Goal: Task Accomplishment & Management: Manage account settings

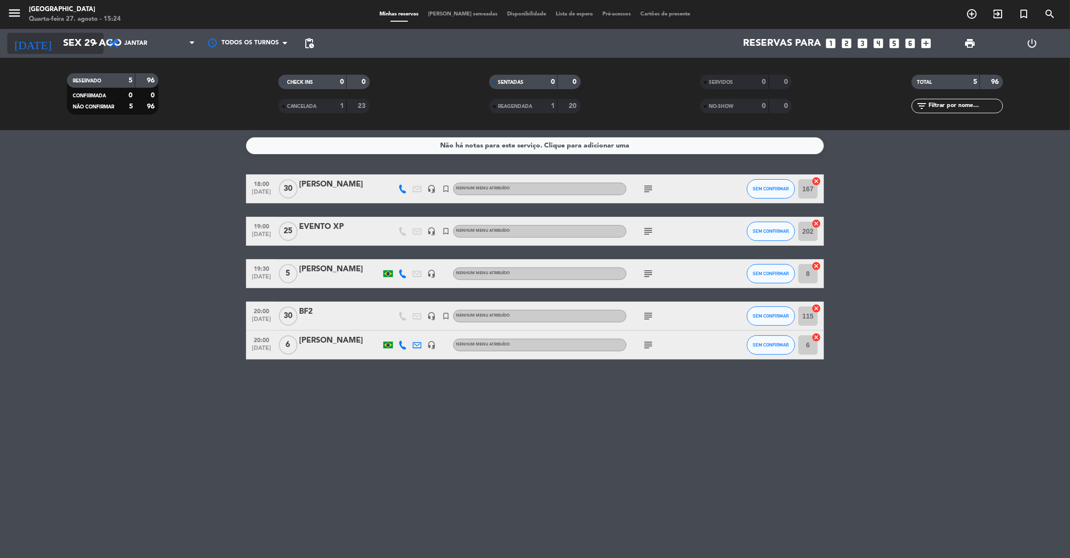
click at [58, 44] on input "Sex 29 ago" at bounding box center [120, 43] width 125 height 21
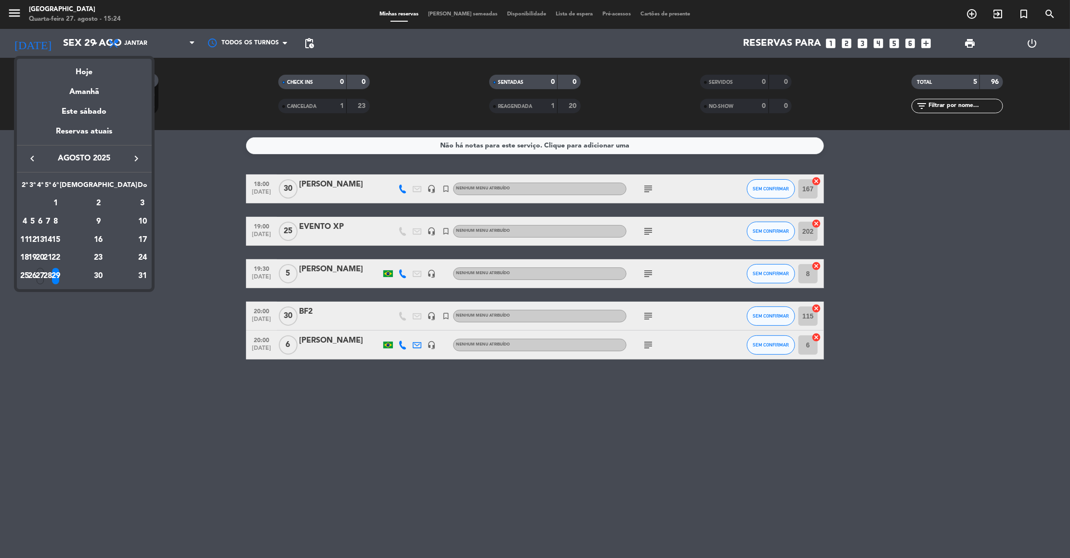
click at [131, 158] on icon "keyboard_arrow_right" at bounding box center [137, 159] width 12 height 12
click at [121, 222] on div "6" at bounding box center [99, 221] width 70 height 16
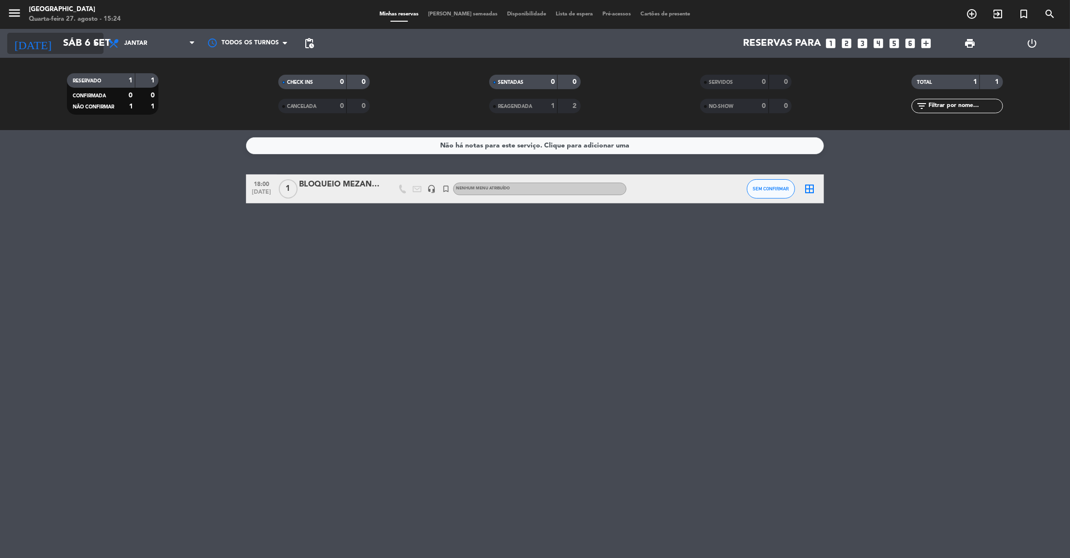
click at [76, 38] on input "Sáb 6 set" at bounding box center [120, 43] width 125 height 21
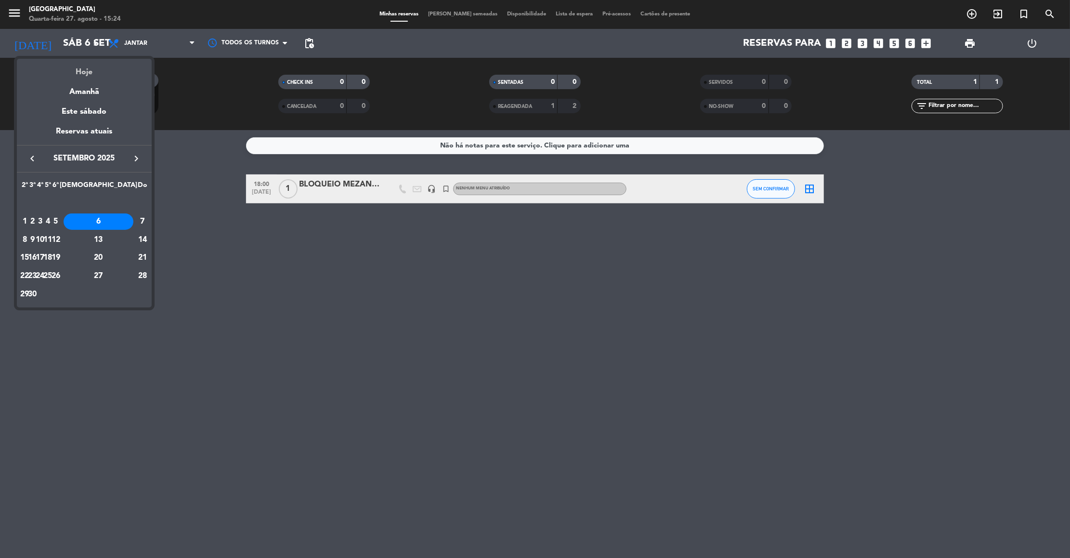
click at [88, 74] on div "Hoje" at bounding box center [84, 69] width 135 height 20
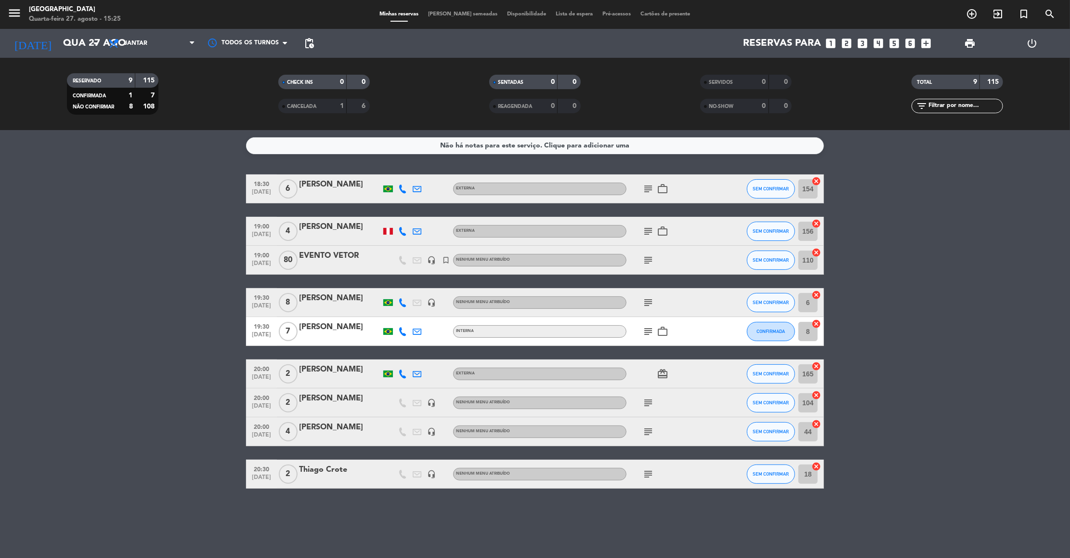
click at [113, 359] on bookings-row "18:30 [DATE] 6 [PERSON_NAME] Externa subject work_outline SEM CONFIRMAR 154 can…" at bounding box center [535, 331] width 1070 height 314
click at [62, 52] on input "Qua 27 ago" at bounding box center [120, 43] width 125 height 21
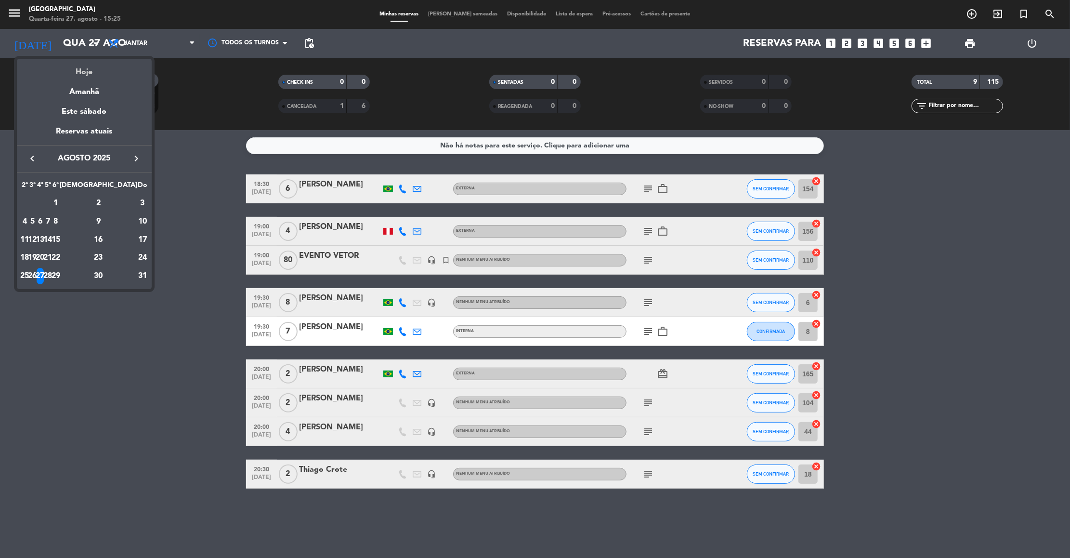
click at [78, 74] on div "Hoje" at bounding box center [84, 69] width 135 height 20
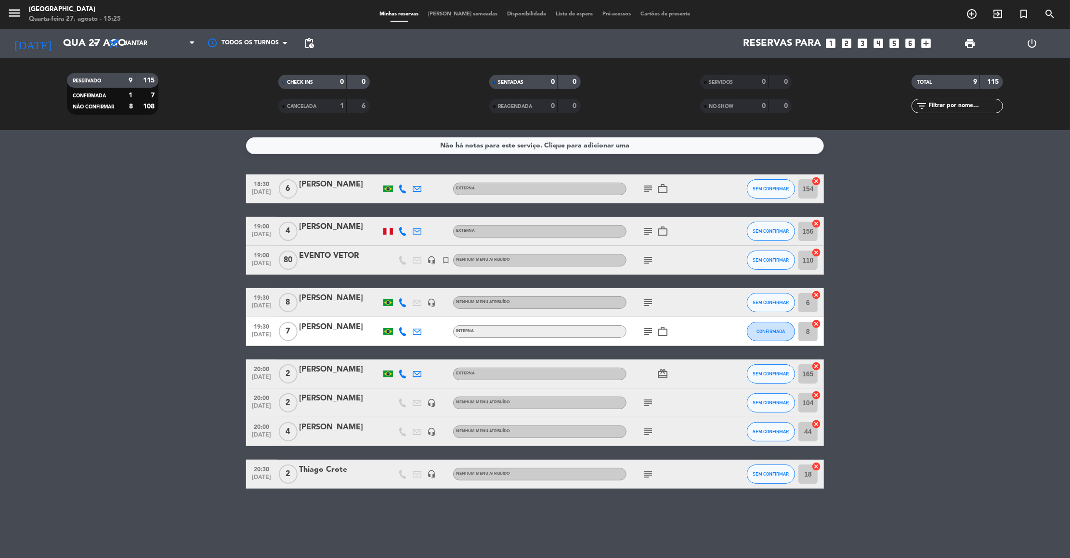
click at [648, 331] on icon "subject" at bounding box center [648, 332] width 12 height 12
click at [155, 280] on bookings-row "18:30 [DATE] 6 [PERSON_NAME] Externa subject work_outline SEM CONFIRMAR 154 can…" at bounding box center [535, 331] width 1070 height 314
click at [646, 261] on icon "subject" at bounding box center [648, 260] width 12 height 12
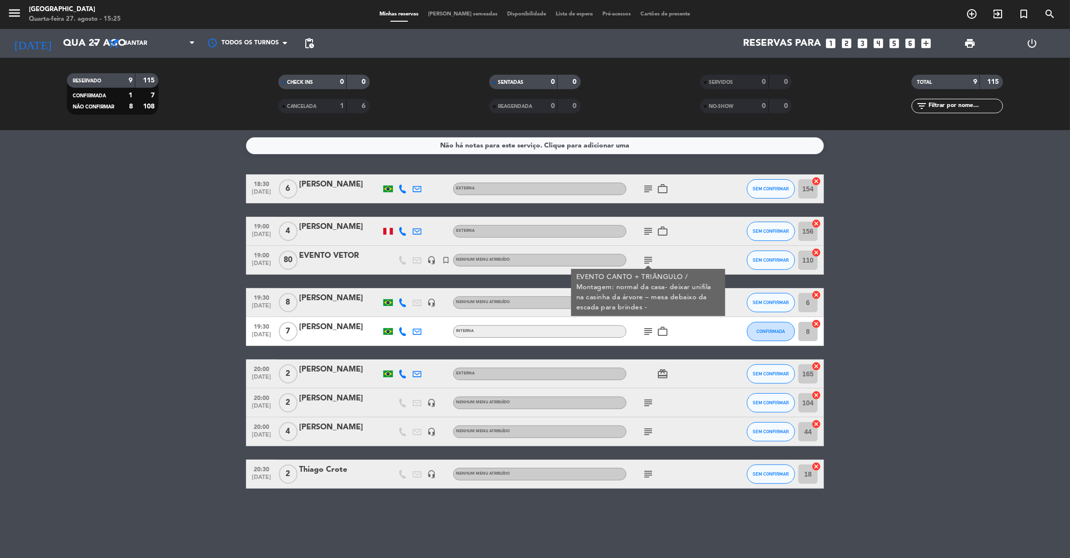
click at [170, 299] on bookings-row "18:30 [DATE] 6 [PERSON_NAME] Externa subject work_outline SEM CONFIRMAR 154 can…" at bounding box center [535, 331] width 1070 height 314
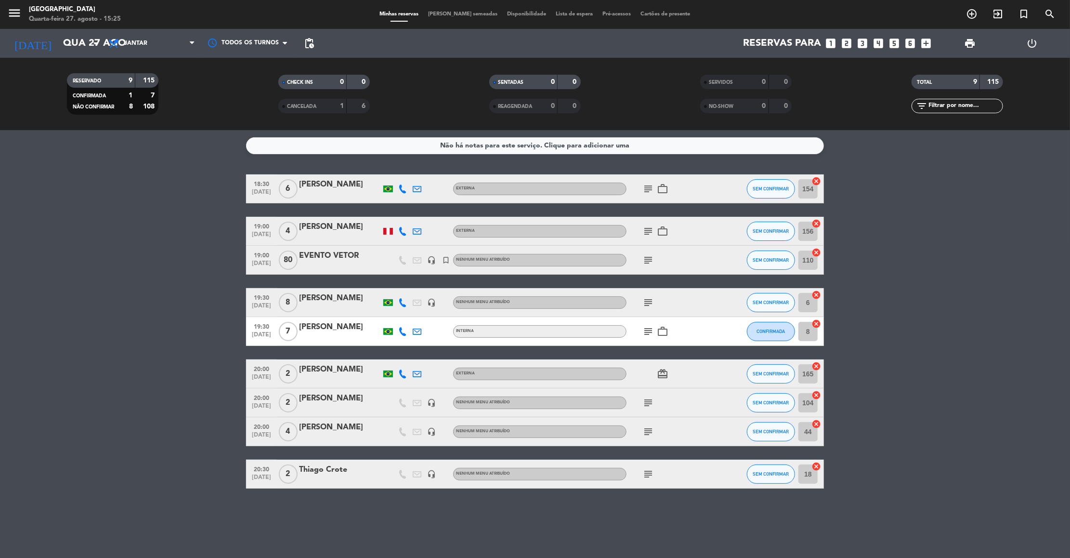
click at [116, 235] on bookings-row "18:30 [DATE] 6 [PERSON_NAME] Externa subject work_outline SEM CONFIRMAR 154 can…" at bounding box center [535, 331] width 1070 height 314
click at [647, 300] on icon "subject" at bounding box center [648, 303] width 12 height 12
click at [58, 45] on input "Qua 27 ago" at bounding box center [120, 43] width 125 height 21
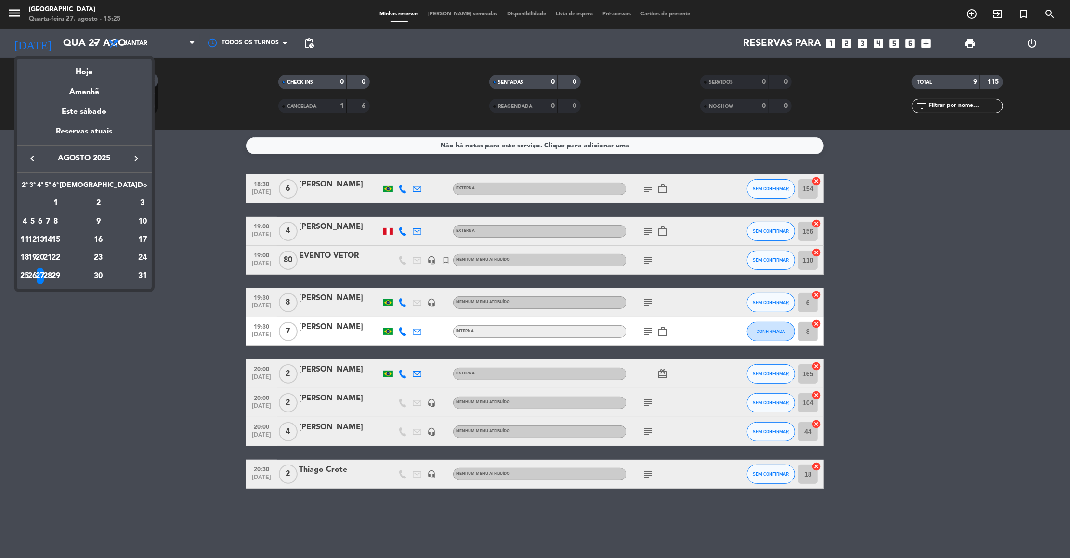
click at [134, 155] on icon "keyboard_arrow_right" at bounding box center [137, 159] width 12 height 12
click at [121, 218] on div "6" at bounding box center [99, 221] width 70 height 16
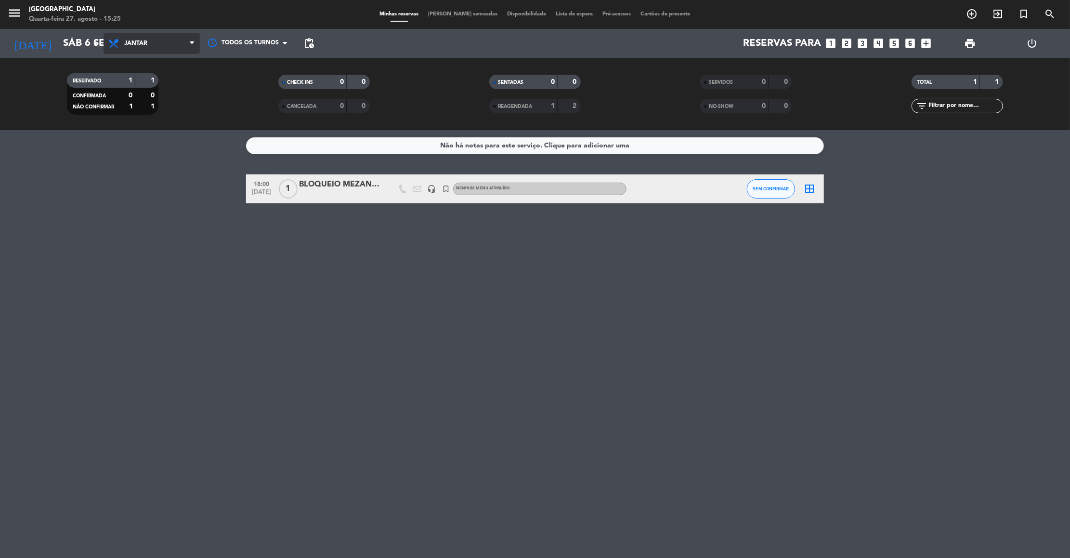
click at [156, 42] on span "Jantar" at bounding box center [152, 43] width 96 height 21
click at [151, 77] on div "menu [GEOGRAPHIC_DATA] Quarta-feira 27. agosto - 15:25 Minhas reservas Mesas se…" at bounding box center [535, 65] width 1070 height 130
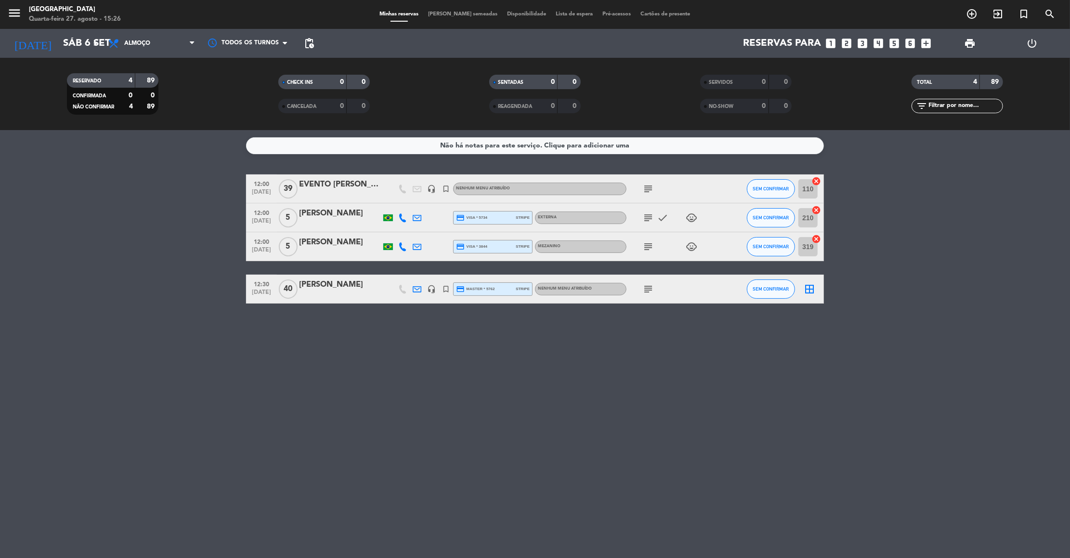
click at [648, 289] on icon "subject" at bounding box center [648, 289] width 12 height 12
click at [647, 184] on icon "subject" at bounding box center [648, 189] width 12 height 12
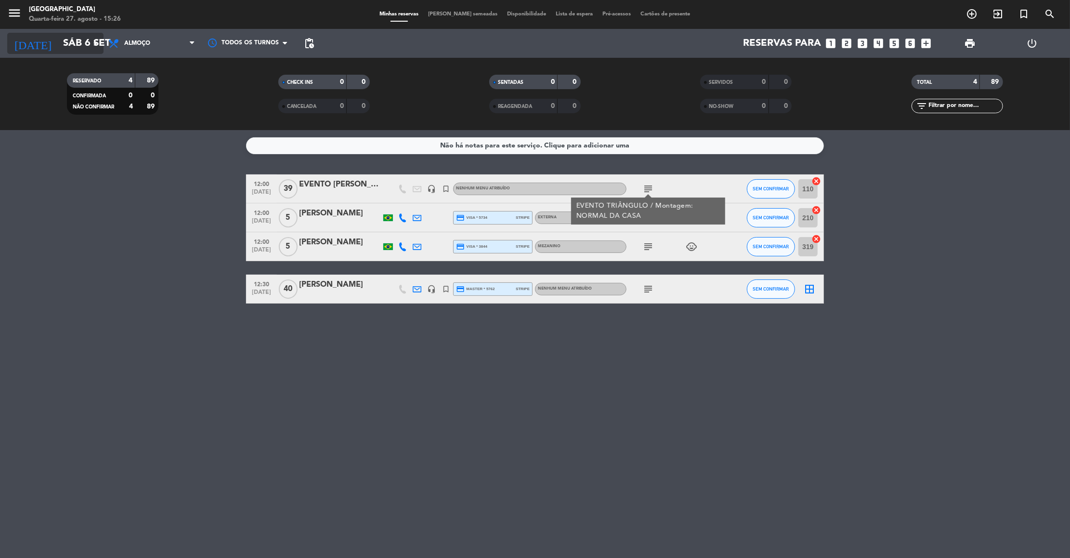
click at [78, 48] on input "Sáb 6 set" at bounding box center [120, 43] width 125 height 21
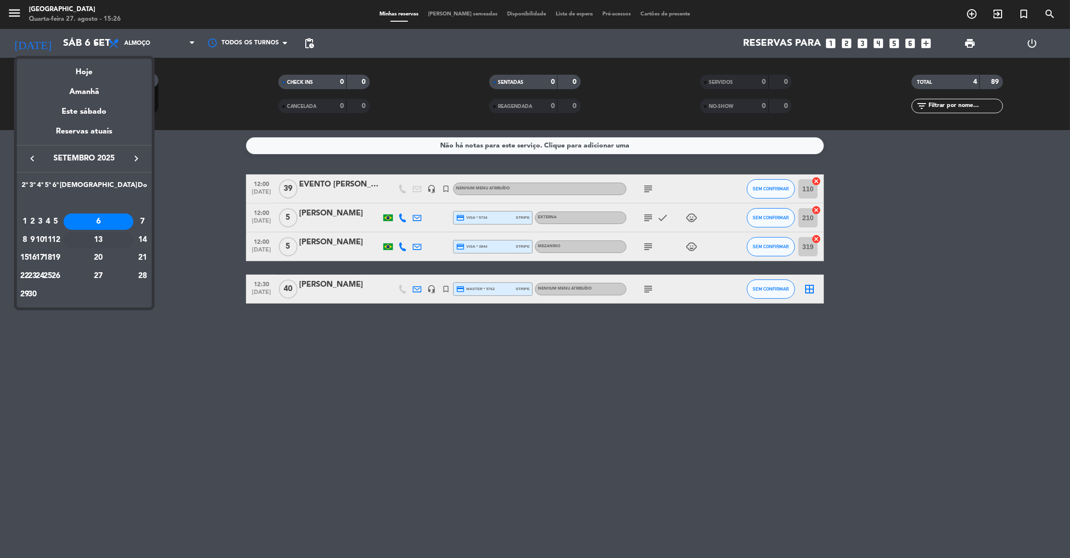
click at [121, 238] on div "13" at bounding box center [99, 240] width 70 height 16
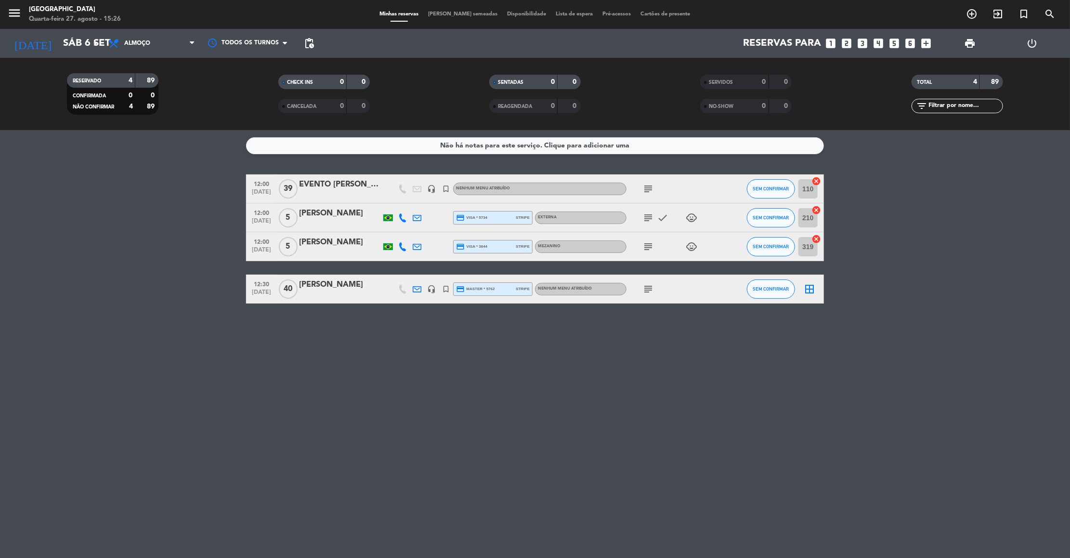
type input "Sáb 13 set"
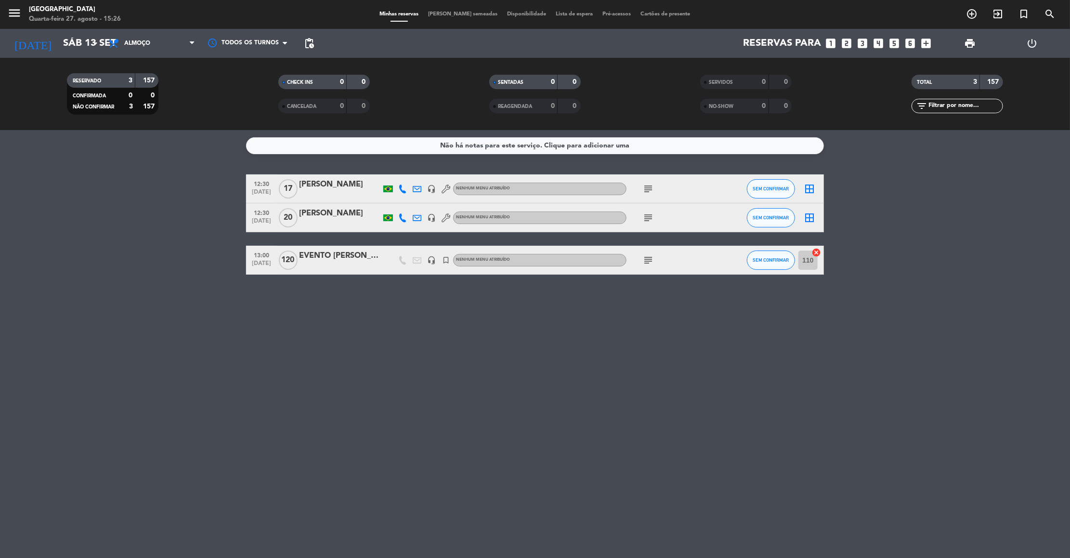
click at [647, 258] on icon "subject" at bounding box center [648, 260] width 12 height 12
click at [645, 215] on icon "subject" at bounding box center [648, 218] width 12 height 12
click at [646, 187] on icon "subject" at bounding box center [648, 189] width 12 height 12
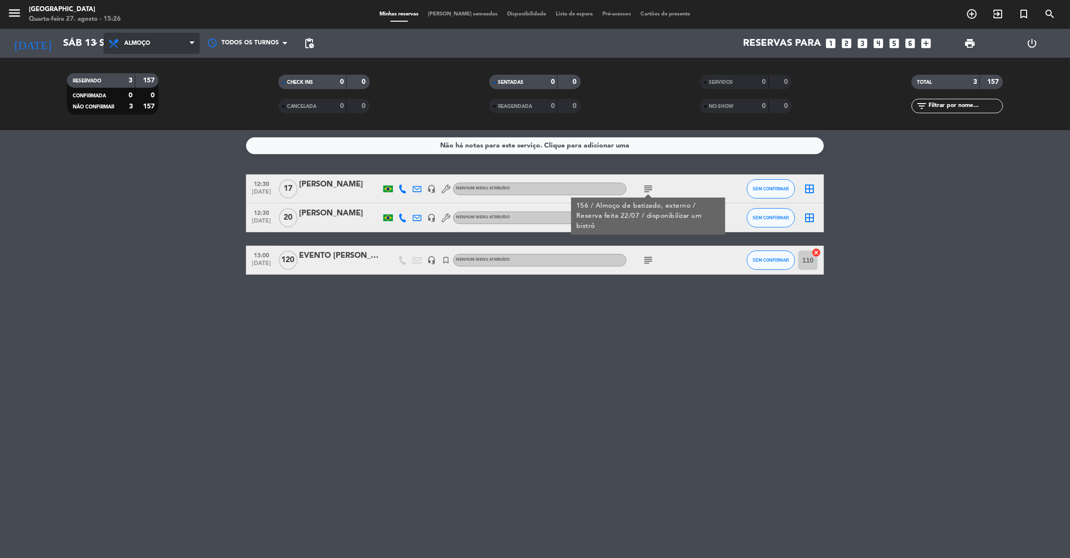
click at [185, 35] on span "Almoço" at bounding box center [152, 43] width 96 height 21
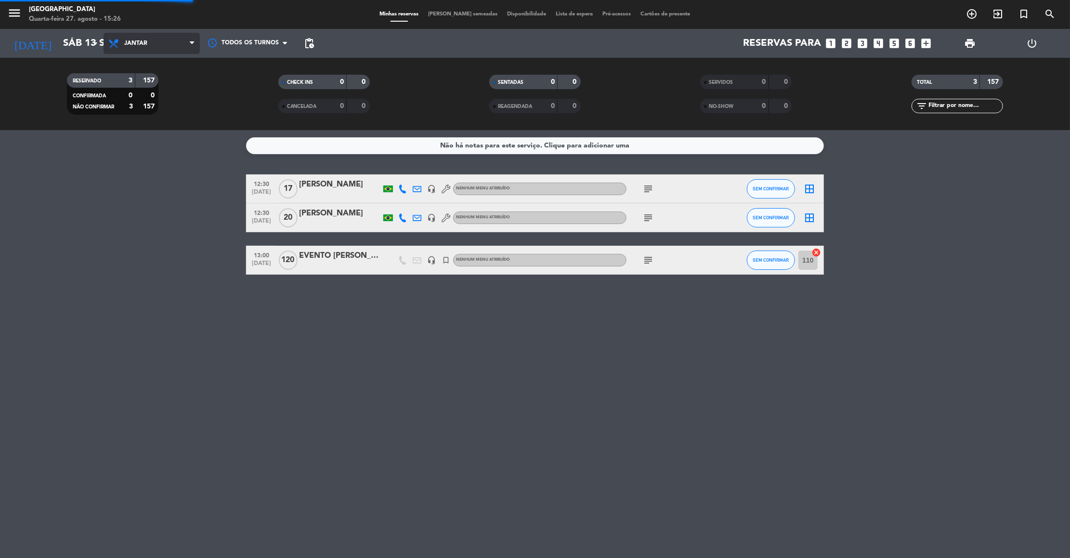
click at [165, 100] on div "menu [GEOGRAPHIC_DATA] Quarta-feira 27. agosto - 15:26 Minhas reservas Mesas se…" at bounding box center [535, 65] width 1070 height 130
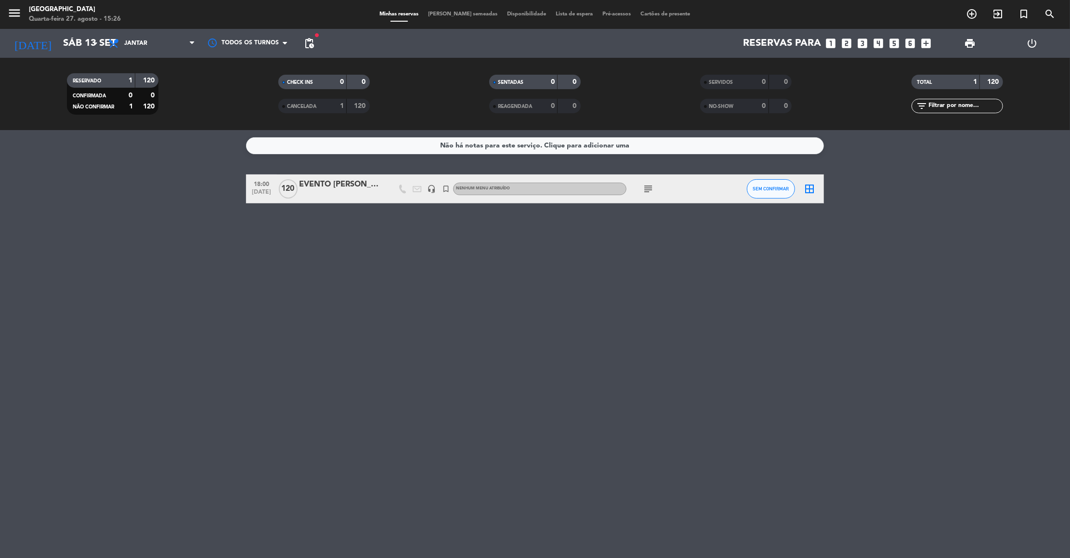
click at [648, 193] on icon "subject" at bounding box center [648, 189] width 12 height 12
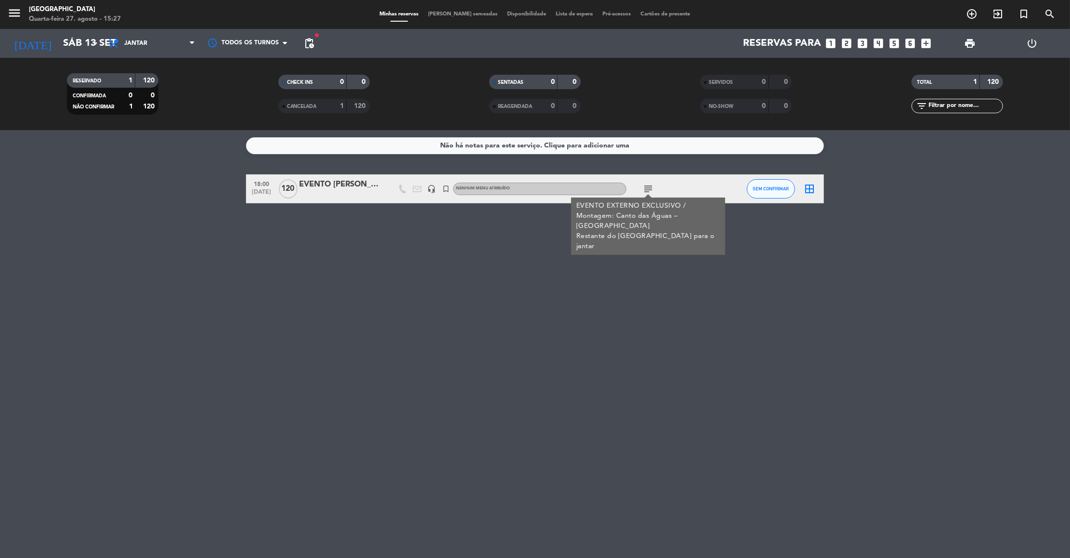
click at [339, 181] on div "EVENTO [PERSON_NAME]" at bounding box center [340, 184] width 82 height 13
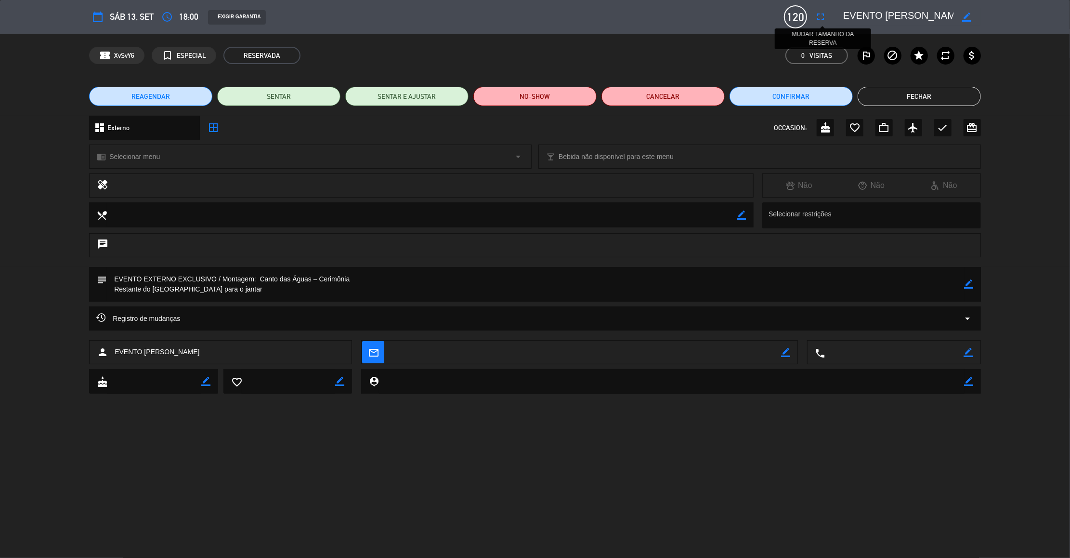
click at [818, 14] on icon "fullscreen" at bounding box center [821, 17] width 12 height 12
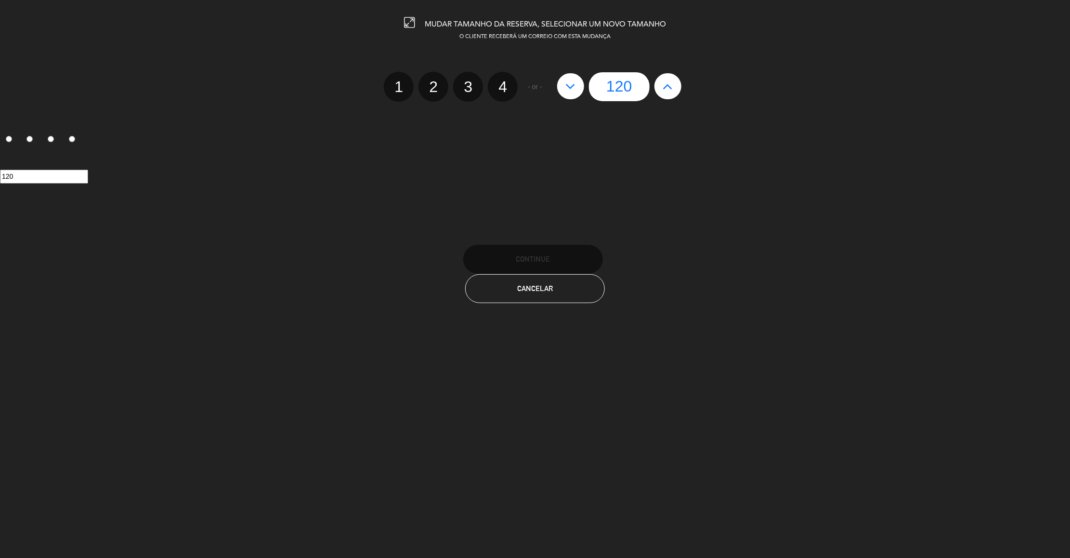
click at [674, 77] on button at bounding box center [667, 86] width 27 height 26
type input "121"
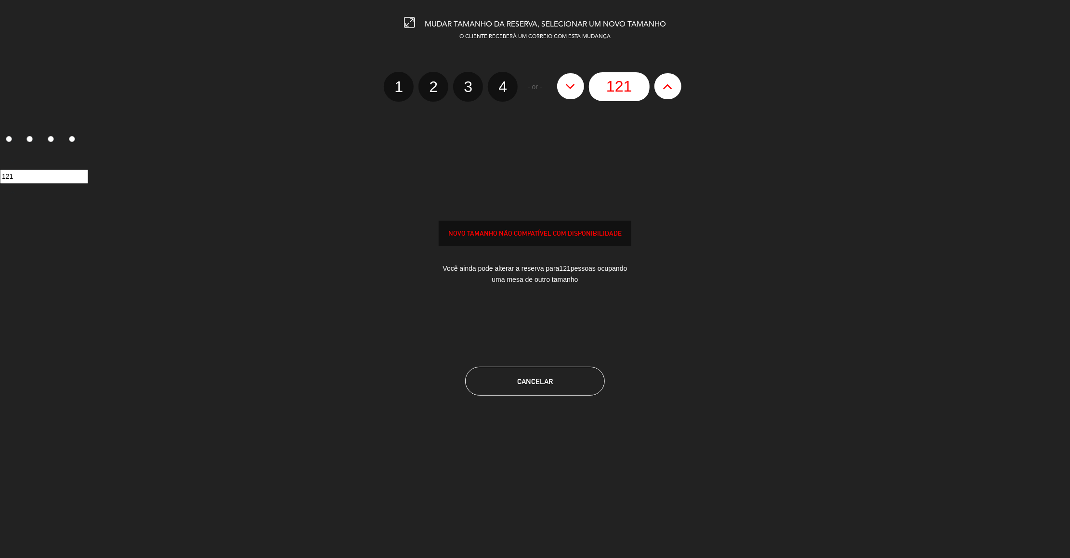
click at [674, 77] on button at bounding box center [667, 86] width 27 height 26
type input "122"
click at [674, 77] on button at bounding box center [667, 86] width 27 height 26
type input "123"
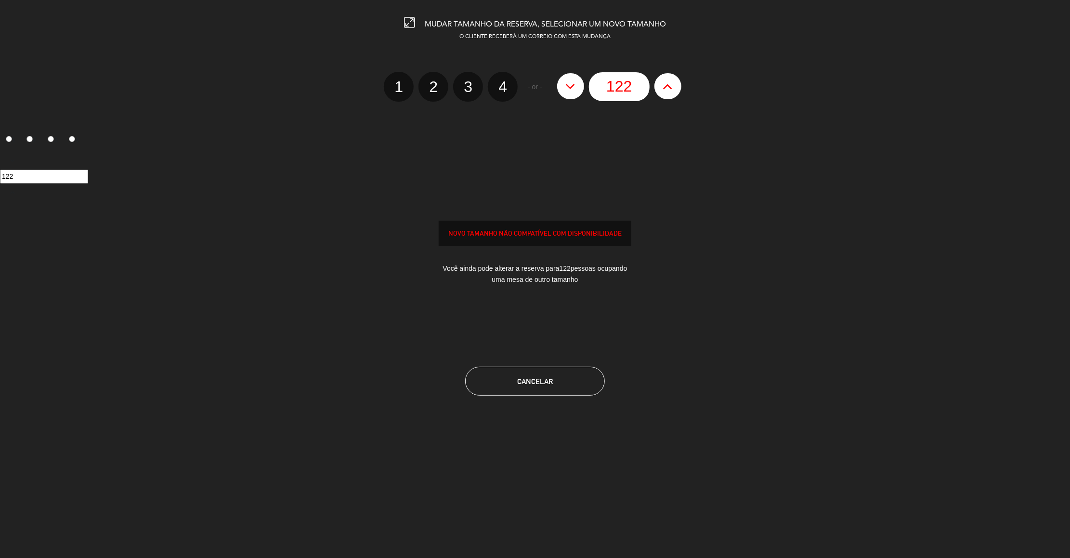
type input "123"
click at [674, 77] on button at bounding box center [667, 86] width 27 height 26
type input "124"
click at [674, 77] on button at bounding box center [667, 86] width 27 height 26
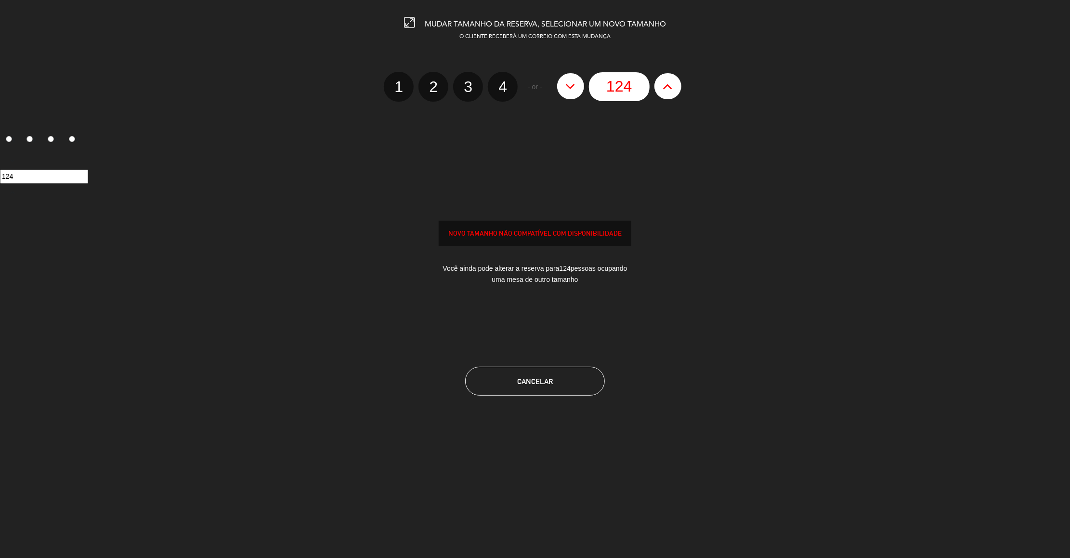
type input "125"
click at [674, 77] on button at bounding box center [667, 86] width 27 height 26
type input "126"
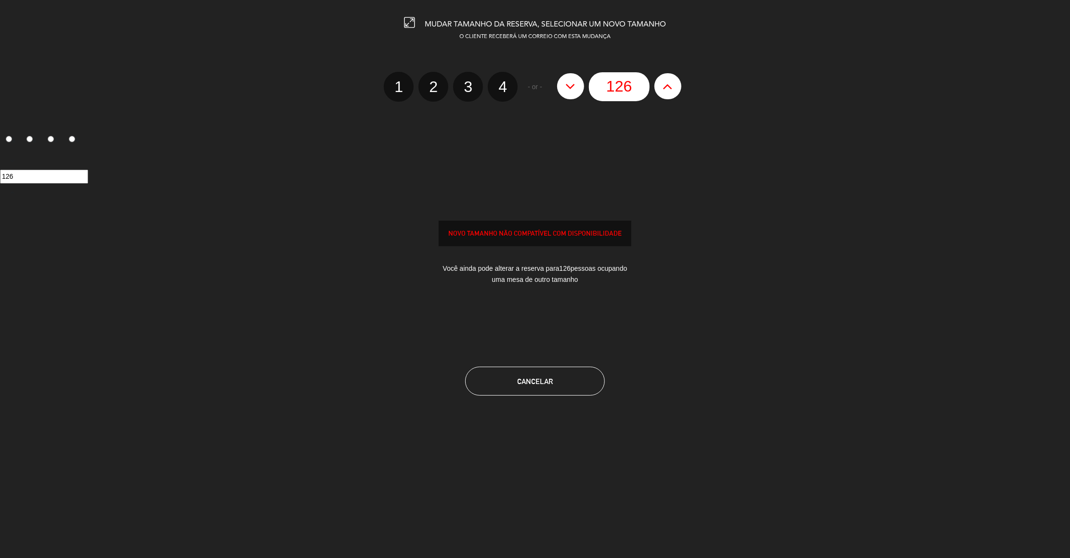
click at [674, 77] on button at bounding box center [667, 86] width 27 height 26
type input "127"
click at [674, 77] on button at bounding box center [667, 86] width 27 height 26
type input "128"
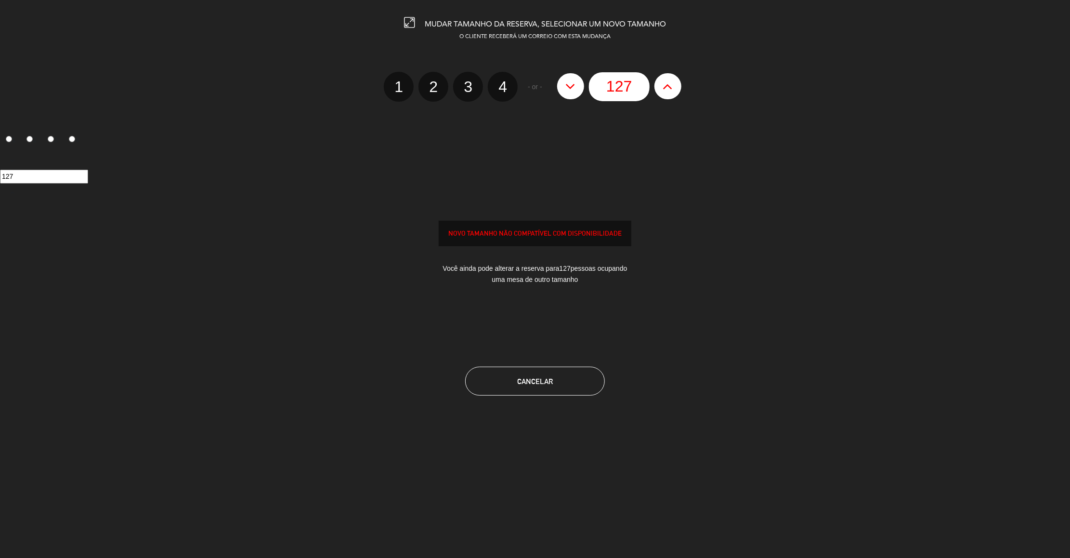
type input "128"
click at [674, 77] on button at bounding box center [667, 86] width 27 height 26
type input "129"
click at [674, 77] on button at bounding box center [667, 86] width 27 height 26
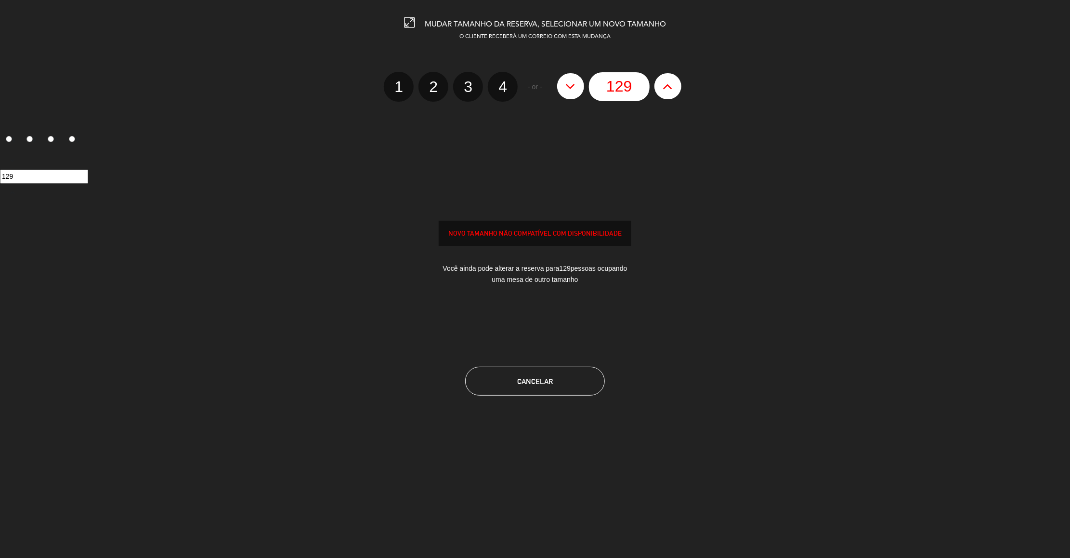
type input "130"
click at [674, 77] on button at bounding box center [667, 86] width 27 height 26
type input "131"
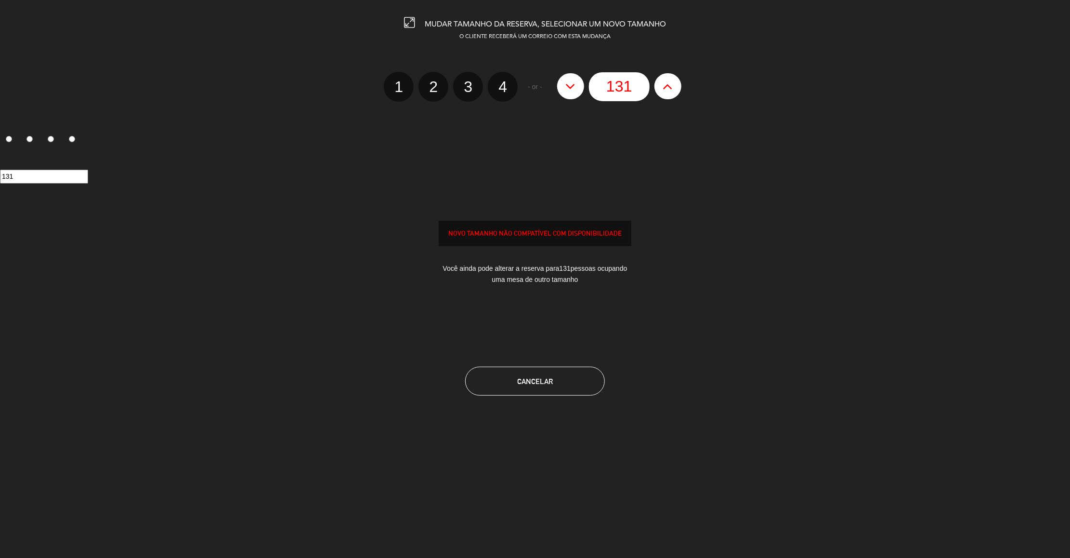
click at [674, 77] on button at bounding box center [667, 86] width 27 height 26
type input "132"
click at [674, 77] on button at bounding box center [667, 86] width 27 height 26
type input "133"
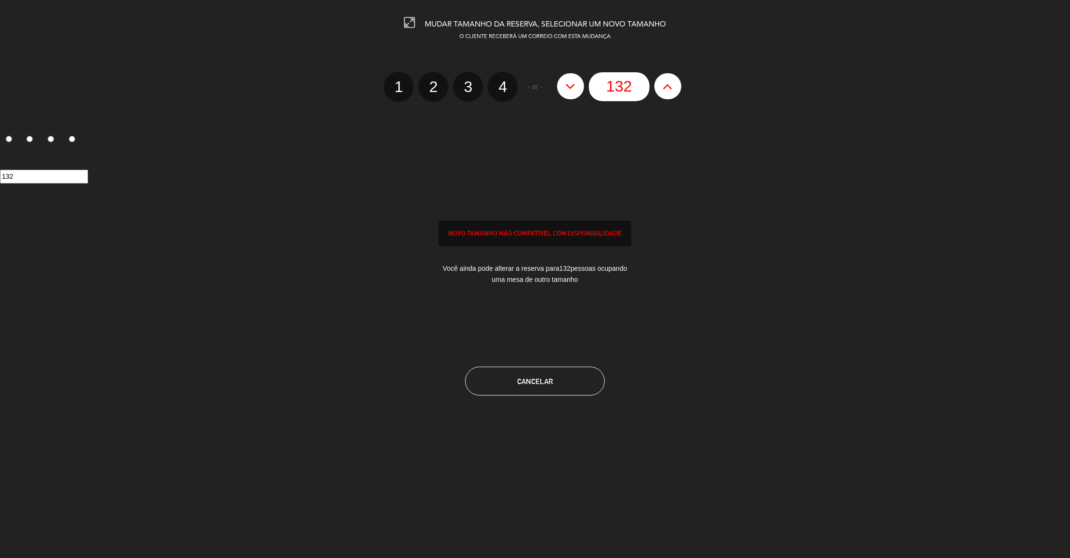
type input "133"
click at [674, 77] on button at bounding box center [667, 86] width 27 height 26
type input "134"
click at [674, 77] on button at bounding box center [667, 86] width 27 height 26
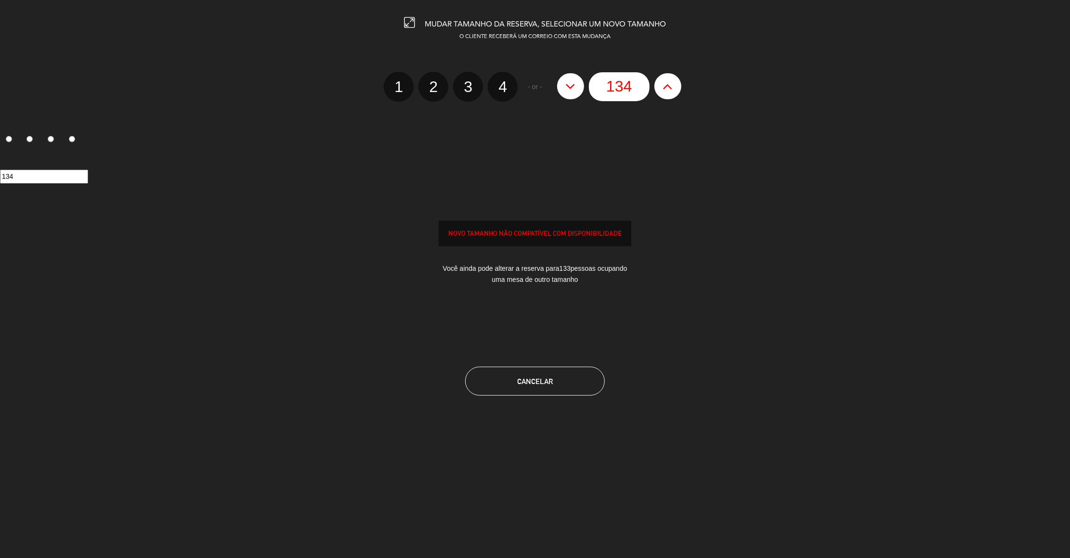
type input "135"
click at [674, 77] on button at bounding box center [667, 86] width 27 height 26
type input "136"
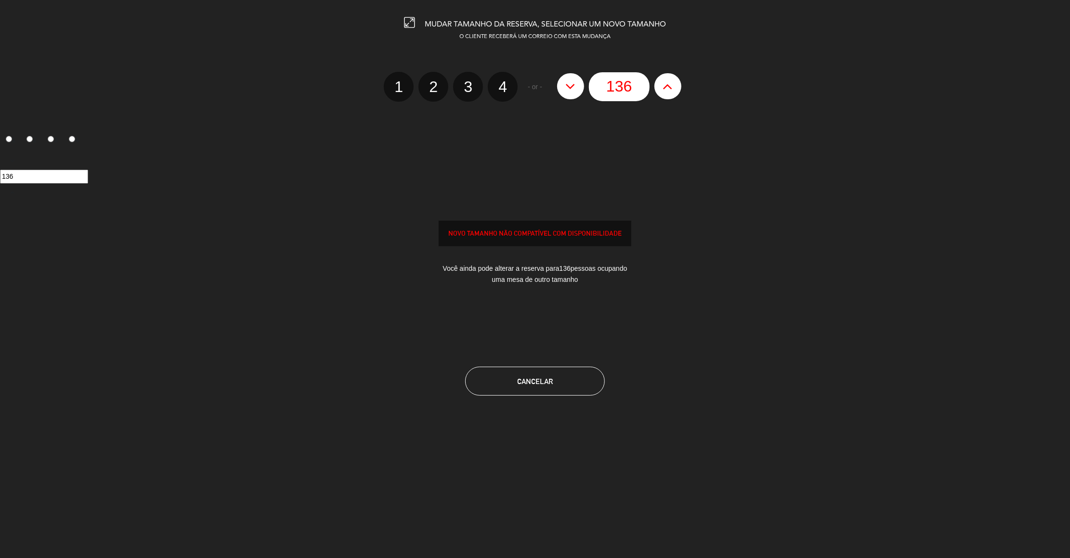
click at [674, 77] on button at bounding box center [667, 86] width 27 height 26
type input "137"
click at [674, 77] on button at bounding box center [667, 86] width 27 height 26
type input "138"
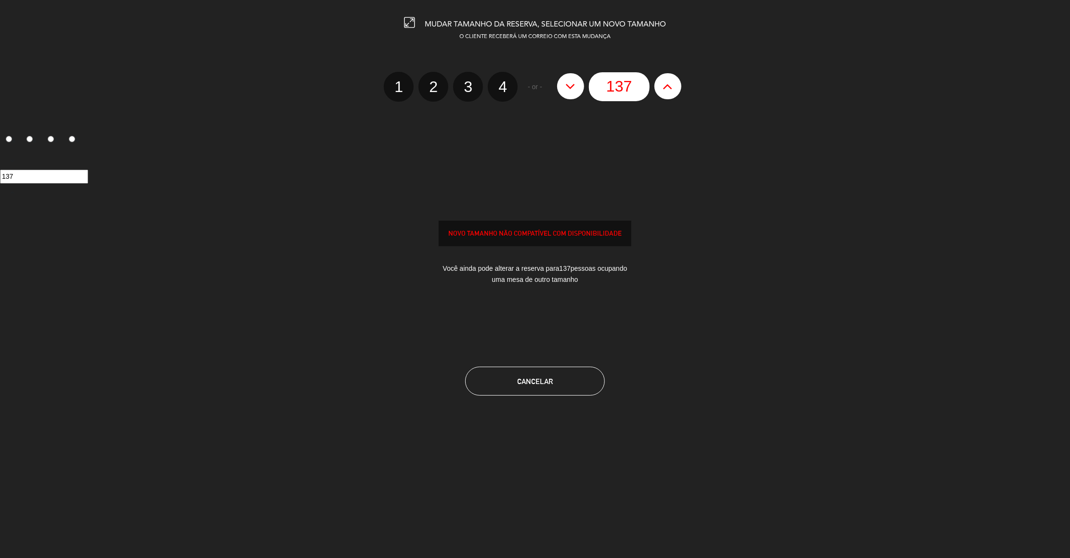
type input "138"
click at [674, 77] on button at bounding box center [667, 86] width 27 height 26
type input "139"
click at [674, 77] on button at bounding box center [667, 86] width 27 height 26
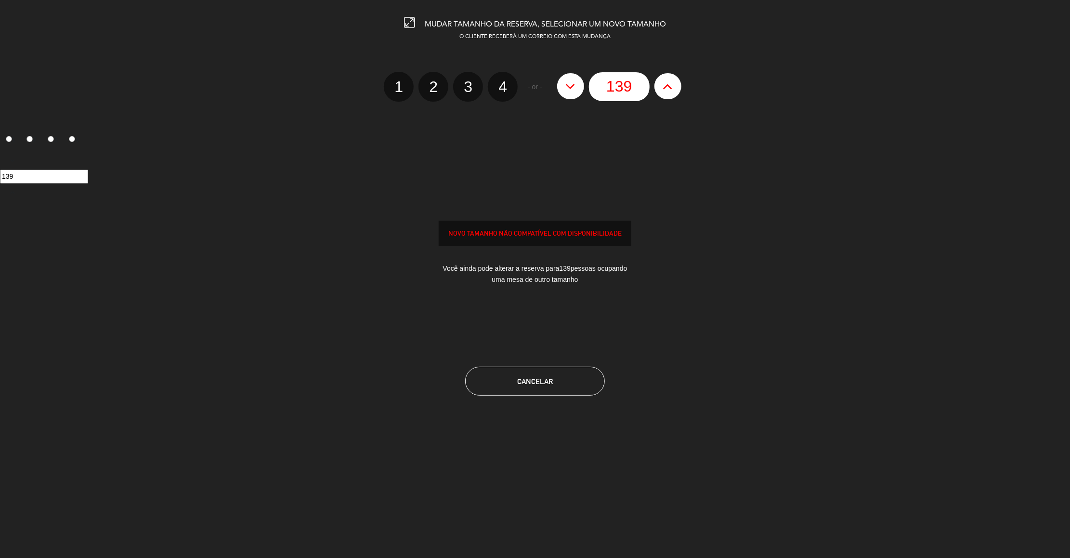
type input "140"
click at [674, 77] on button at bounding box center [667, 86] width 27 height 26
type input "141"
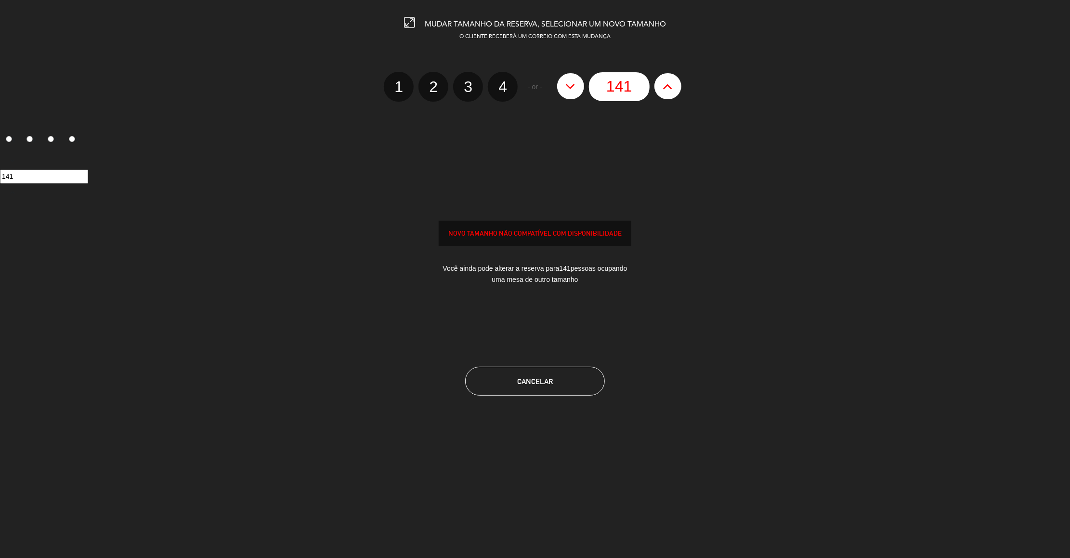
click at [674, 77] on button at bounding box center [667, 86] width 27 height 26
type input "142"
click at [674, 77] on button at bounding box center [667, 86] width 27 height 26
type input "143"
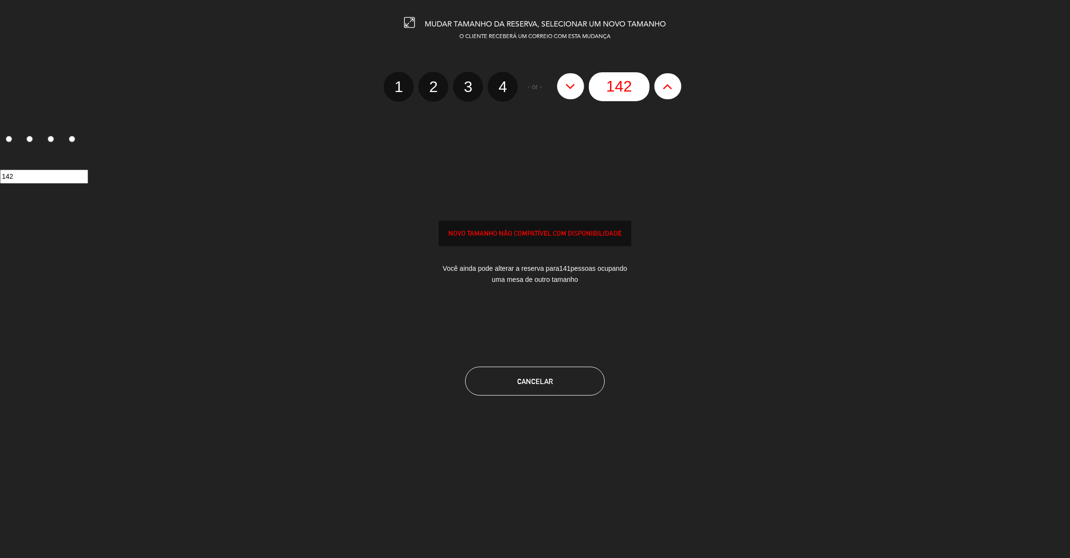
type input "143"
click at [674, 77] on button at bounding box center [667, 86] width 27 height 26
type input "144"
click at [674, 77] on button at bounding box center [667, 86] width 27 height 26
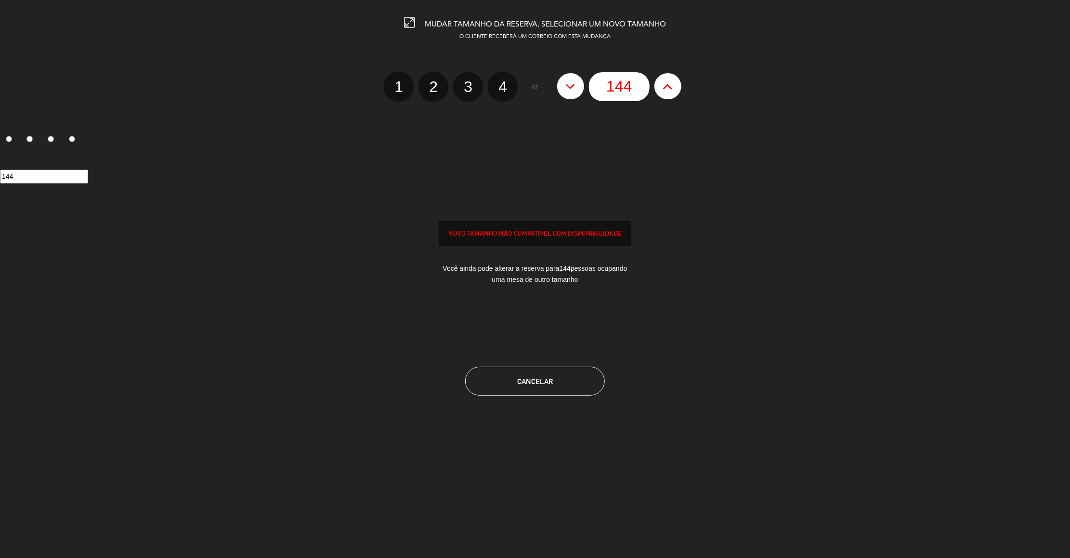
type input "145"
click at [674, 77] on button at bounding box center [667, 86] width 27 height 26
type input "146"
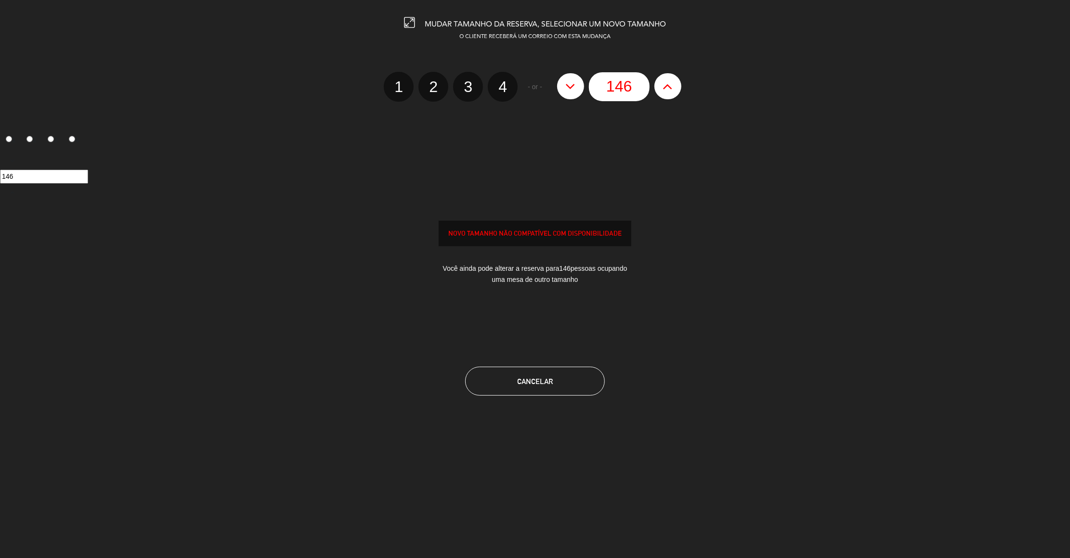
click at [674, 77] on button at bounding box center [667, 86] width 27 height 26
type input "147"
click at [674, 77] on button at bounding box center [667, 86] width 27 height 26
type input "148"
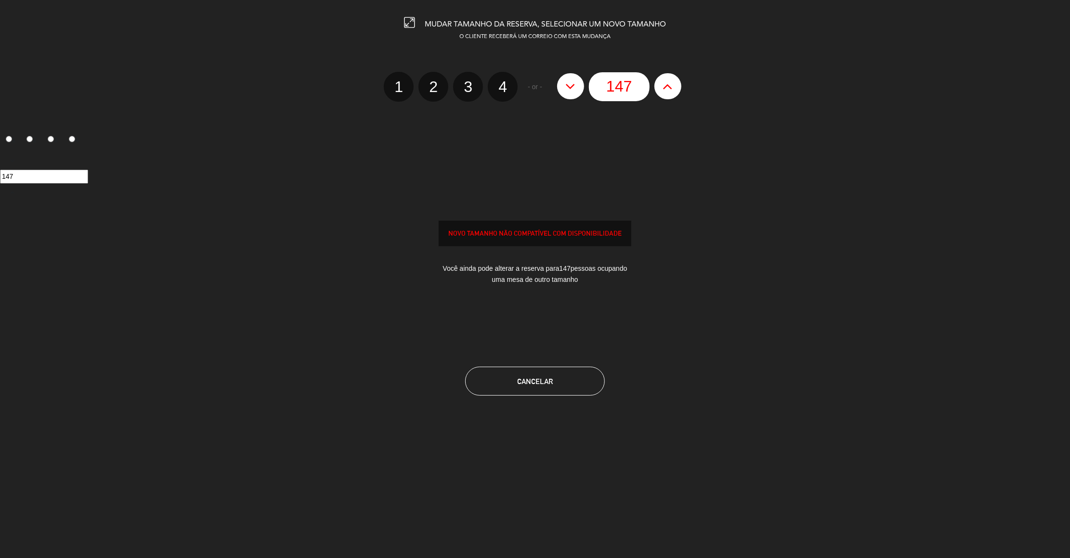
type input "148"
click at [674, 77] on button at bounding box center [667, 86] width 27 height 26
type input "149"
click at [674, 77] on button at bounding box center [667, 86] width 27 height 26
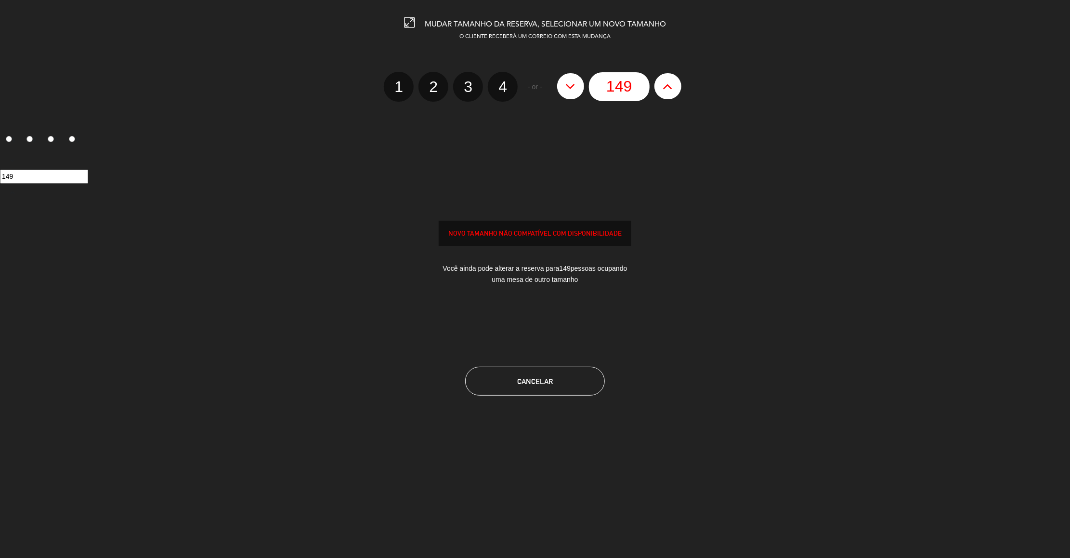
type input "150"
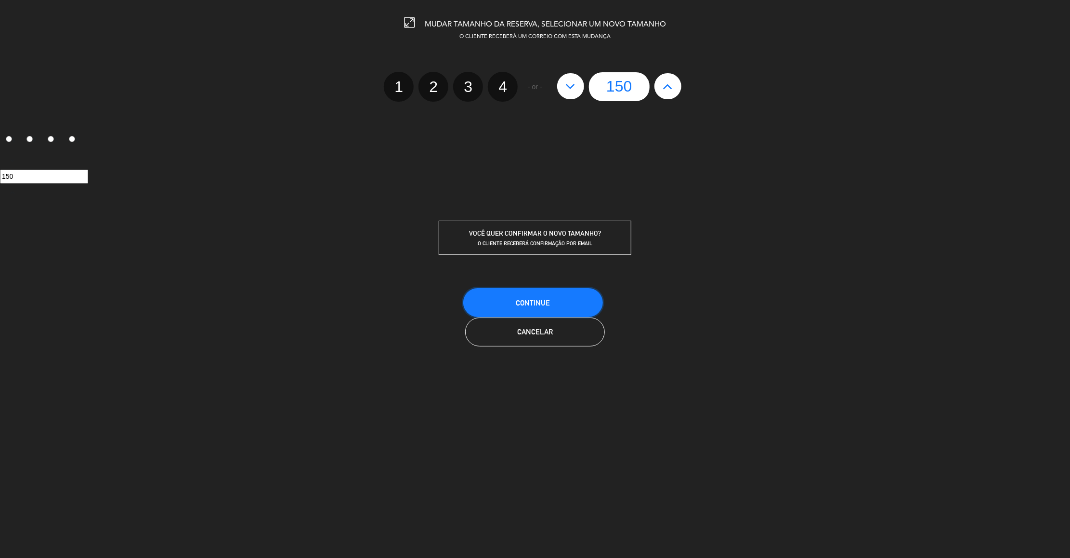
click at [538, 288] on button "CONTINUE" at bounding box center [533, 302] width 140 height 29
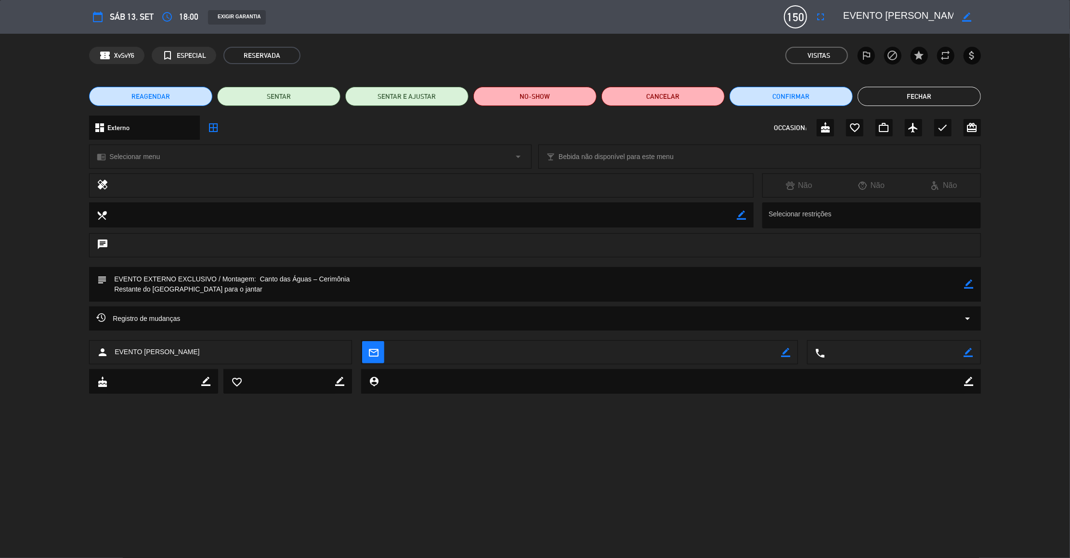
click at [886, 89] on button "Fechar" at bounding box center [919, 96] width 123 height 19
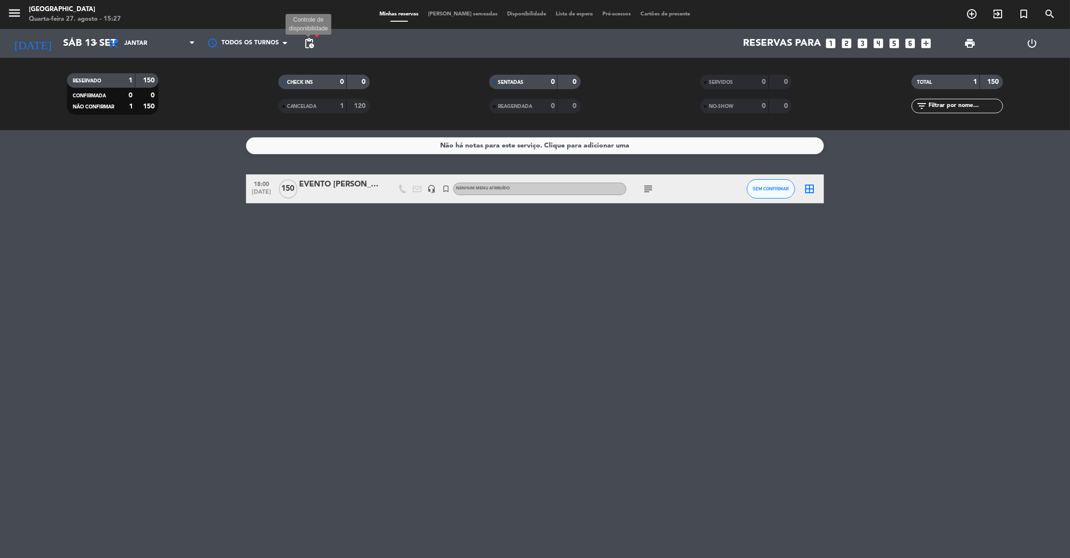
click at [310, 42] on span "pending_actions" at bounding box center [309, 44] width 12 height 12
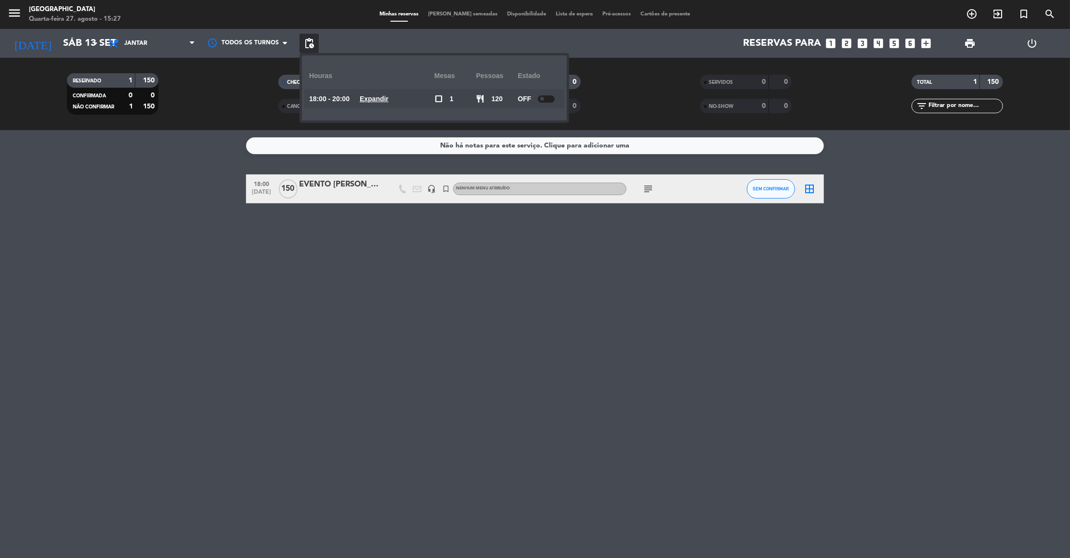
click at [548, 96] on div at bounding box center [546, 98] width 17 height 7
click at [924, 42] on icon "add_box" at bounding box center [926, 43] width 13 height 13
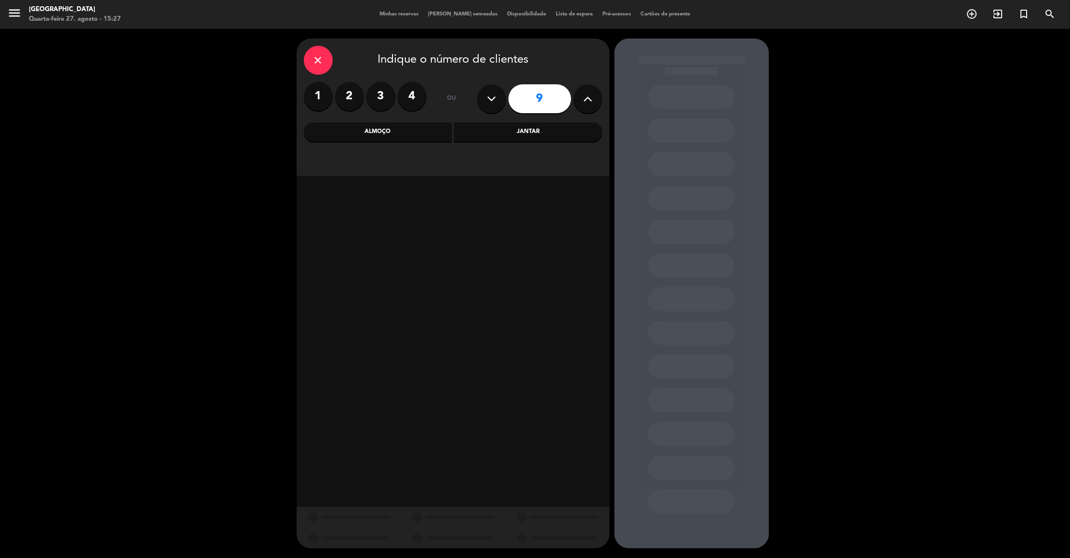
click at [503, 95] on button at bounding box center [491, 98] width 29 height 29
type input "7"
click at [451, 132] on div "Almoço" at bounding box center [378, 131] width 148 height 19
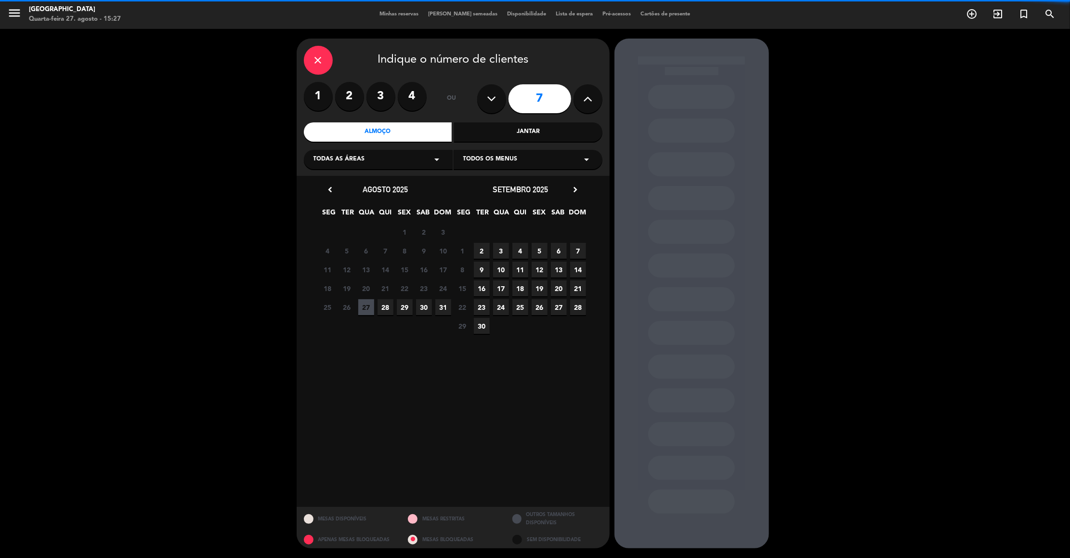
click at [417, 157] on div "Todas as áreas arrow_drop_down" at bounding box center [378, 159] width 149 height 19
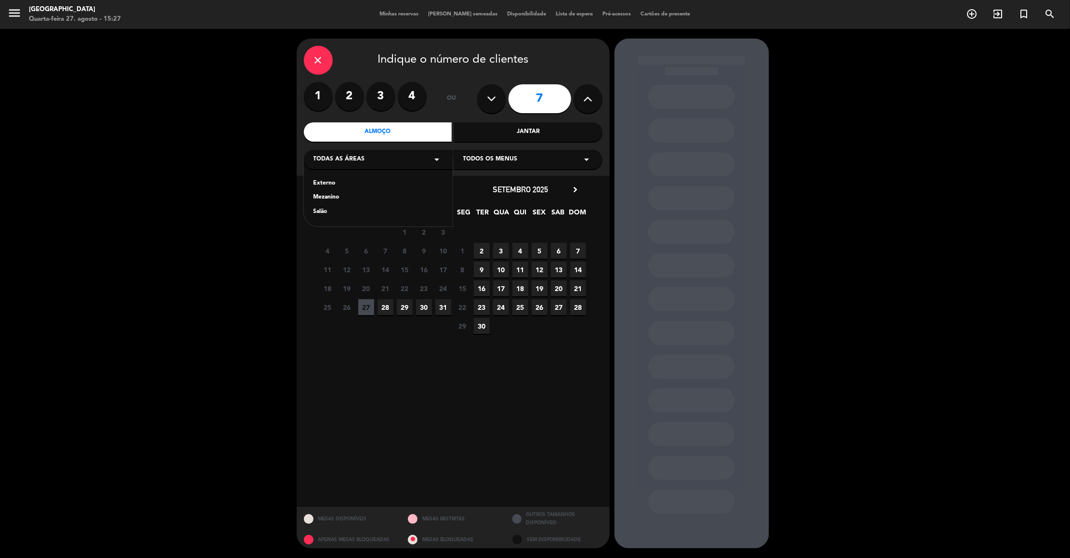
click at [328, 183] on div "Externo" at bounding box center [379, 184] width 130 height 10
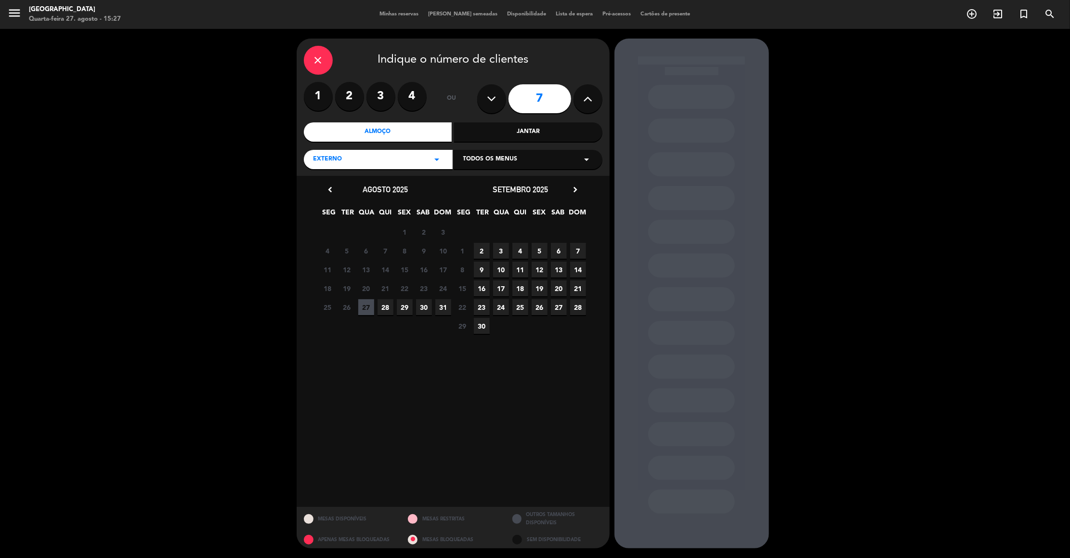
click at [417, 307] on span "30" at bounding box center [424, 307] width 16 height 16
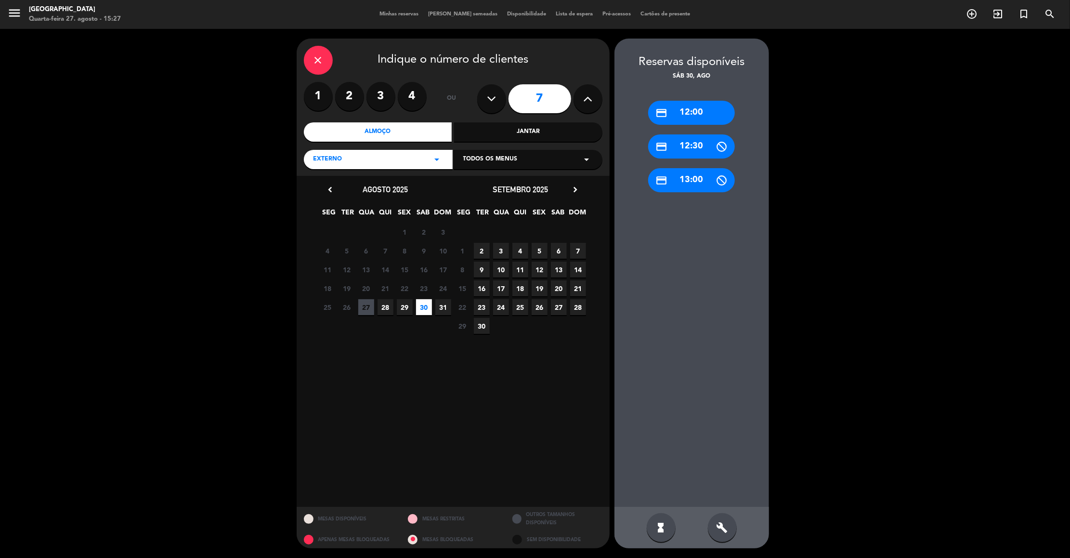
click at [685, 108] on div "credit_card 12:00" at bounding box center [691, 113] width 87 height 24
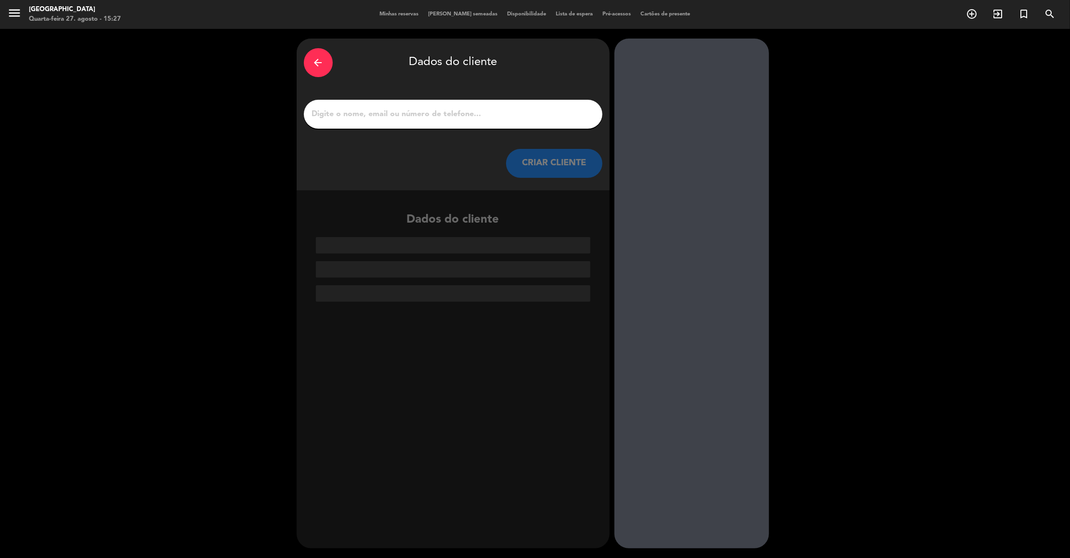
click at [529, 167] on button "CRIAR CLIENTE" at bounding box center [554, 163] width 96 height 29
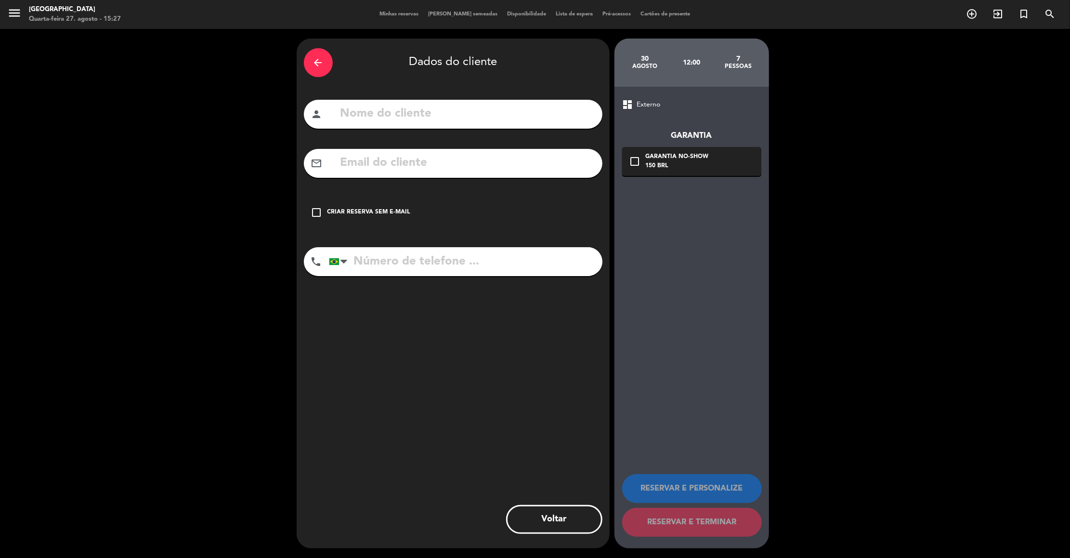
click at [456, 117] on input "text" at bounding box center [468, 114] width 256 height 20
type input "[PERSON_NAME]"
click at [403, 164] on input "text" at bounding box center [468, 163] width 256 height 20
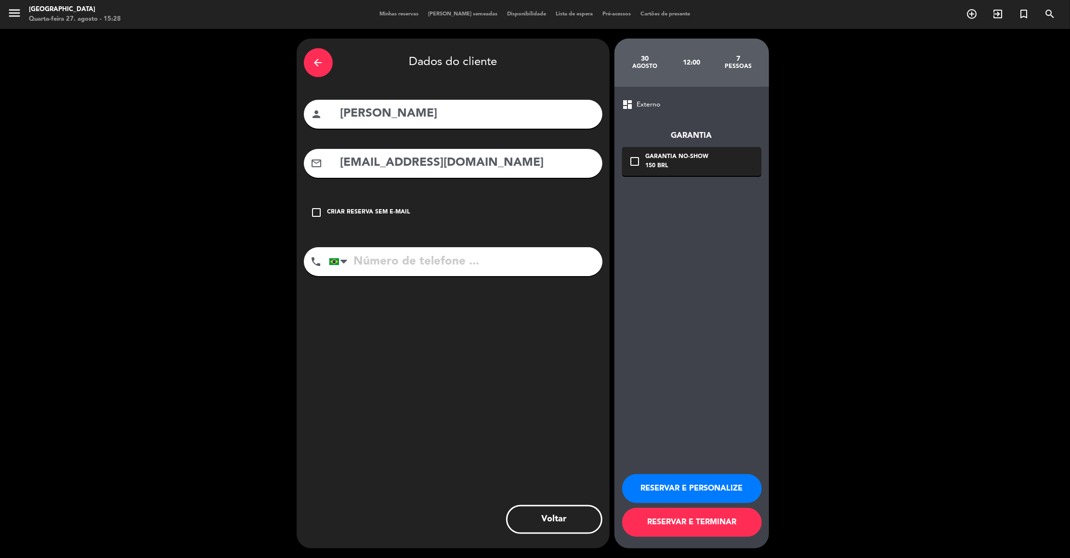
type input "[EMAIL_ADDRESS][DOMAIN_NAME]"
click at [397, 261] on input "tel" at bounding box center [466, 261] width 274 height 29
type input "11977197768"
click at [690, 482] on button "RESERVAR E PERSONALIZE" at bounding box center [692, 488] width 140 height 29
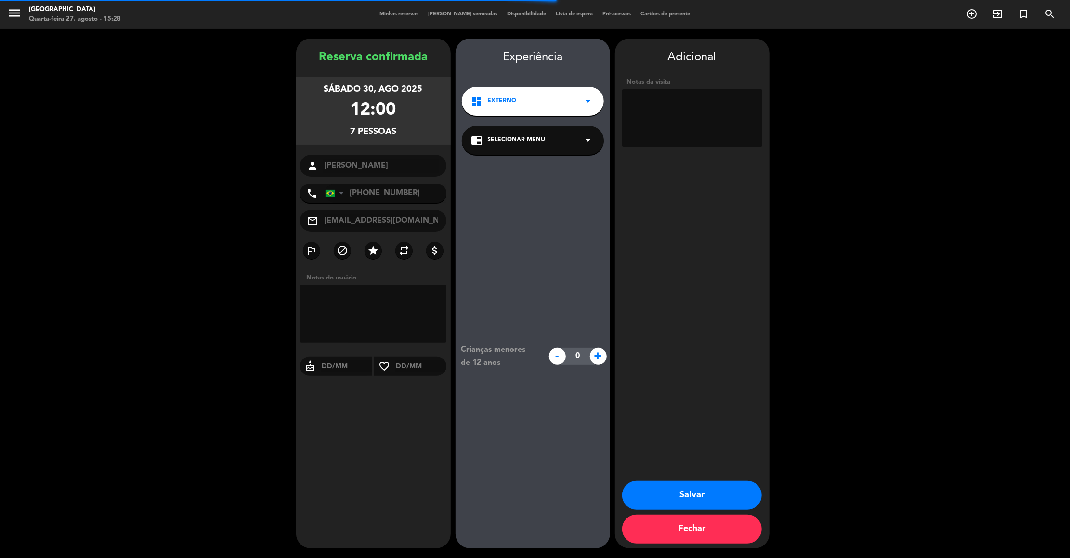
click at [648, 112] on textarea at bounding box center [692, 118] width 140 height 58
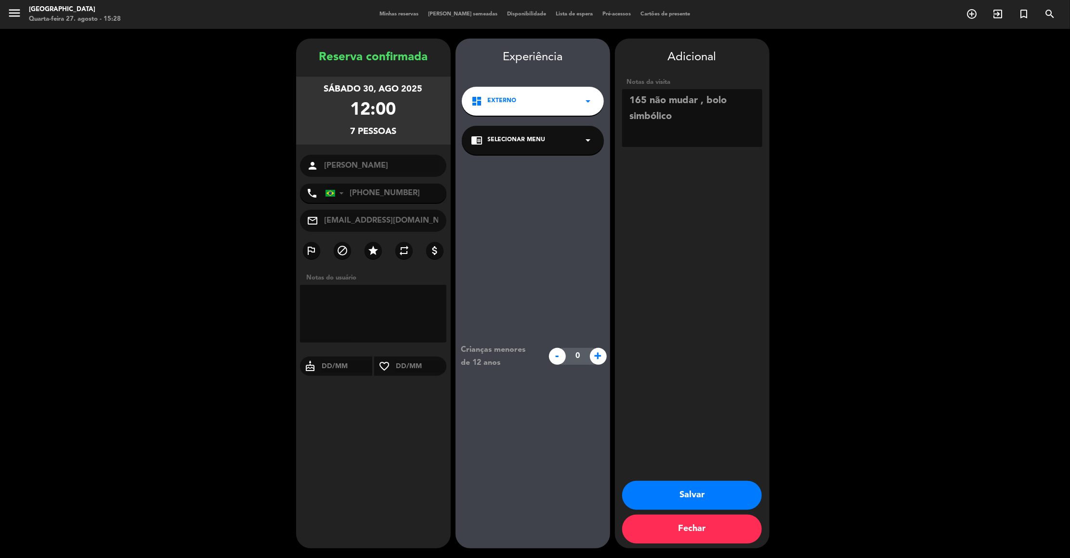
type textarea "165 não mudar , bolo simbólico"
click at [697, 494] on button "Salvar" at bounding box center [692, 495] width 140 height 29
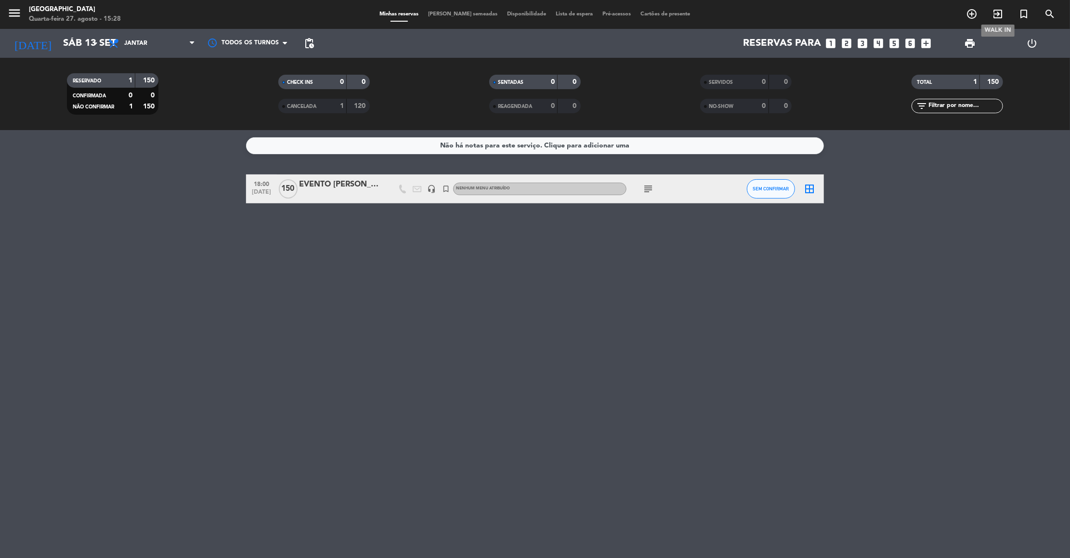
click at [995, 16] on icon "exit_to_app" at bounding box center [998, 14] width 12 height 12
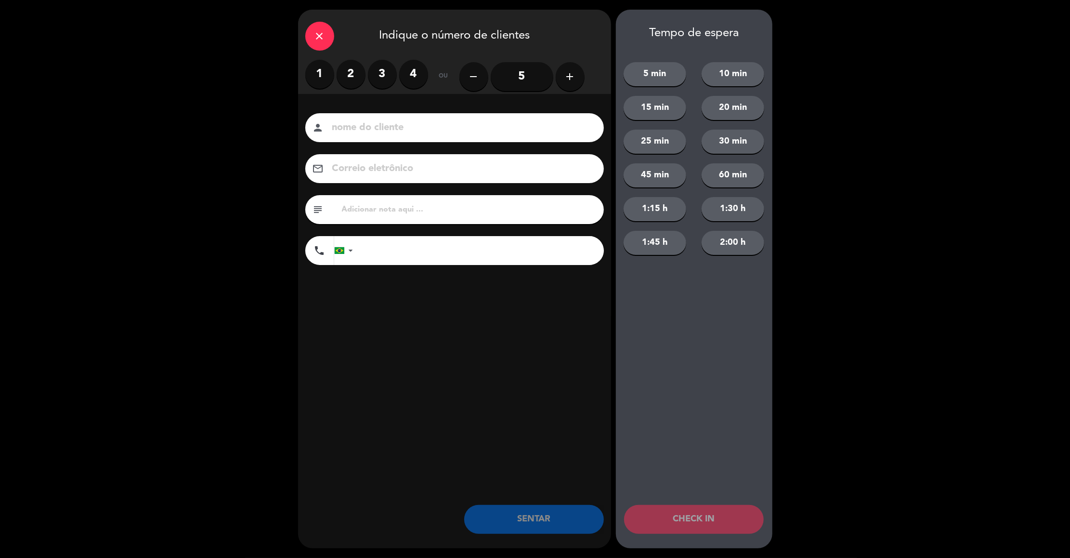
click at [318, 31] on icon "close" at bounding box center [320, 36] width 12 height 12
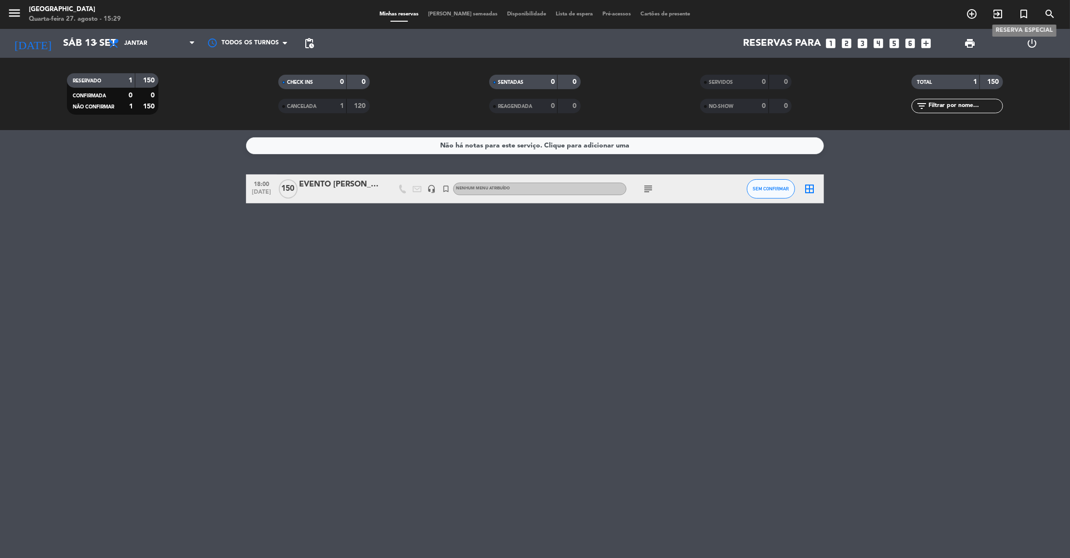
click at [1021, 14] on icon "turned_in_not" at bounding box center [1024, 14] width 12 height 12
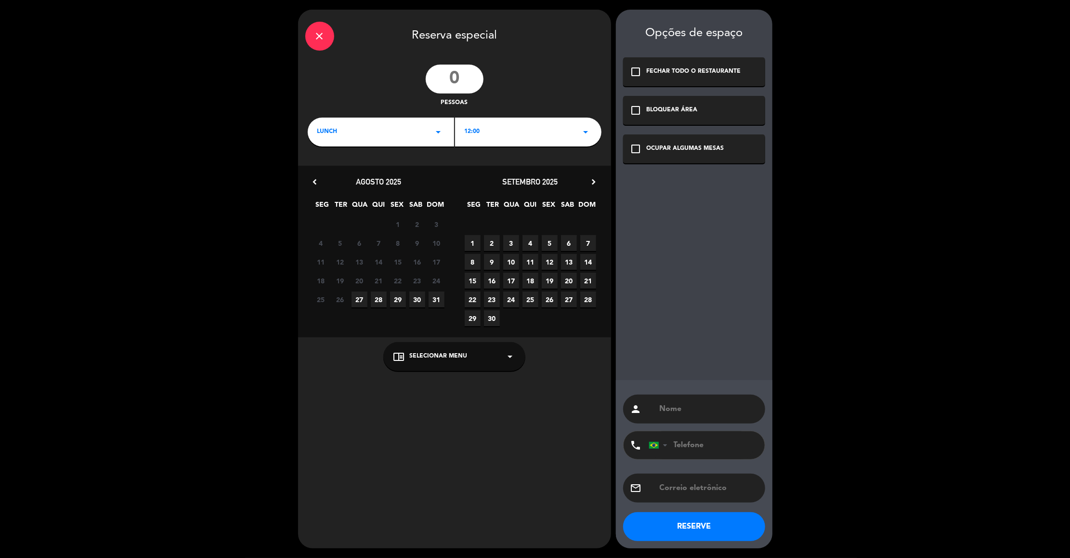
click at [468, 77] on input "number" at bounding box center [455, 79] width 58 height 29
type input "1"
click at [572, 259] on span "13" at bounding box center [569, 262] width 16 height 16
click at [430, 131] on div "LUNCH arrow_drop_down" at bounding box center [381, 132] width 146 height 29
click at [361, 175] on div "Jantar" at bounding box center [380, 173] width 127 height 10
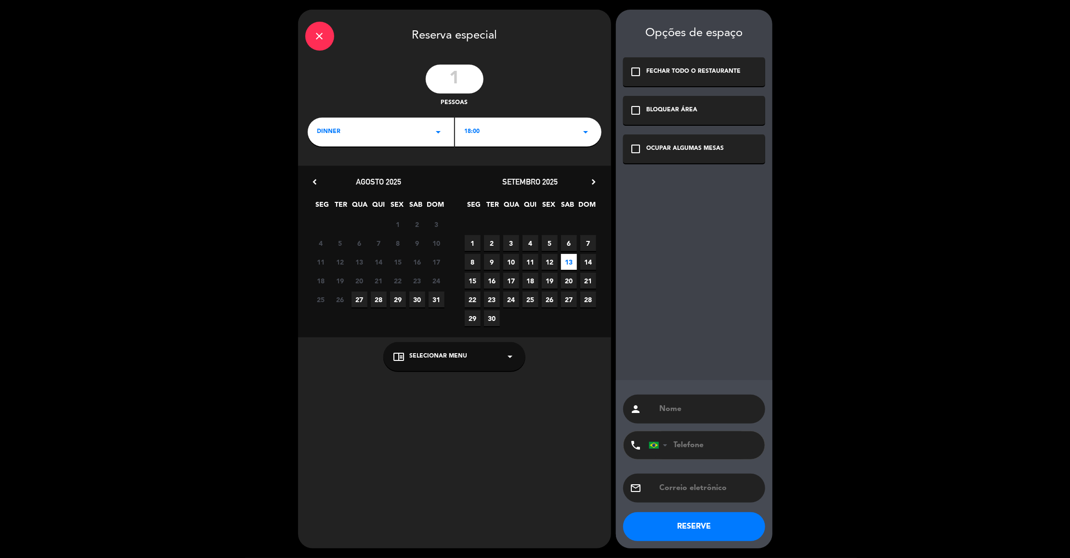
click at [679, 114] on div "BLOQUEAR ÁREA" at bounding box center [672, 110] width 51 height 10
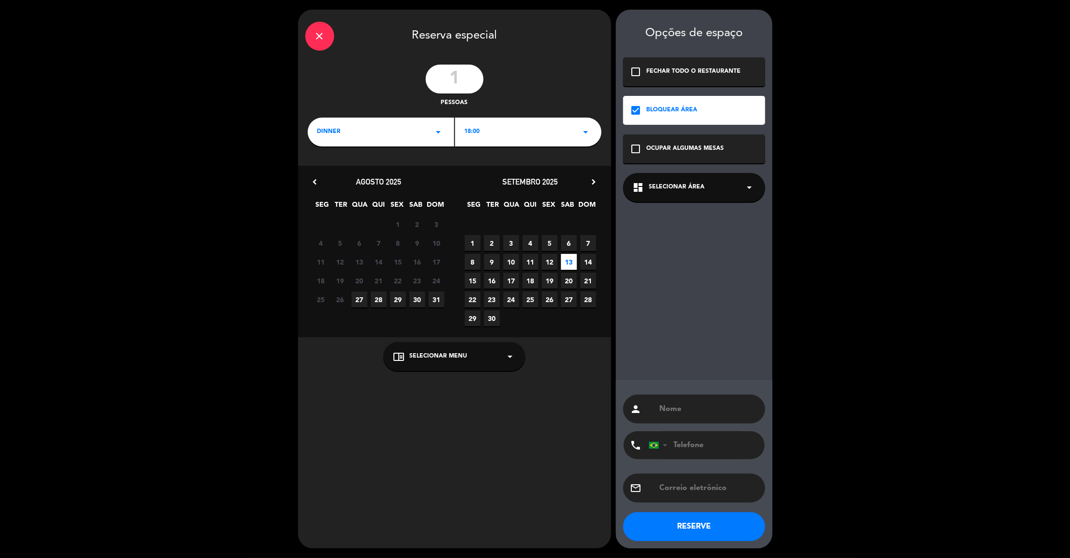
click at [683, 404] on input "text" at bounding box center [708, 408] width 99 height 13
type input "bloqueio externo"
click at [698, 530] on button "RESERVE" at bounding box center [694, 526] width 142 height 29
click at [744, 190] on icon "arrow_drop_down" at bounding box center [750, 188] width 12 height 12
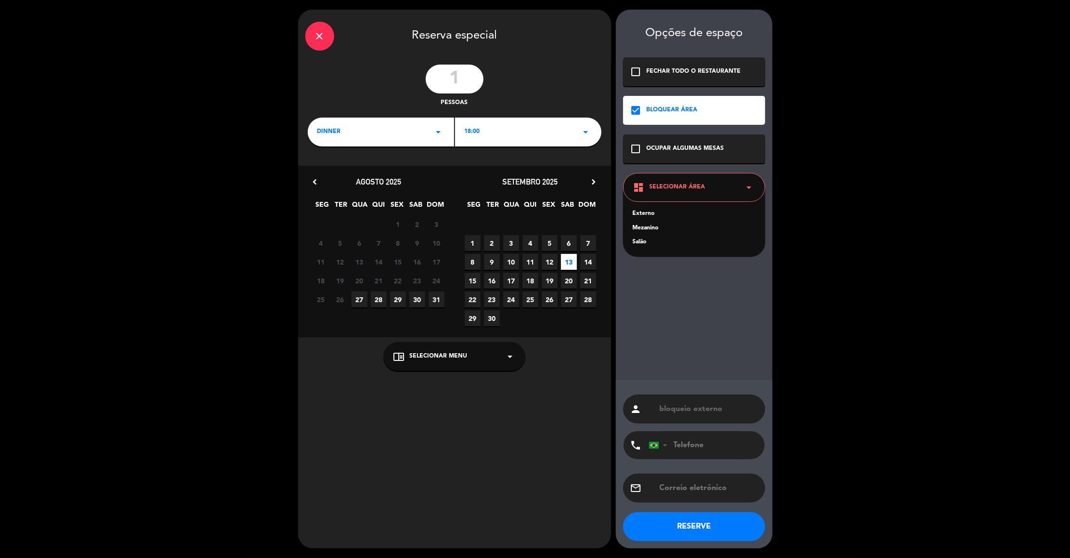
click at [648, 209] on div "Externo" at bounding box center [694, 214] width 123 height 10
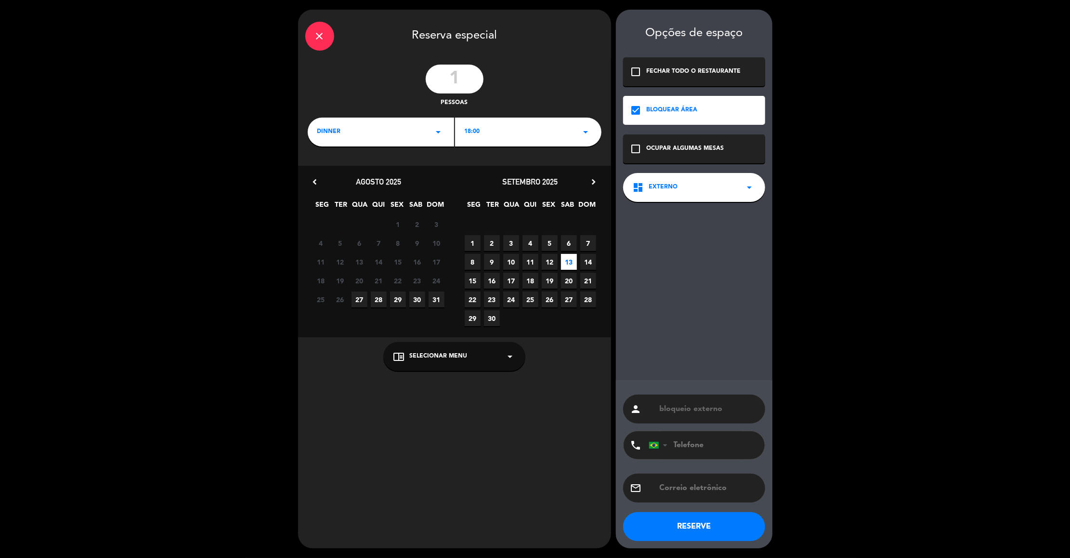
click at [726, 533] on button "RESERVE" at bounding box center [694, 526] width 142 height 29
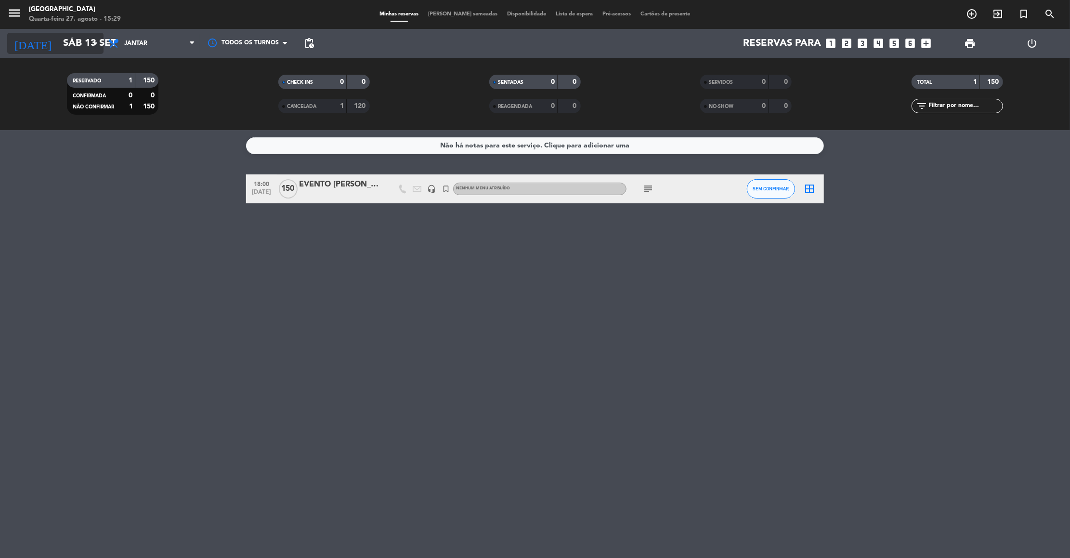
click at [79, 41] on input "Sáb 13 set" at bounding box center [120, 43] width 125 height 21
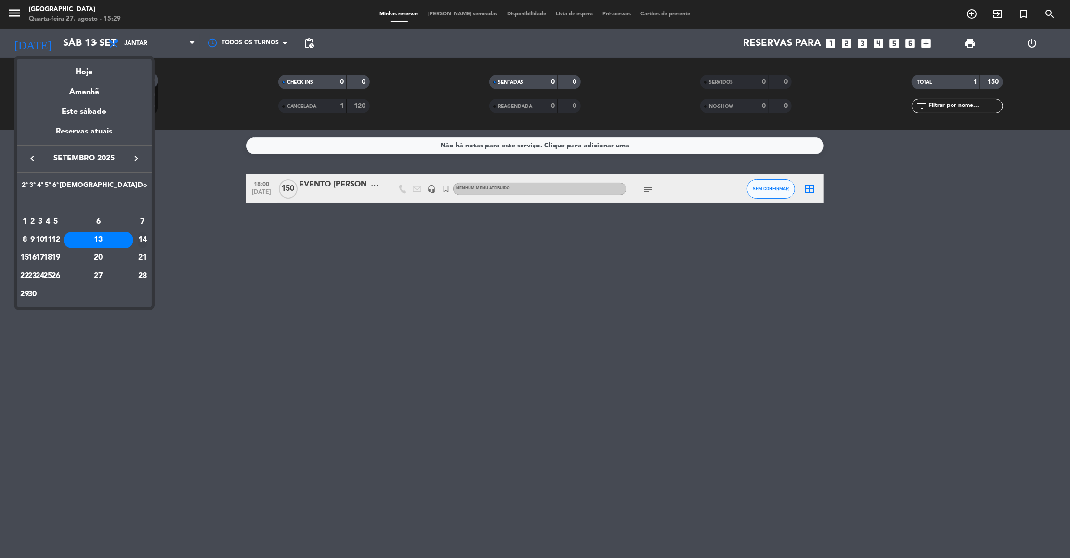
click at [138, 234] on div "14" at bounding box center [143, 240] width 10 height 16
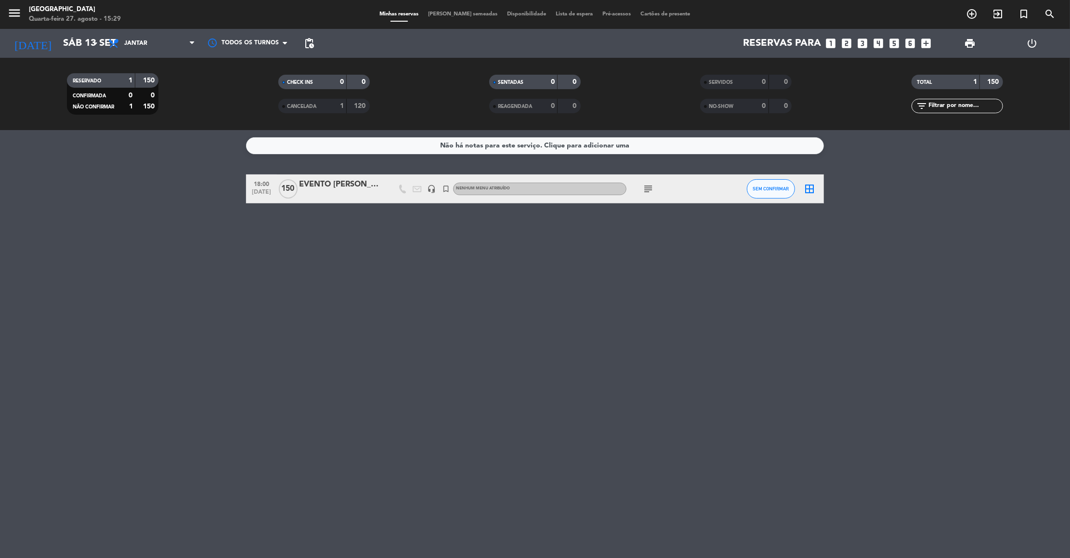
type input "[DATE]"
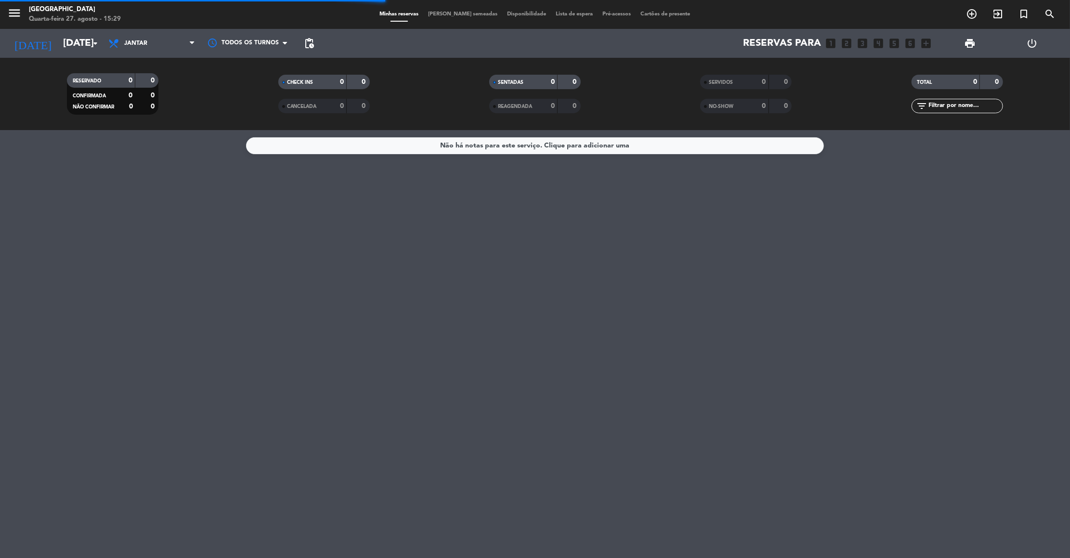
click at [183, 42] on span "Jantar" at bounding box center [152, 43] width 96 height 21
click at [167, 82] on div "menu [GEOGRAPHIC_DATA] Quarta-feira 27. agosto - 15:29 Minhas reservas Mesas se…" at bounding box center [535, 65] width 1070 height 130
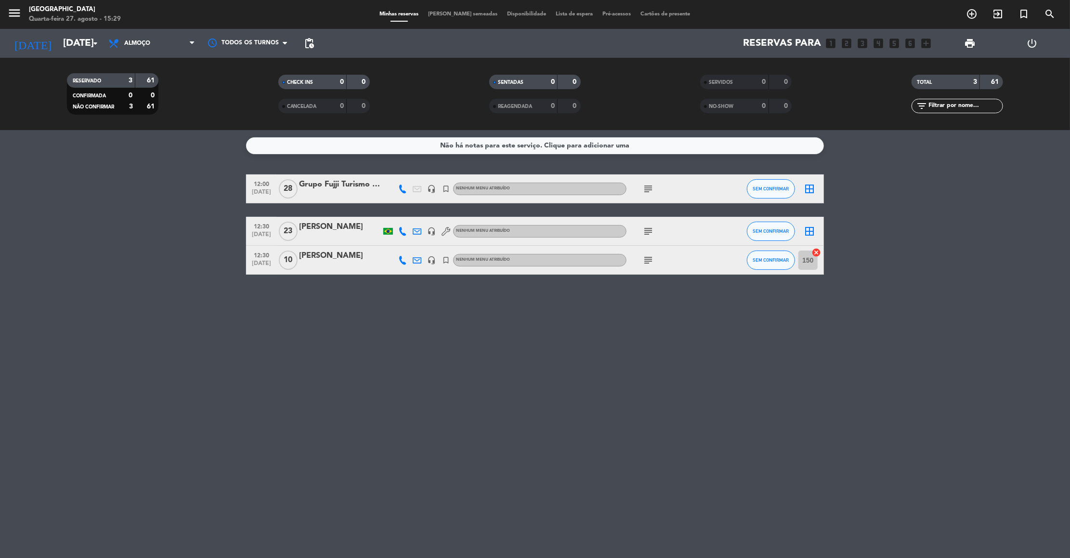
click at [645, 229] on icon "subject" at bounding box center [648, 231] width 12 height 12
click at [645, 256] on div "309 * 308 / Mezanino. Reserva pelo Whats." at bounding box center [649, 248] width 152 height 17
click at [645, 256] on icon "subject" at bounding box center [648, 260] width 12 height 12
click at [647, 189] on icon "subject" at bounding box center [648, 189] width 12 height 12
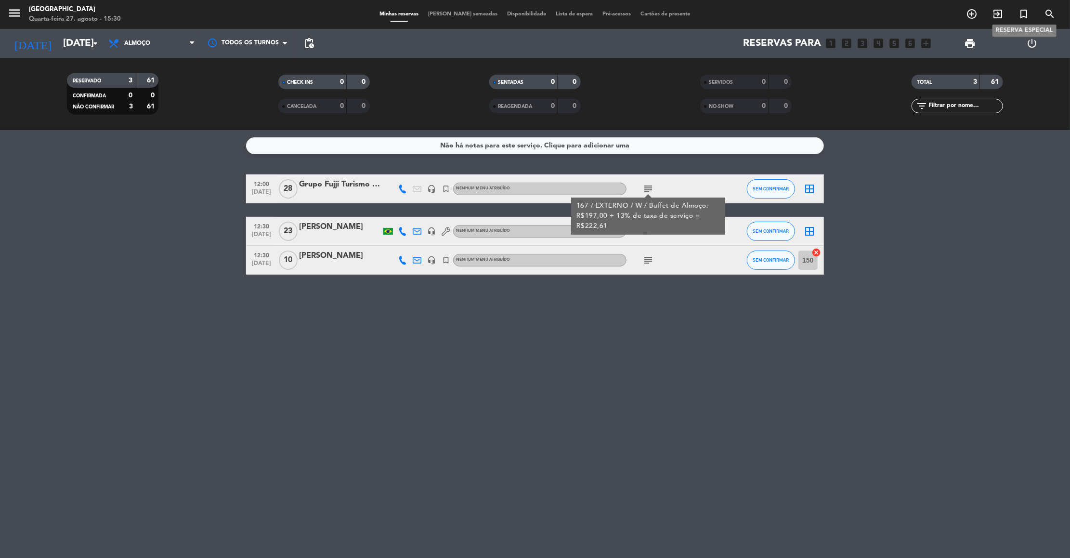
click at [1020, 18] on icon "turned_in_not" at bounding box center [1024, 14] width 12 height 12
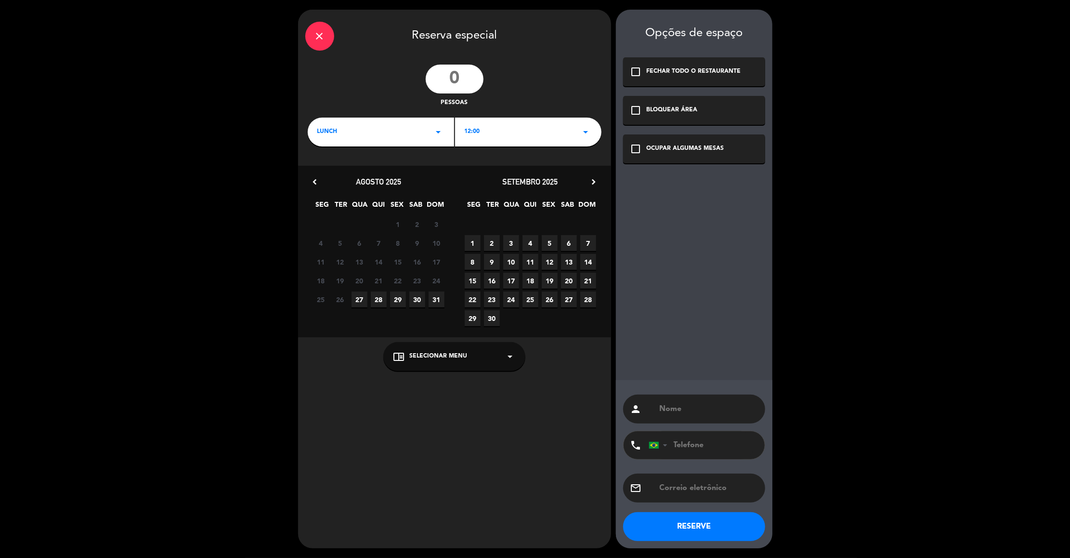
click at [459, 67] on input "number" at bounding box center [455, 79] width 58 height 29
type input "40"
click at [415, 135] on div "LUNCH arrow_drop_down" at bounding box center [381, 132] width 146 height 29
click at [391, 158] on div "Almoço" at bounding box center [381, 159] width 142 height 10
click at [588, 261] on span "14" at bounding box center [588, 262] width 16 height 16
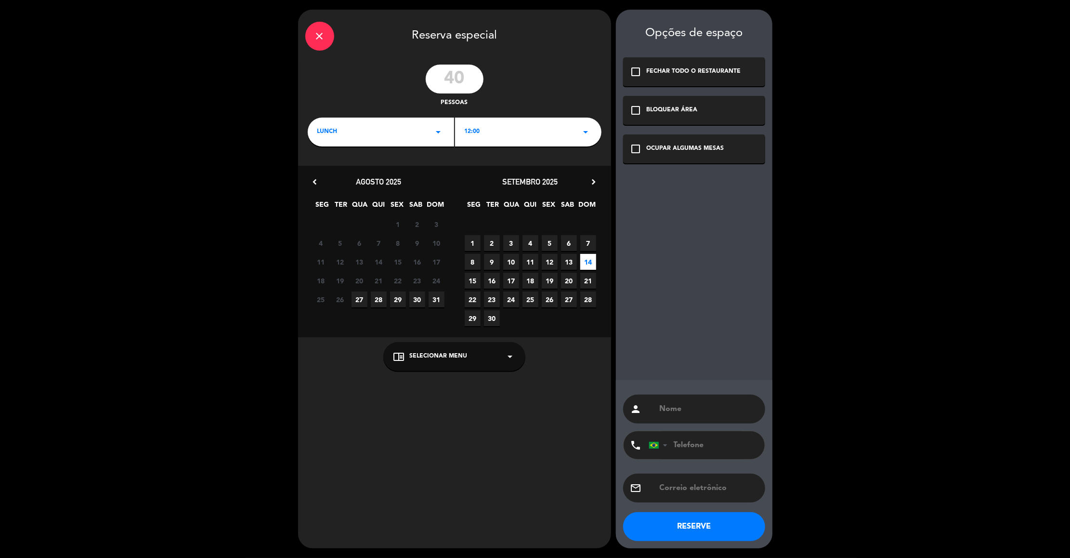
click at [667, 150] on div "OCUPAR ALGUMAS MESAS" at bounding box center [686, 149] width 78 height 10
click at [676, 406] on input "text" at bounding box center [708, 408] width 99 height 13
type input "[PERSON_NAME] Evento"
click at [708, 521] on button "RESERVE" at bounding box center [694, 526] width 142 height 29
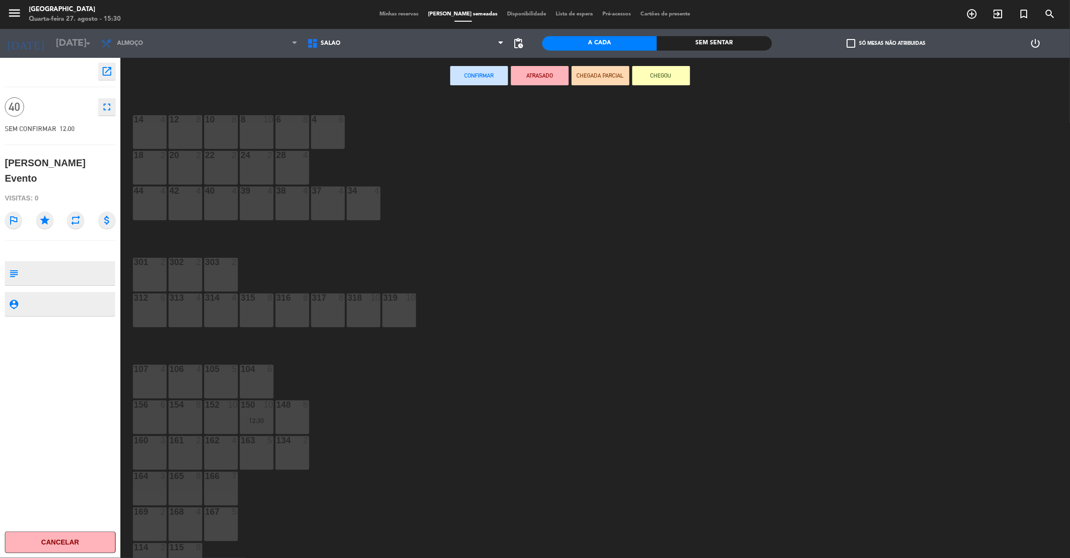
click at [40, 263] on textarea at bounding box center [68, 273] width 92 height 20
type textarea "canto exclisivo"
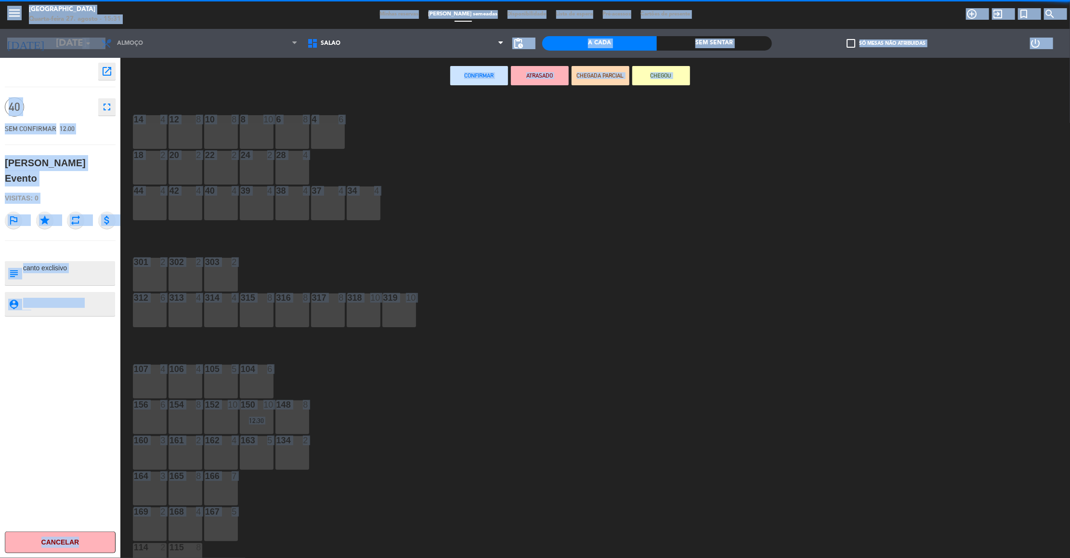
drag, startPoint x: 264, startPoint y: 539, endPoint x: 254, endPoint y: 557, distance: 20.1
click at [254, 557] on html "close × Praça São Lourenço × chrome_reader_mode Lista de Reservas account_box C…" at bounding box center [535, 279] width 1070 height 558
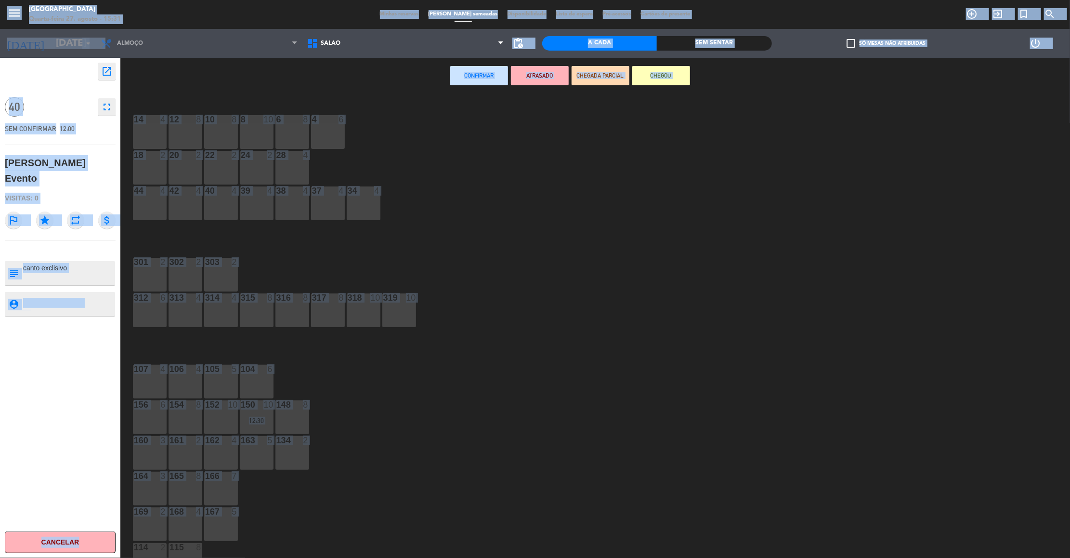
click at [257, 530] on div "14 4 12 8 10 8 8 10 6 8 4 6 18 2 20 2 22 2 24 2 28 4 44 4 42 4 40 4 39 4 38 4 3…" at bounding box center [600, 330] width 939 height 464
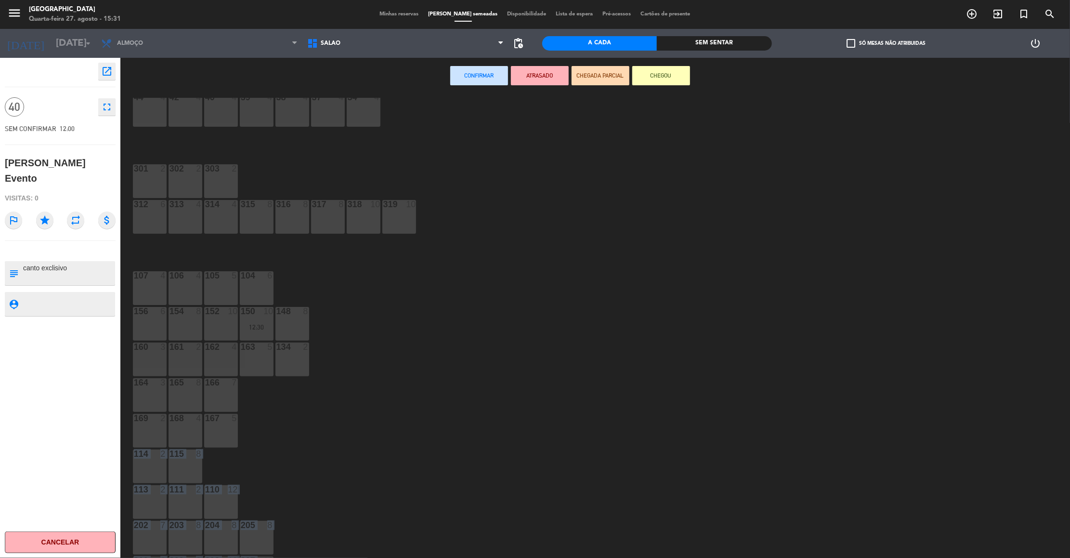
scroll to position [121, 0]
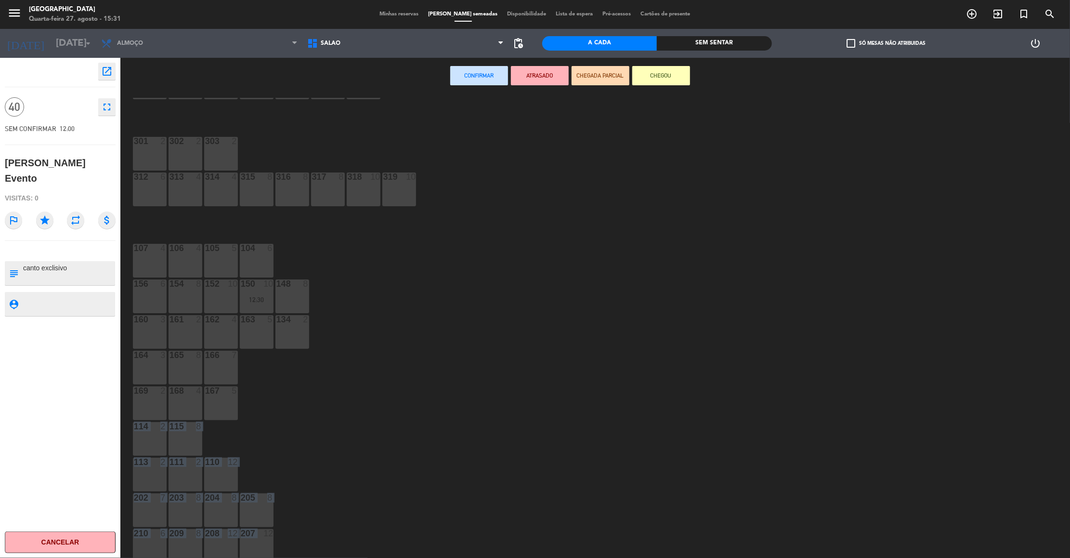
drag, startPoint x: 257, startPoint y: 530, endPoint x: 253, endPoint y: 553, distance: 23.4
click at [253, 553] on div "14 4 12 8 10 8 8 10 6 8 4 6 18 2 20 2 22 2 24 2 28 4 44 4 42 4 40 4 39 4 38 4 3…" at bounding box center [600, 330] width 939 height 464
click at [233, 543] on div "208 12" at bounding box center [221, 546] width 34 height 34
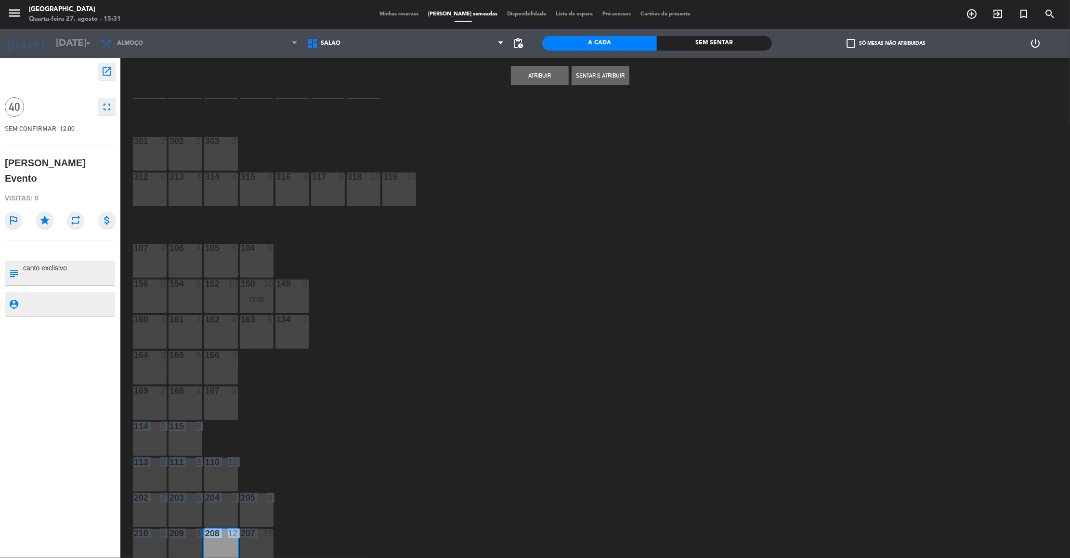
click at [554, 85] on button "Atribuir" at bounding box center [540, 75] width 58 height 19
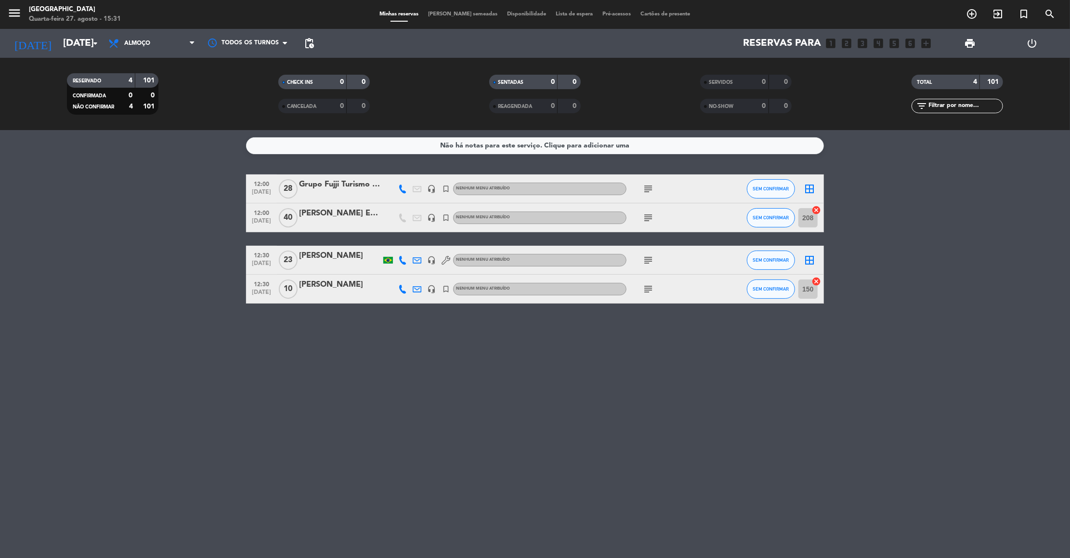
click at [646, 218] on icon "subject" at bounding box center [648, 218] width 12 height 12
click at [995, 15] on icon "exit_to_app" at bounding box center [998, 14] width 12 height 12
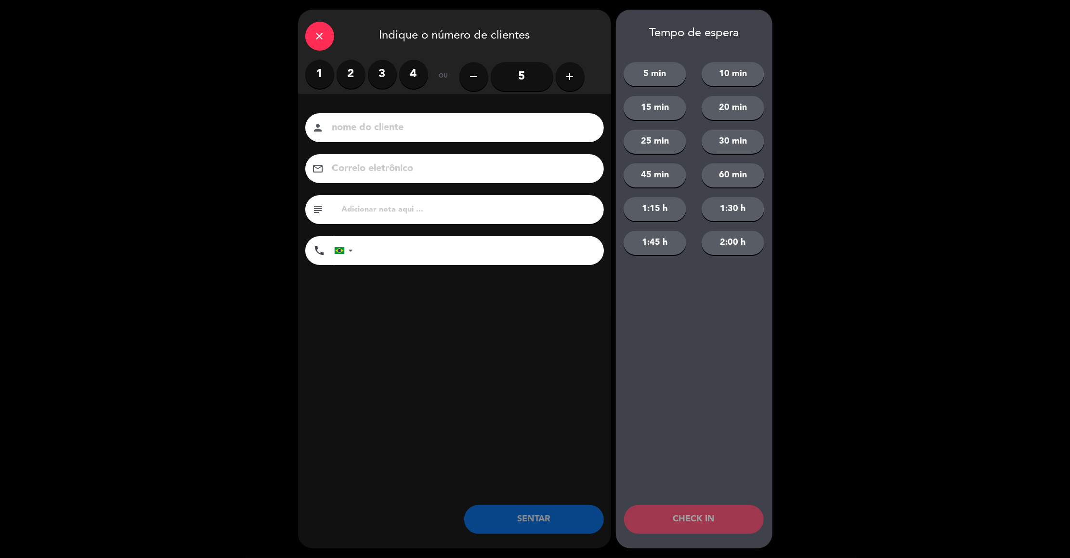
click at [315, 38] on icon "close" at bounding box center [320, 36] width 12 height 12
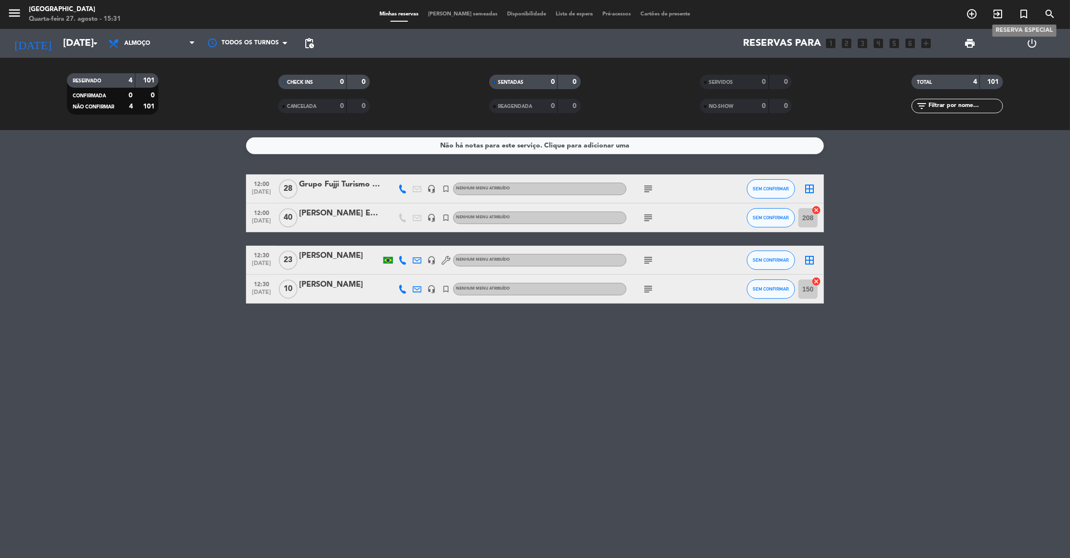
click at [1019, 13] on icon "turned_in_not" at bounding box center [1024, 14] width 12 height 12
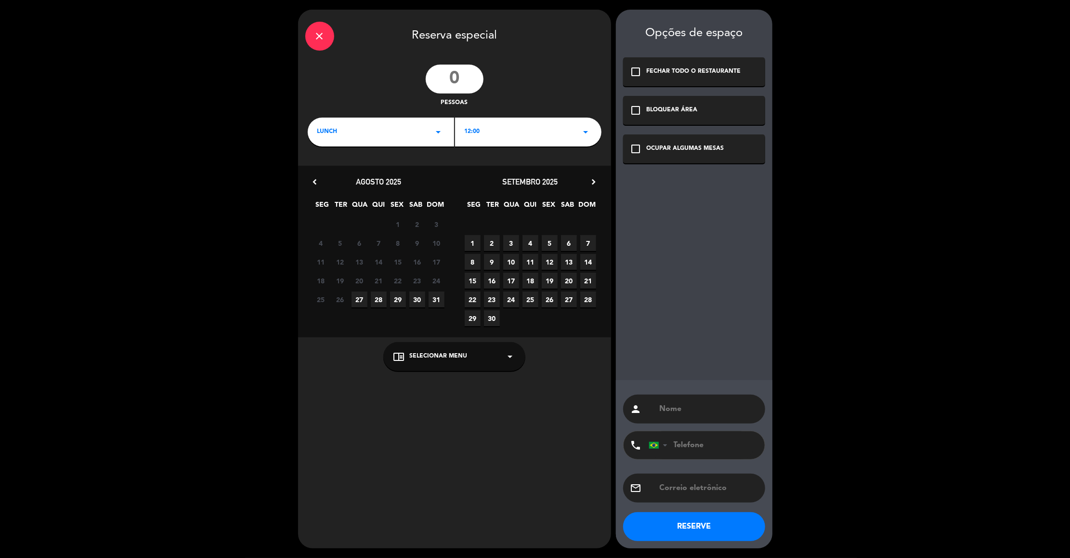
click at [462, 88] on input "number" at bounding box center [455, 79] width 58 height 29
type input "21"
click at [588, 259] on span "14" at bounding box center [588, 262] width 16 height 16
click at [676, 146] on div "OCUPAR ALGUMAS MESAS" at bounding box center [686, 149] width 78 height 10
click at [679, 405] on input "text" at bounding box center [708, 408] width 99 height 13
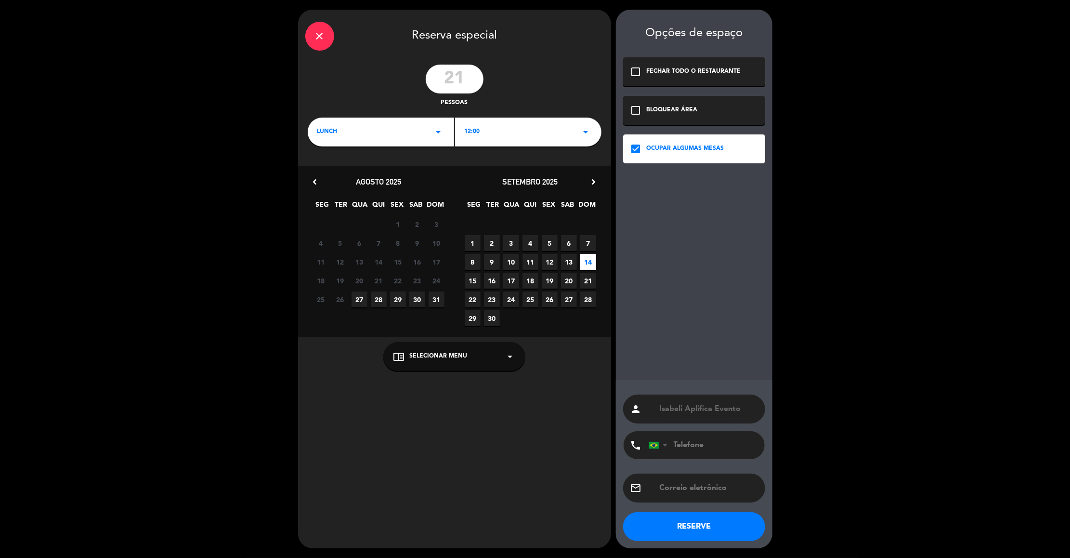
type input "Isabeli Aplifica Evento"
click at [699, 536] on button "RESERVE" at bounding box center [694, 526] width 142 height 29
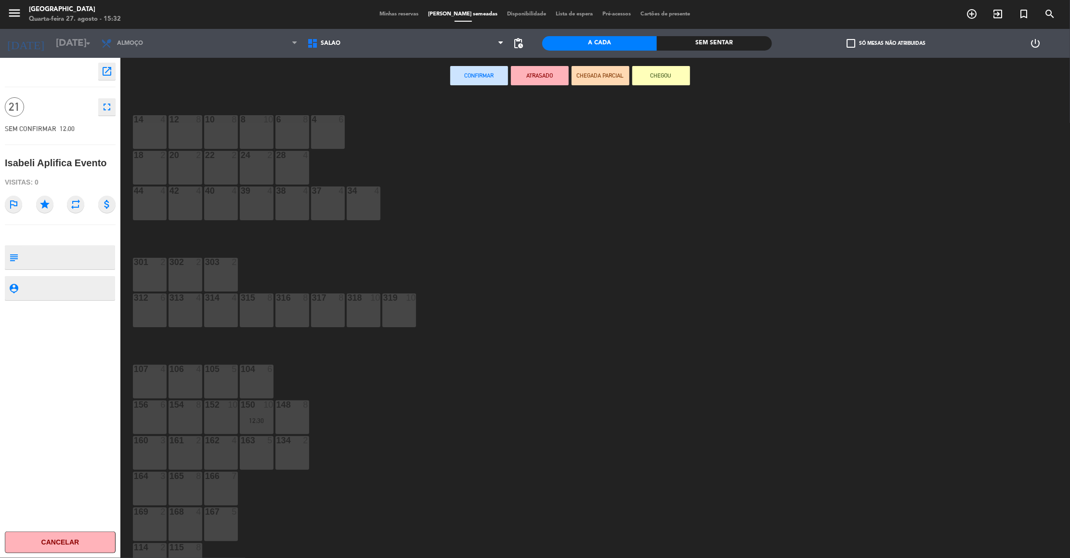
click at [49, 259] on textarea at bounding box center [68, 257] width 92 height 20
type textarea "triangulo exclusivo"
click at [152, 545] on div at bounding box center [150, 547] width 16 height 9
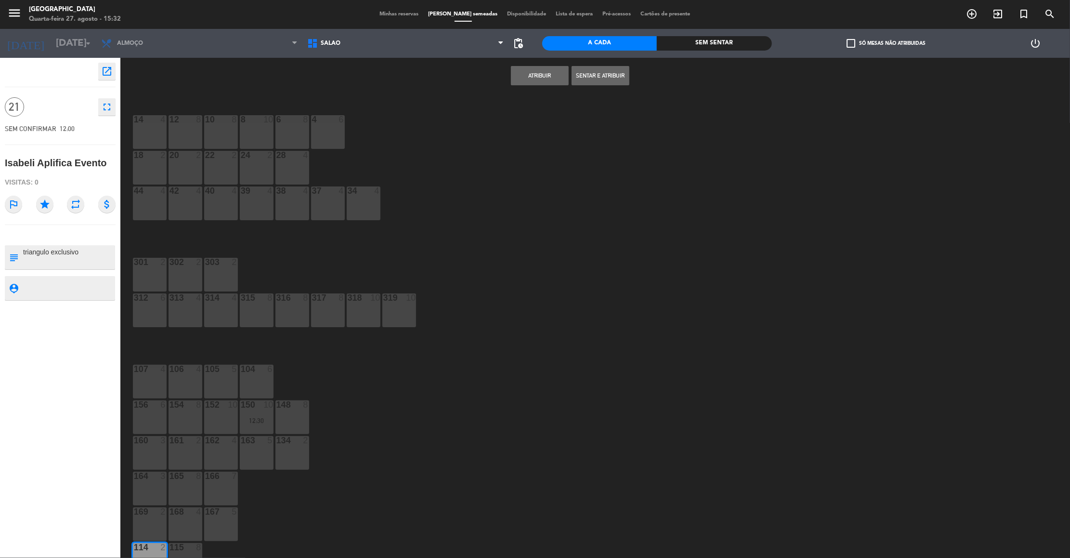
click at [535, 78] on button "Atribuir" at bounding box center [540, 75] width 58 height 19
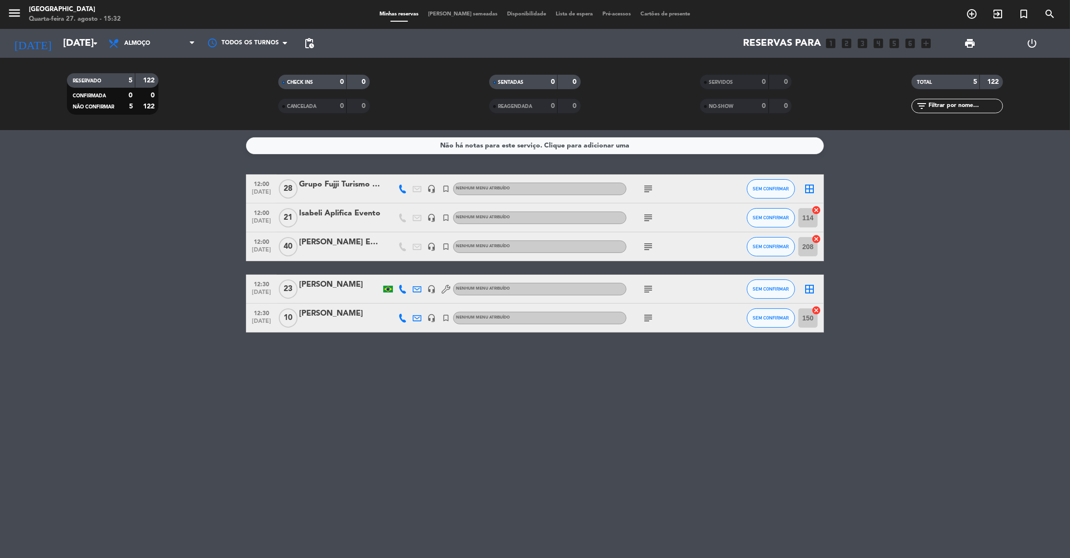
click at [643, 289] on icon "subject" at bounding box center [648, 289] width 12 height 12
click at [649, 223] on div "subject" at bounding box center [670, 217] width 87 height 28
click at [649, 222] on icon "subject" at bounding box center [648, 218] width 12 height 12
click at [645, 193] on icon "subject" at bounding box center [648, 189] width 12 height 12
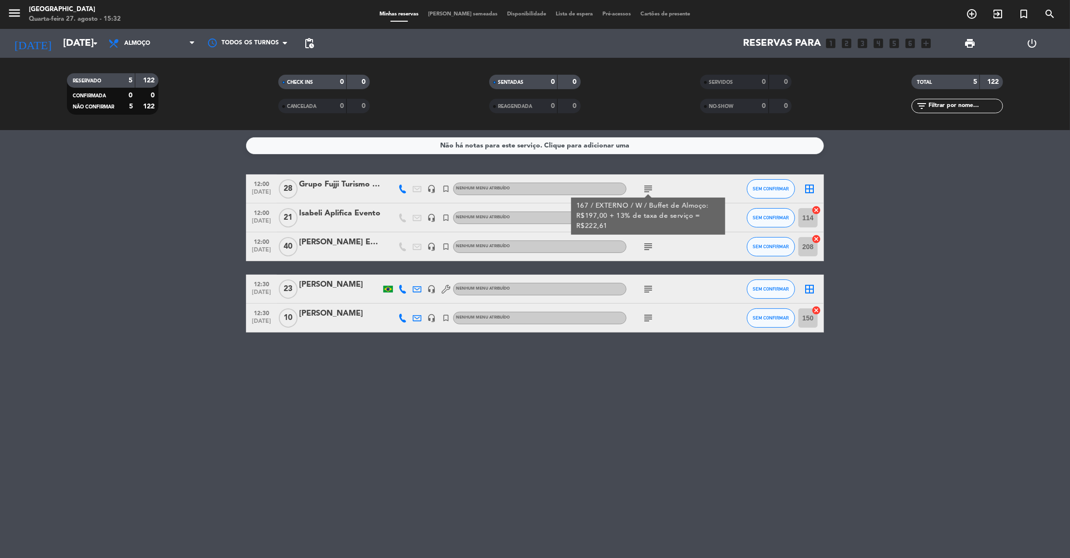
click at [599, 445] on div "Não há notas para este serviço. Clique para adicionar uma 12:00 [DATE] Grupo Fu…" at bounding box center [535, 344] width 1070 height 428
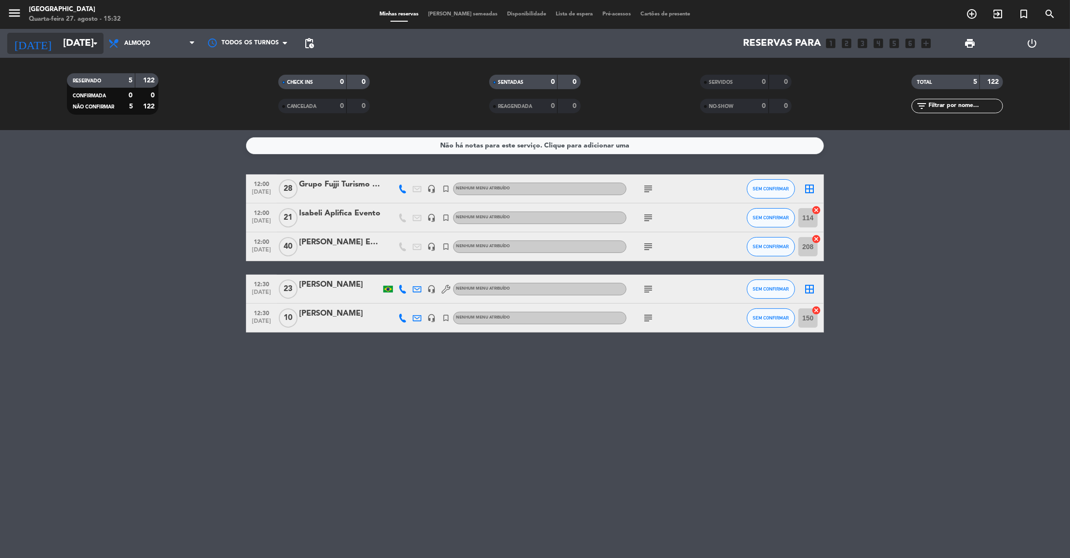
click at [72, 39] on input "[DATE]" at bounding box center [120, 43] width 125 height 21
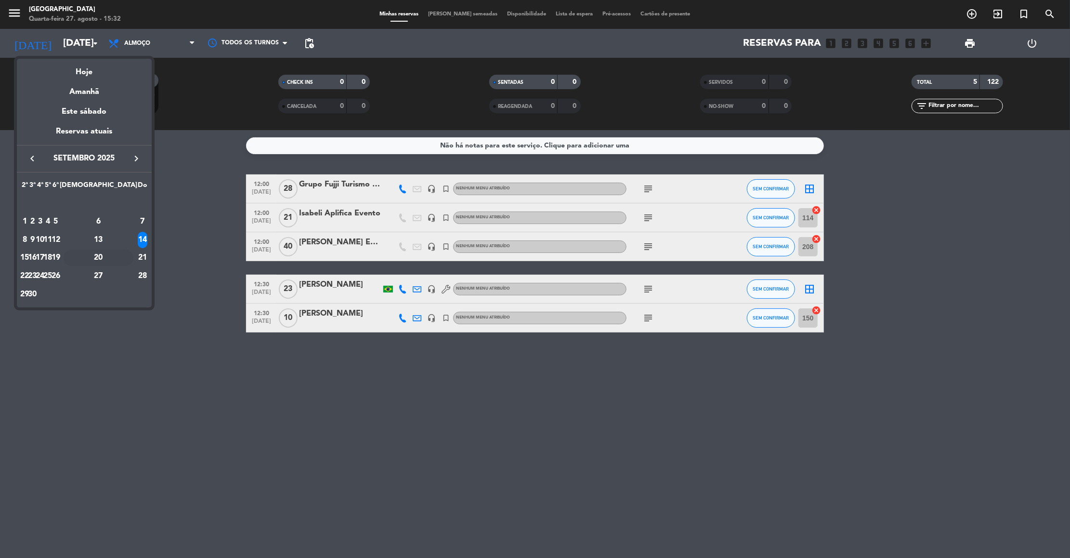
click at [117, 256] on div "20" at bounding box center [99, 257] width 70 height 16
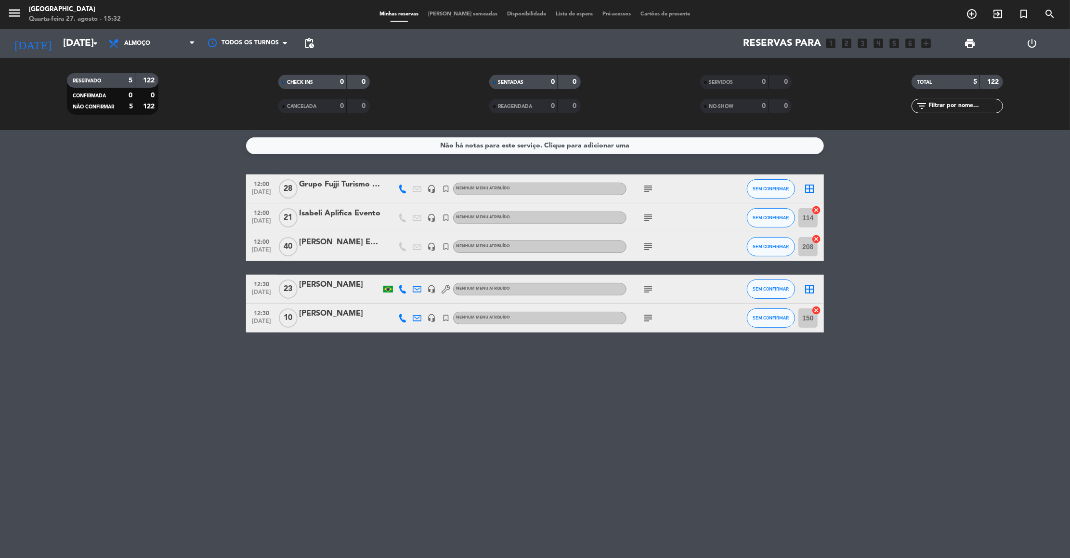
type input "[DATE]"
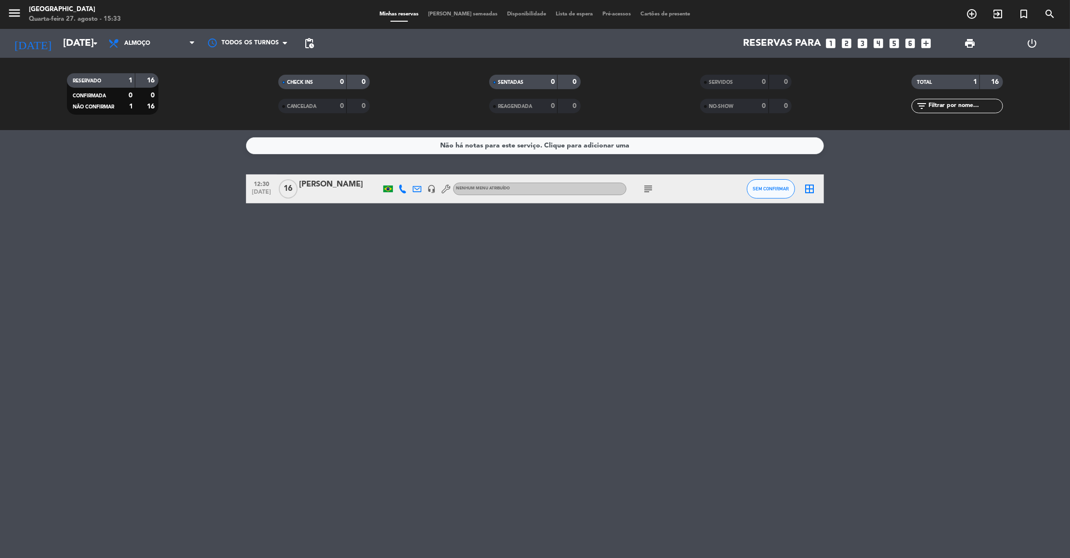
click at [646, 189] on icon "subject" at bounding box center [648, 189] width 12 height 12
click at [1003, 13] on icon "exit_to_app" at bounding box center [998, 14] width 12 height 12
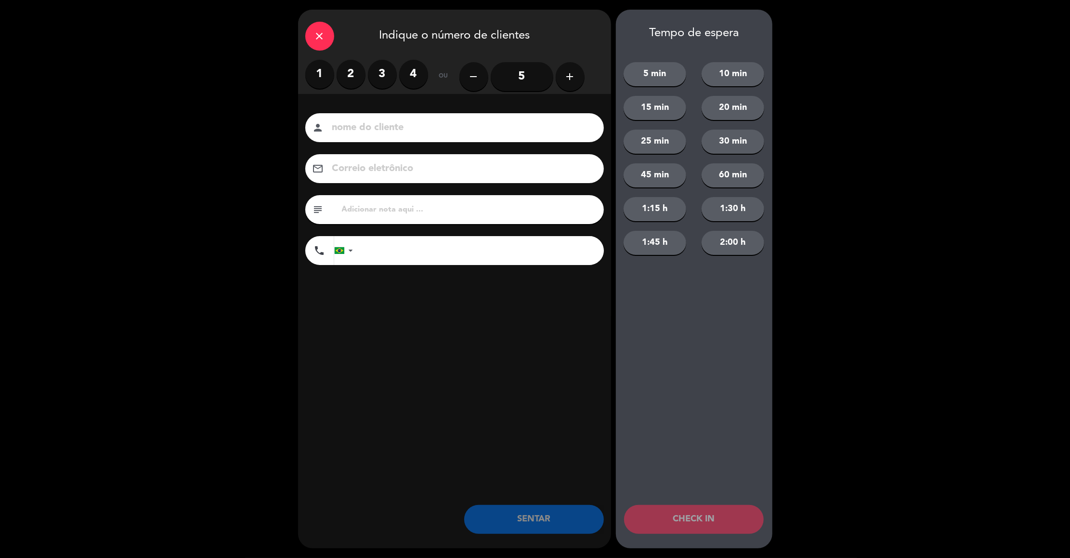
click at [319, 39] on icon "close" at bounding box center [320, 36] width 12 height 12
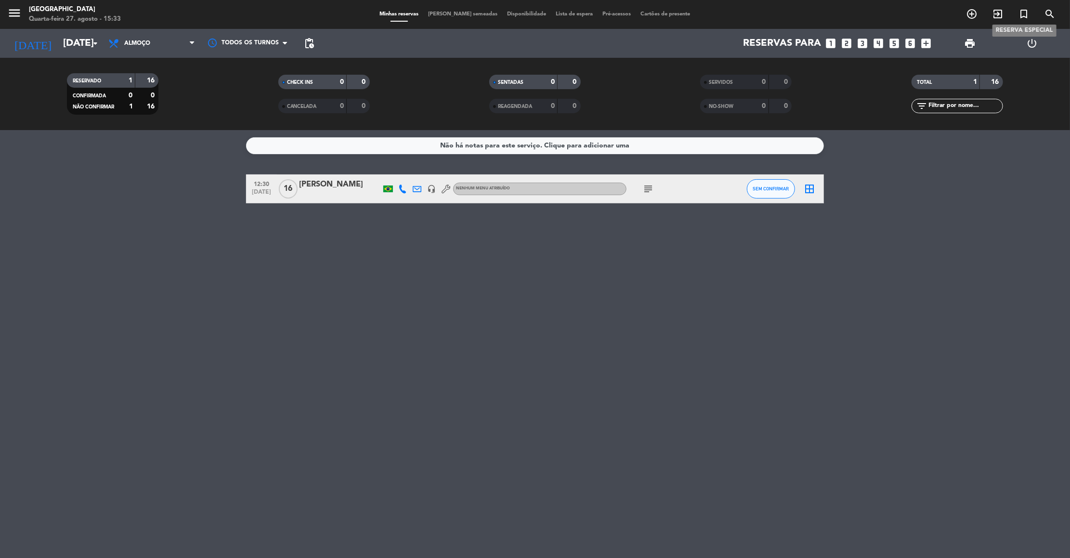
click at [1026, 14] on icon "turned_in_not" at bounding box center [1024, 14] width 12 height 12
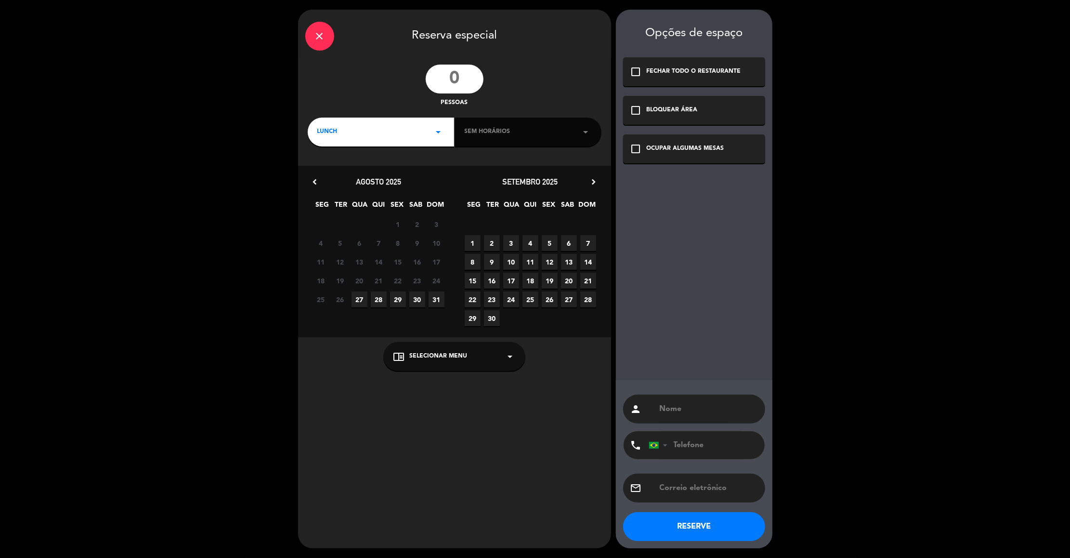
click at [451, 77] on input "number" at bounding box center [455, 79] width 58 height 29
type input "50"
click at [426, 128] on div "LUNCH arrow_drop_down" at bounding box center [381, 132] width 146 height 29
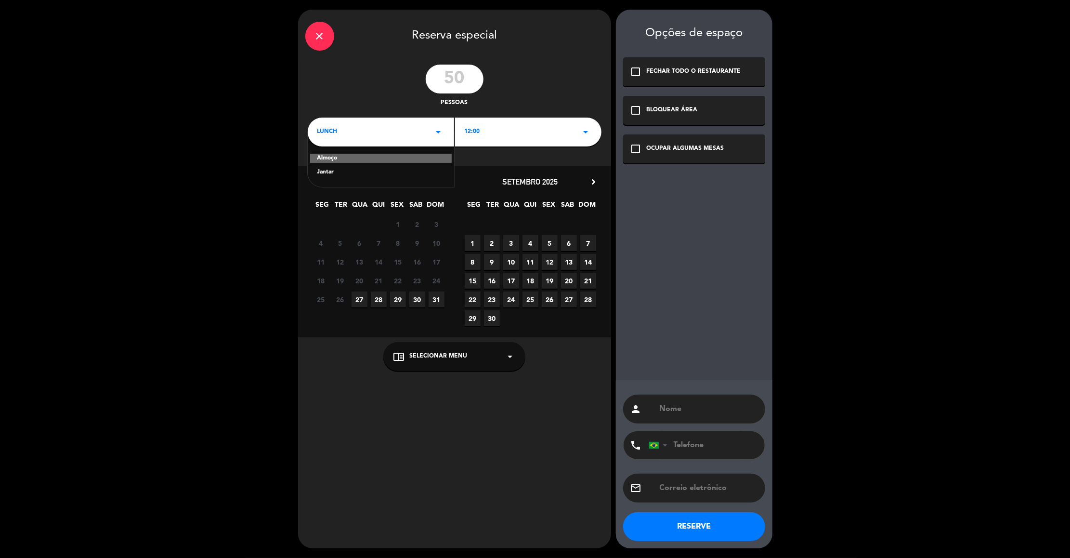
click at [379, 159] on div "Almoço" at bounding box center [381, 159] width 142 height 10
click at [567, 282] on span "20" at bounding box center [569, 281] width 16 height 16
click at [666, 147] on div "OCUPAR ALGUMAS MESAS" at bounding box center [686, 149] width 78 height 10
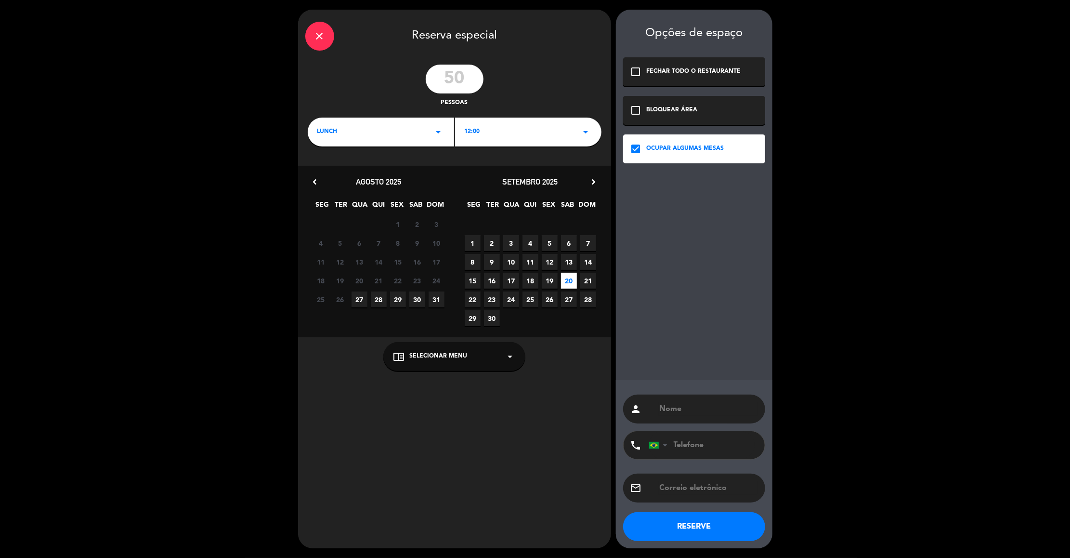
click at [669, 406] on input "text" at bounding box center [708, 408] width 99 height 13
type input "E"
type input "[PERSON_NAME] Evento"
click at [693, 524] on button "RESERVE" at bounding box center [694, 526] width 142 height 29
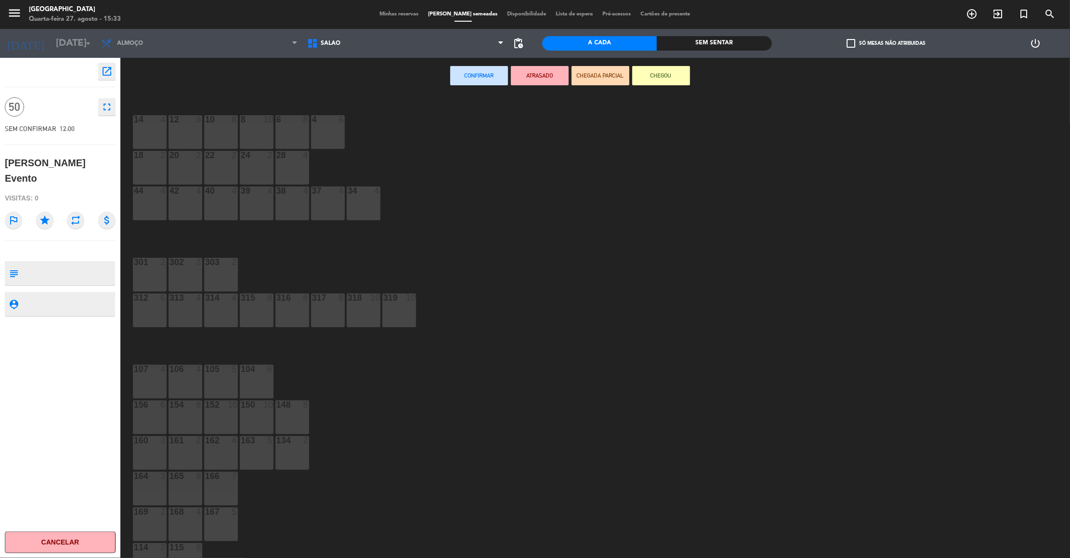
click at [49, 265] on textarea at bounding box center [68, 273] width 92 height 20
type textarea "canto das aguas"
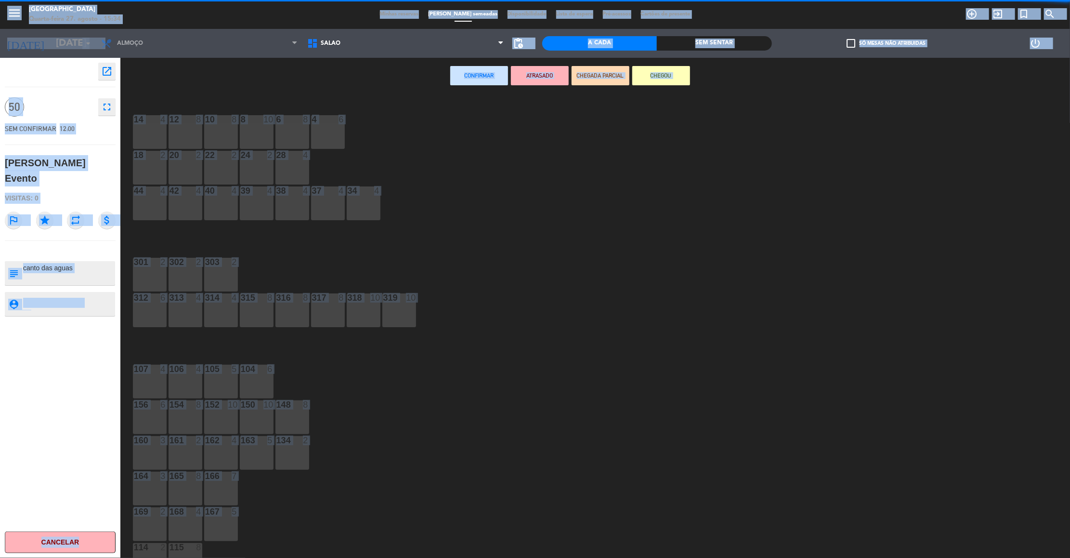
drag, startPoint x: 264, startPoint y: 524, endPoint x: 267, endPoint y: 577, distance: 53.5
click at [267, 557] on html "close × Praça São Lourenço × chrome_reader_mode Lista de Reservas account_box C…" at bounding box center [535, 279] width 1070 height 558
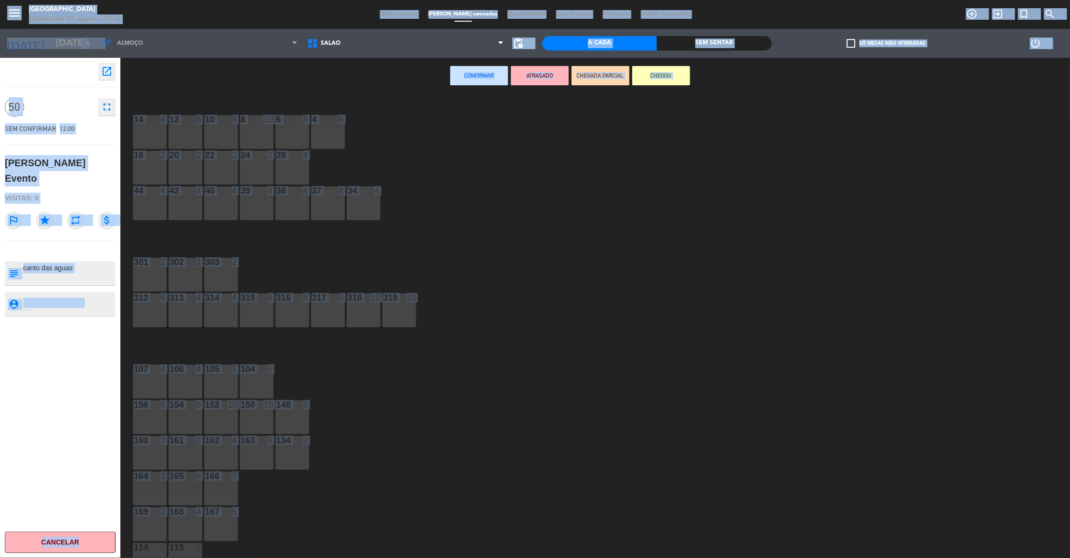
click at [275, 502] on div "14 4 12 8 10 8 8 10 6 8 4 6 18 2 20 2 22 2 24 2 28 4 44 4 42 4 40 4 39 4 38 4 3…" at bounding box center [600, 330] width 939 height 464
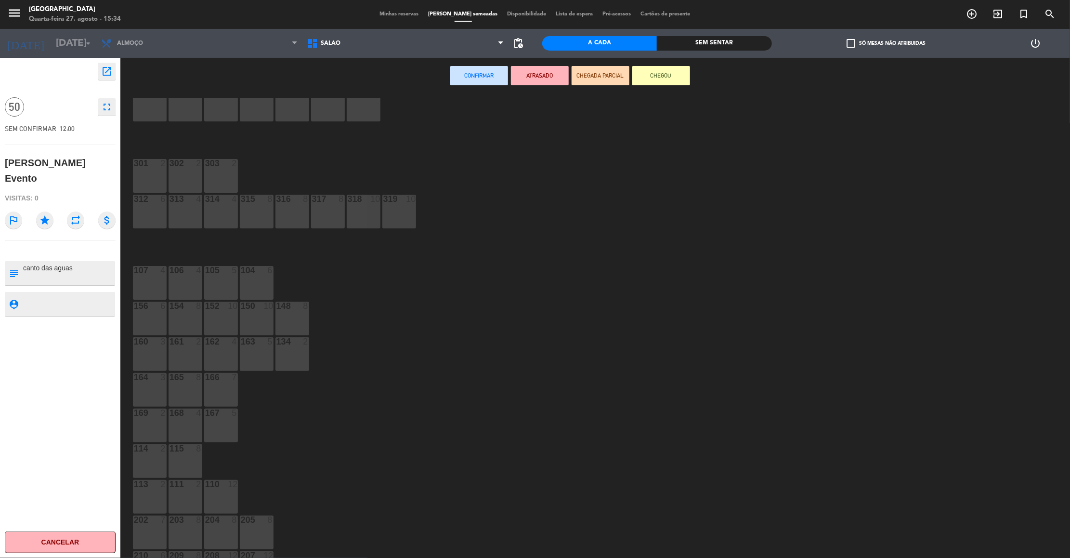
scroll to position [121, 0]
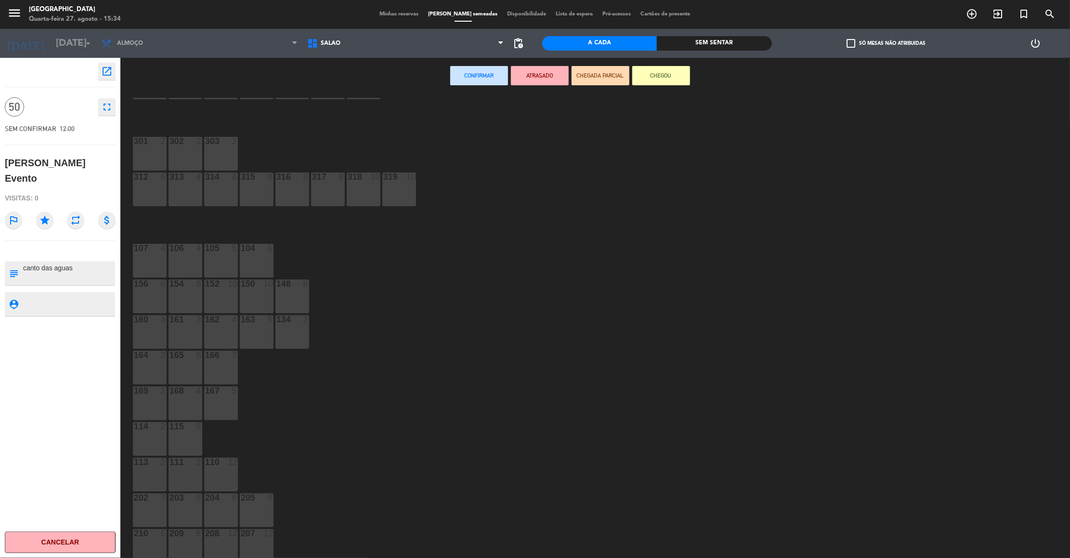
drag, startPoint x: 275, startPoint y: 502, endPoint x: 270, endPoint y: 556, distance: 54.2
click at [270, 556] on div "14 4 12 8 10 8 8 10 6 8 4 6 18 2 20 2 22 2 24 2 28 4 44 4 42 4 40 4 39 4 38 4 3…" at bounding box center [600, 330] width 939 height 464
click at [237, 507] on div "204 8" at bounding box center [221, 510] width 34 height 34
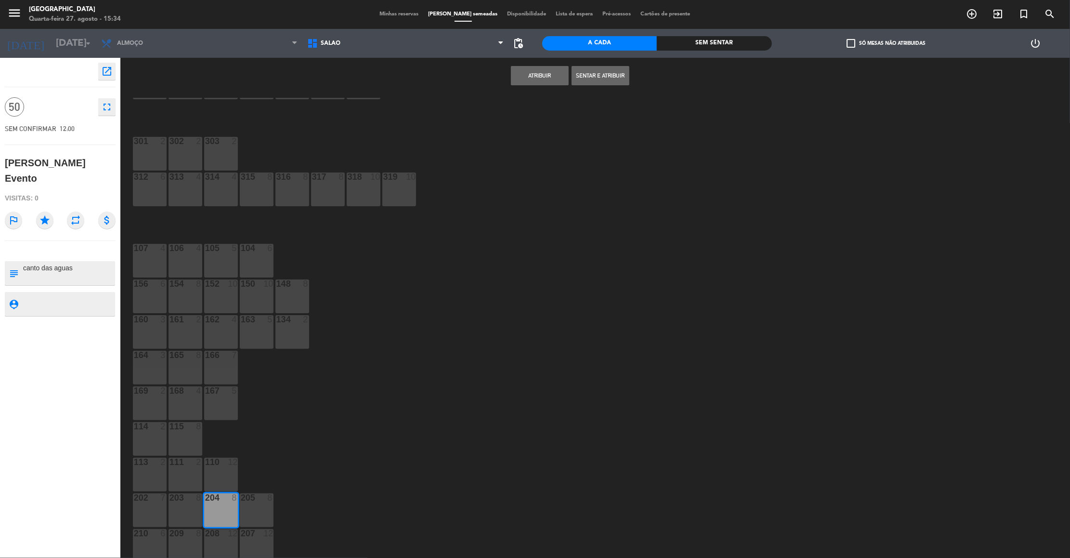
click at [541, 75] on button "Atribuir" at bounding box center [540, 75] width 58 height 19
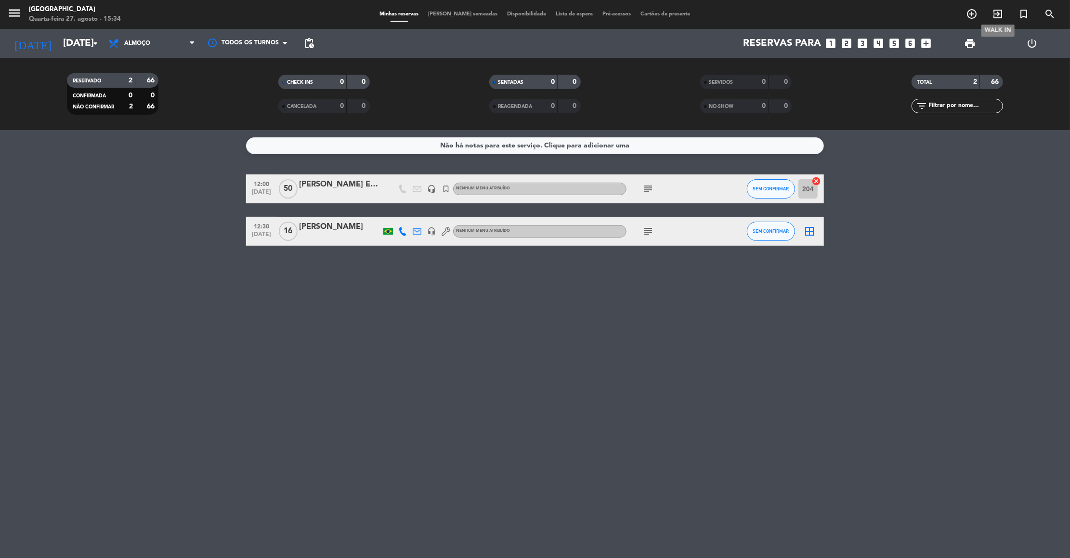
click at [1000, 13] on icon "exit_to_app" at bounding box center [998, 14] width 12 height 12
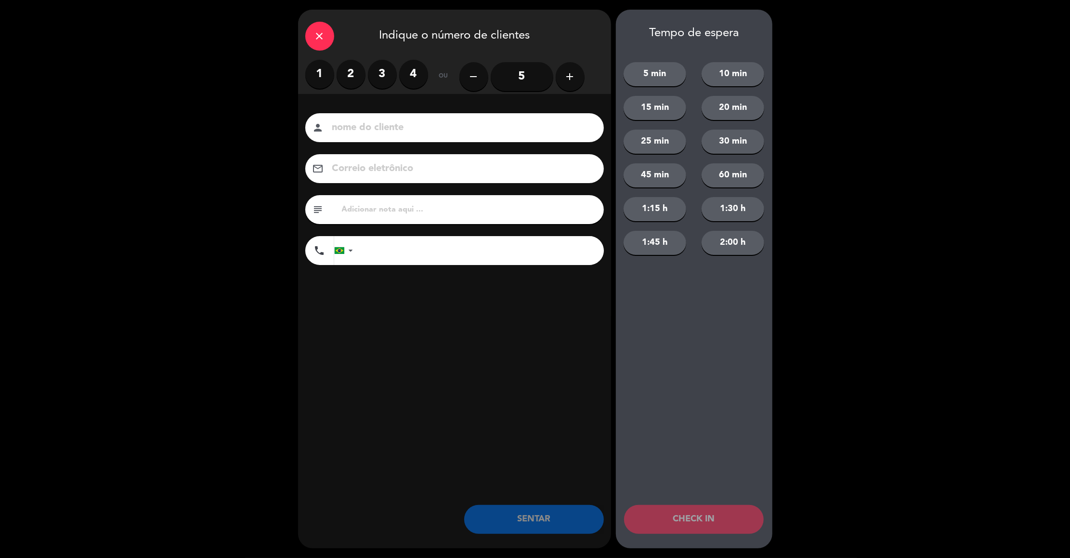
click at [316, 37] on icon "close" at bounding box center [320, 36] width 12 height 12
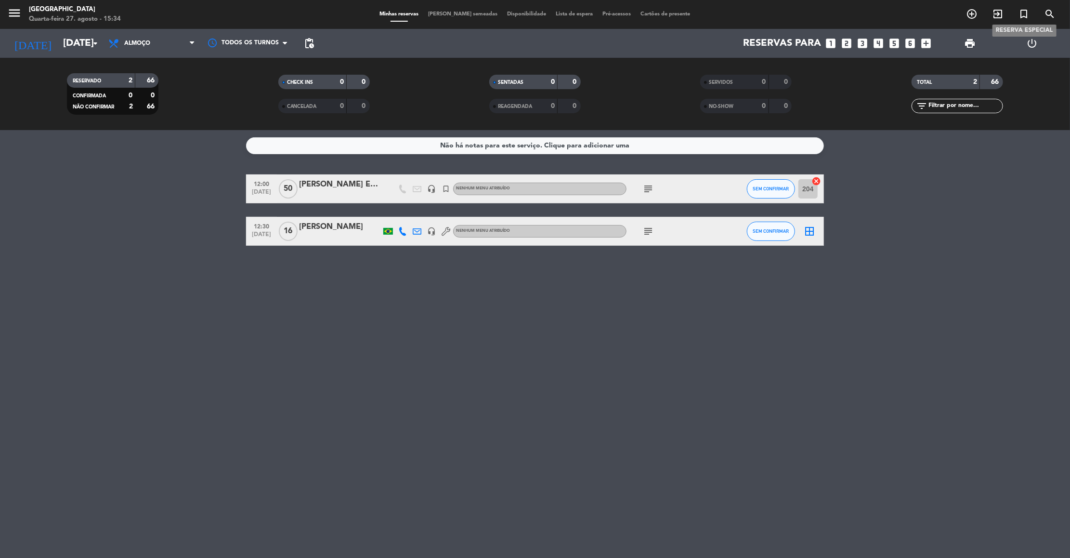
click at [1018, 13] on icon "turned_in_not" at bounding box center [1024, 14] width 12 height 12
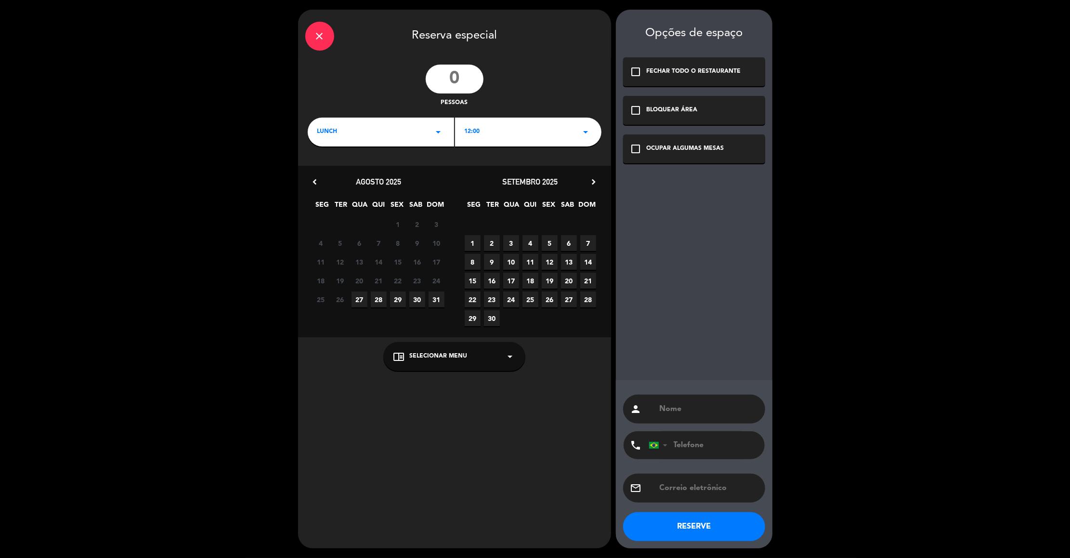
drag, startPoint x: 1018, startPoint y: 13, endPoint x: 618, endPoint y: 178, distance: 432.7
click at [618, 178] on div "close Reserva especial pessoas LUNCH arrow_drop_down 12:00 arrow_drop_down chev…" at bounding box center [535, 279] width 1070 height 558
click at [457, 78] on input "number" at bounding box center [455, 79] width 58 height 29
type input "25"
click at [585, 258] on span "14" at bounding box center [588, 262] width 16 height 16
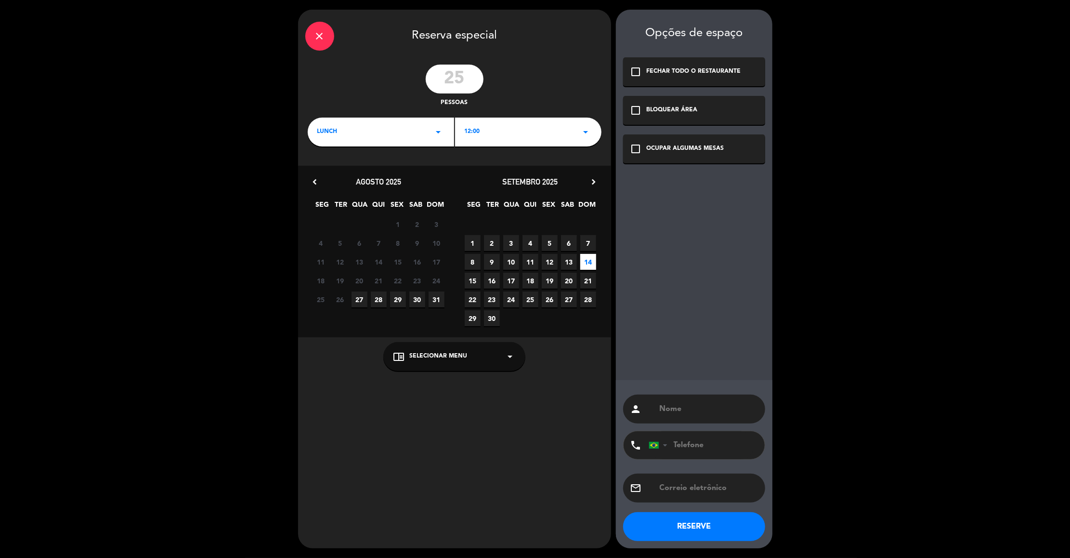
click at [585, 258] on span "14" at bounding box center [588, 262] width 16 height 16
click at [588, 258] on span "14" at bounding box center [588, 262] width 16 height 16
click at [565, 278] on span "20" at bounding box center [569, 281] width 16 height 16
click at [676, 146] on div "OCUPAR ALGUMAS MESAS" at bounding box center [686, 149] width 78 height 10
click at [686, 406] on input "text" at bounding box center [708, 408] width 99 height 13
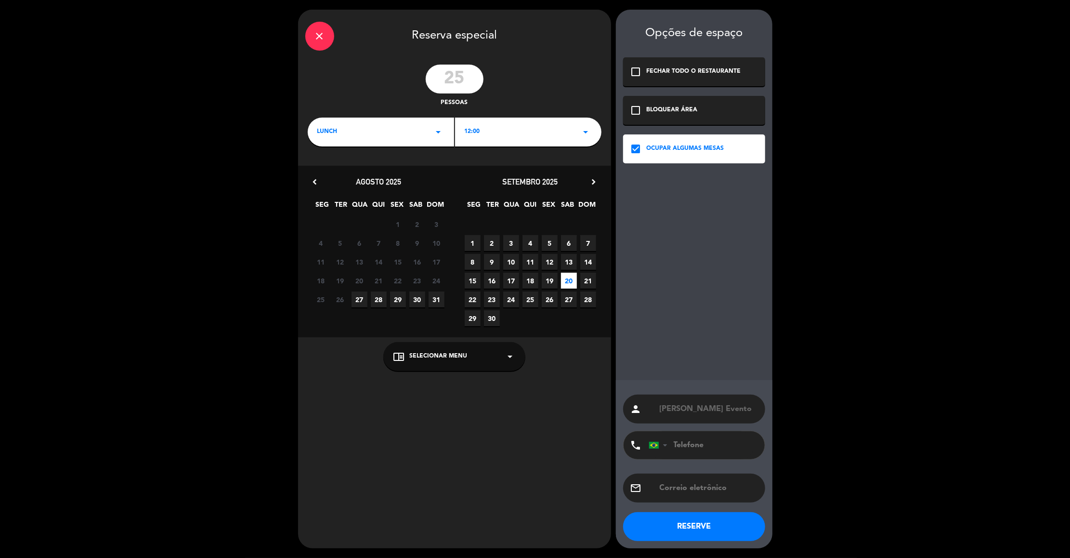
type input "[PERSON_NAME] Evento"
click at [694, 527] on button "RESERVE" at bounding box center [694, 526] width 142 height 29
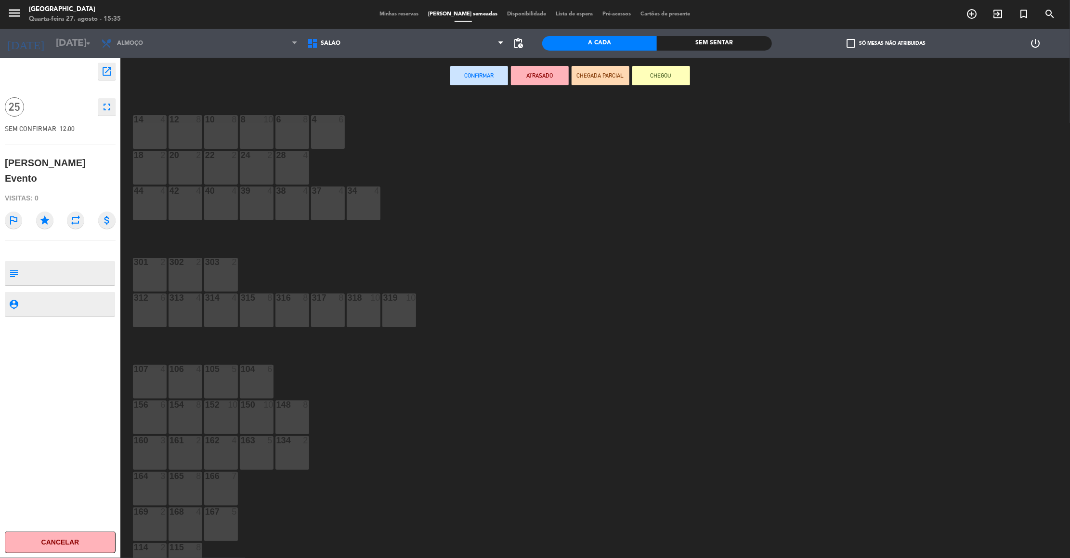
click at [42, 263] on textarea at bounding box center [68, 273] width 92 height 20
type textarea "triangulo exclusivo"
click at [250, 518] on div "14 4 12 8 10 8 8 10 6 8 4 6 18 2 20 2 22 2 24 2 28 4 44 4 42 4 40 4 39 4 38 4 3…" at bounding box center [600, 330] width 939 height 464
drag, startPoint x: 250, startPoint y: 518, endPoint x: 247, endPoint y: 545, distance: 27.2
click at [247, 545] on div "14 4 12 8 10 8 8 10 6 8 4 6 18 2 20 2 22 2 24 2 28 4 44 4 42 4 40 4 39 4 38 4 3…" at bounding box center [600, 330] width 939 height 464
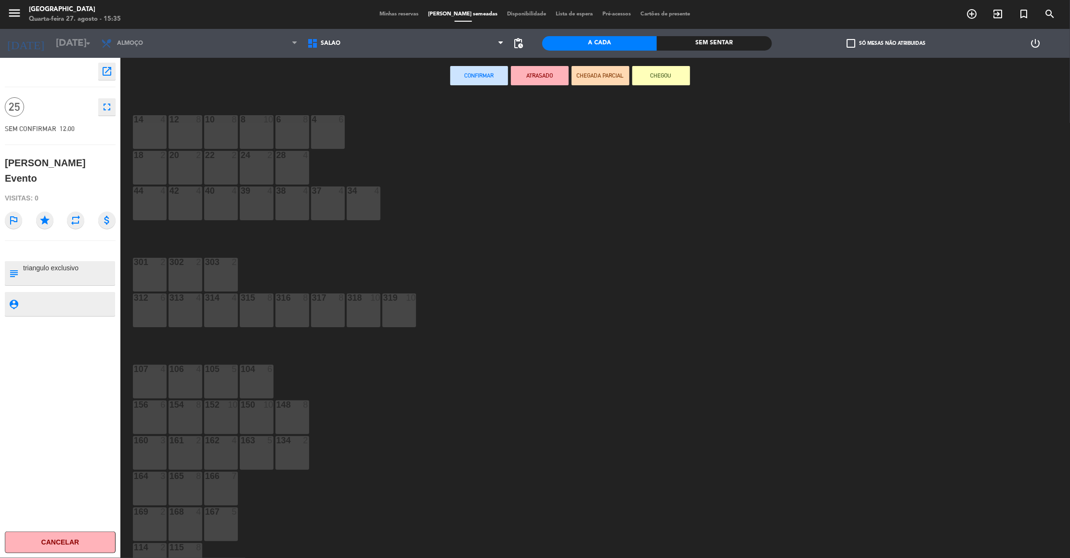
click at [253, 538] on div "14 4 12 8 10 8 8 10 6 8 4 6 18 2 20 2 22 2 24 2 28 4 44 4 42 4 40 4 39 4 38 4 3…" at bounding box center [600, 330] width 939 height 464
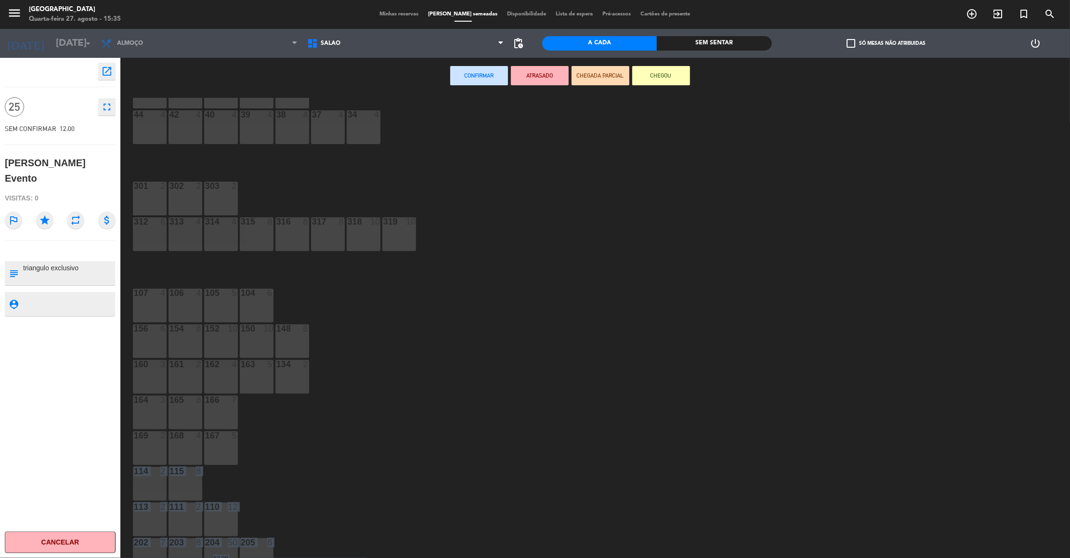
scroll to position [121, 0]
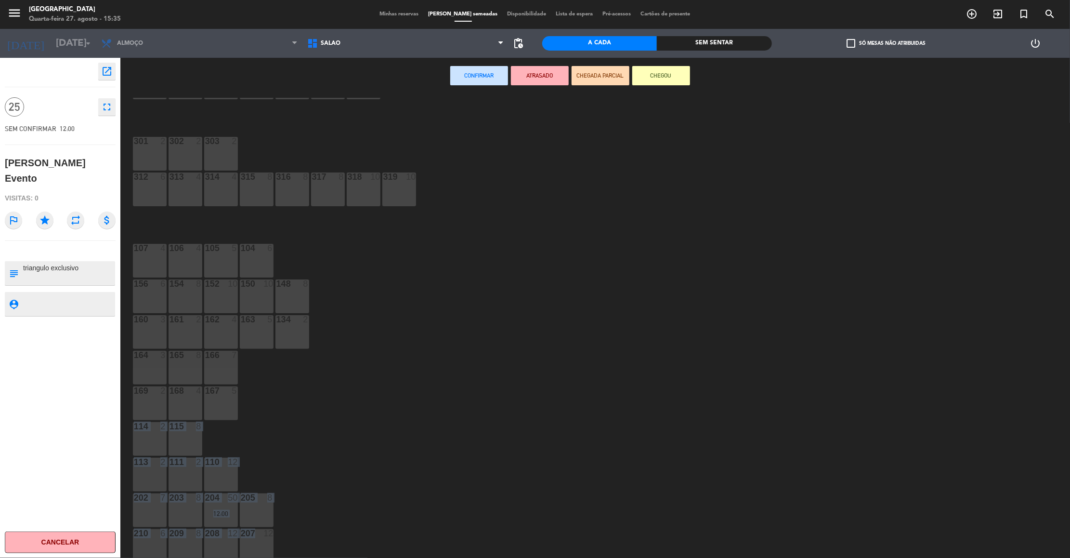
drag, startPoint x: 253, startPoint y: 538, endPoint x: 247, endPoint y: 557, distance: 19.8
click at [247, 557] on div "14 4 12 8 10 8 8 10 6 8 4 6 18 2 20 2 22 2 24 2 28 4 44 4 42 4 40 4 39 4 38 4 3…" at bounding box center [600, 330] width 939 height 464
click at [140, 467] on div "113 2" at bounding box center [150, 474] width 34 height 34
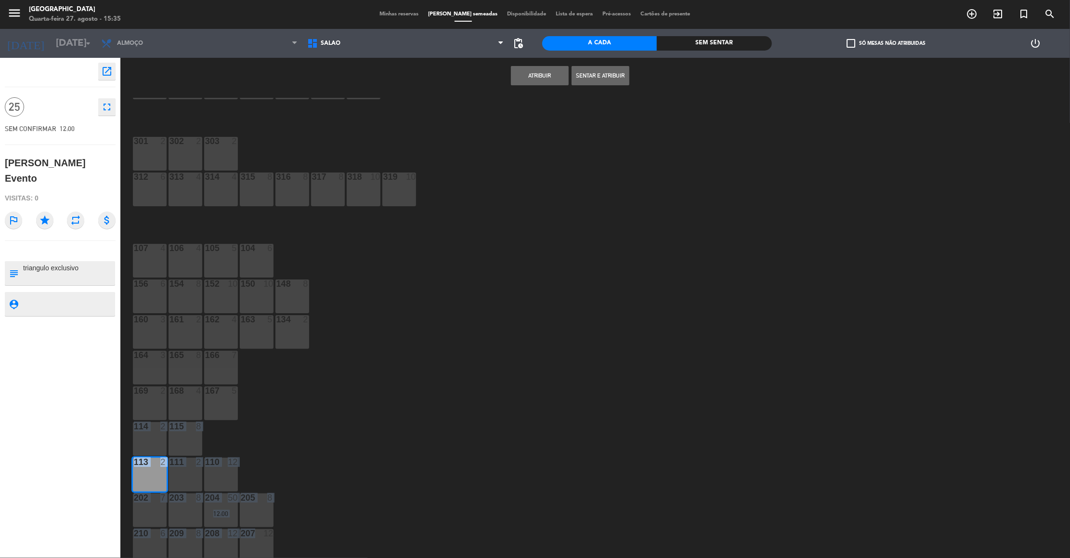
click at [541, 76] on button "Atribuir" at bounding box center [540, 75] width 58 height 19
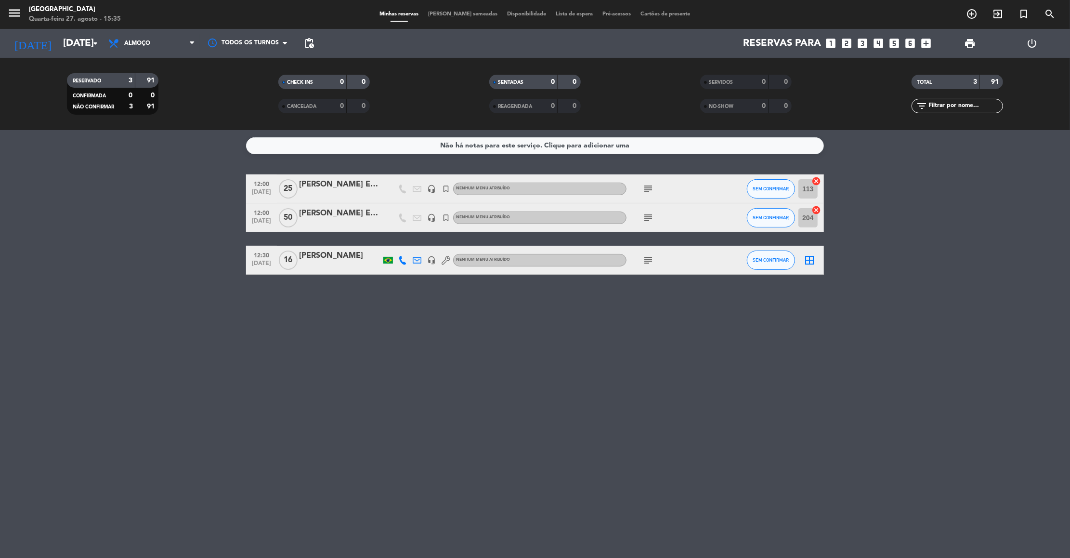
click at [192, 163] on div "Não há notas para este serviço. Clique para adicionar uma 12:00 [DATE] [PERSON_…" at bounding box center [535, 344] width 1070 height 428
click at [178, 39] on span "Almoço" at bounding box center [152, 43] width 96 height 21
click at [137, 115] on div "menu [GEOGRAPHIC_DATA] Quarta-feira 27. agosto - 15:35 Minhas reservas Mesas se…" at bounding box center [535, 65] width 1070 height 130
click at [995, 13] on icon "exit_to_app" at bounding box center [998, 14] width 12 height 12
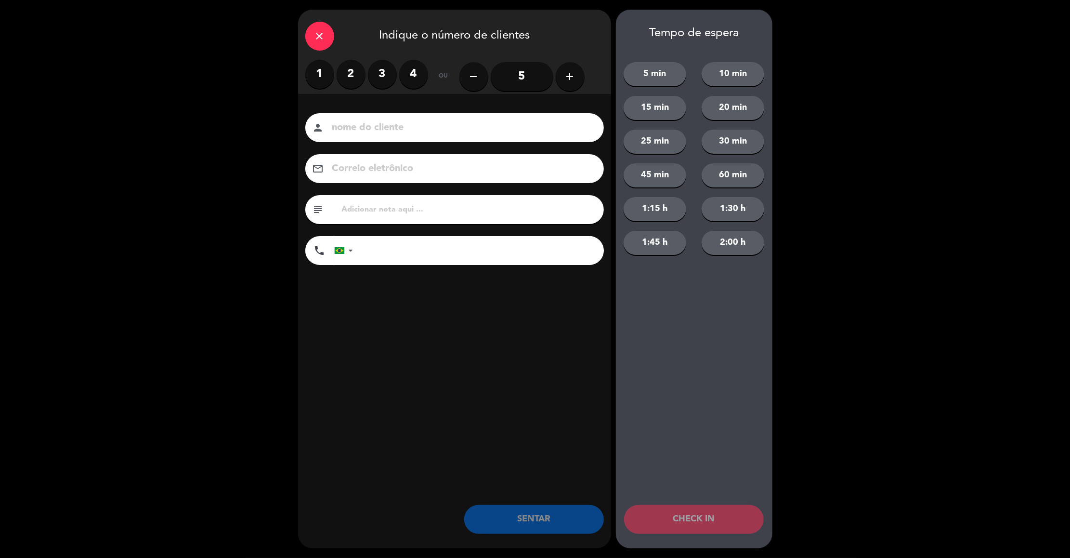
click at [326, 37] on div "close" at bounding box center [319, 36] width 29 height 29
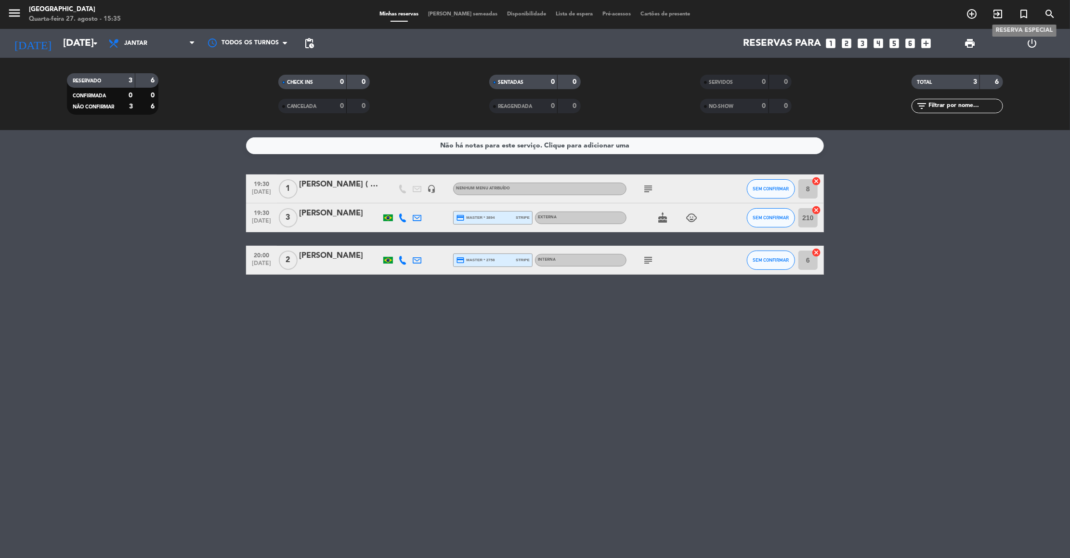
click at [1027, 15] on icon "turned_in_not" at bounding box center [1024, 14] width 12 height 12
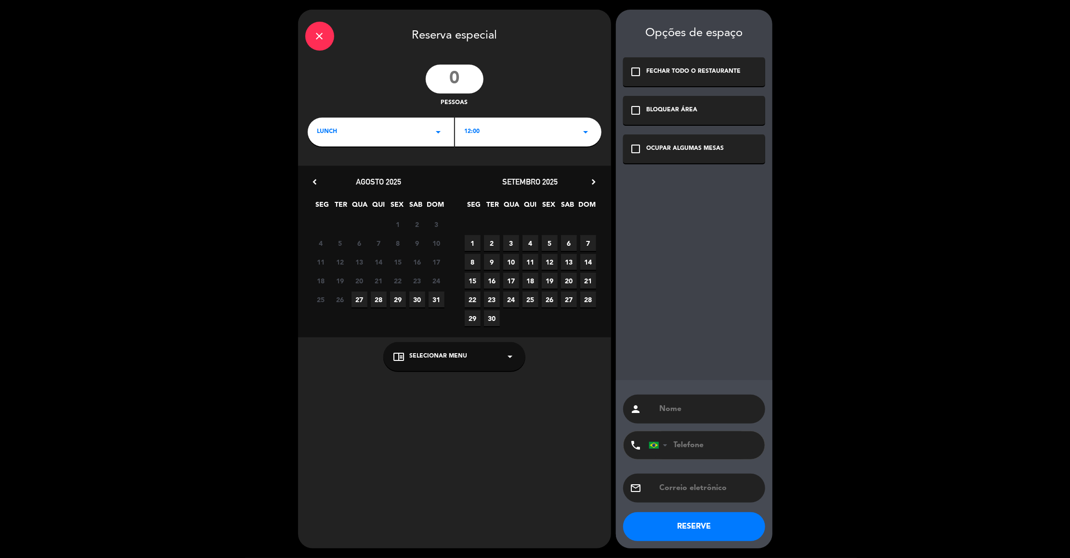
click at [457, 83] on input "number" at bounding box center [455, 79] width 58 height 29
type input "70"
click at [570, 279] on span "20" at bounding box center [569, 281] width 16 height 16
click at [446, 129] on div "LUNCH arrow_drop_down" at bounding box center [381, 132] width 146 height 29
click at [399, 175] on div "Jantar" at bounding box center [380, 173] width 127 height 10
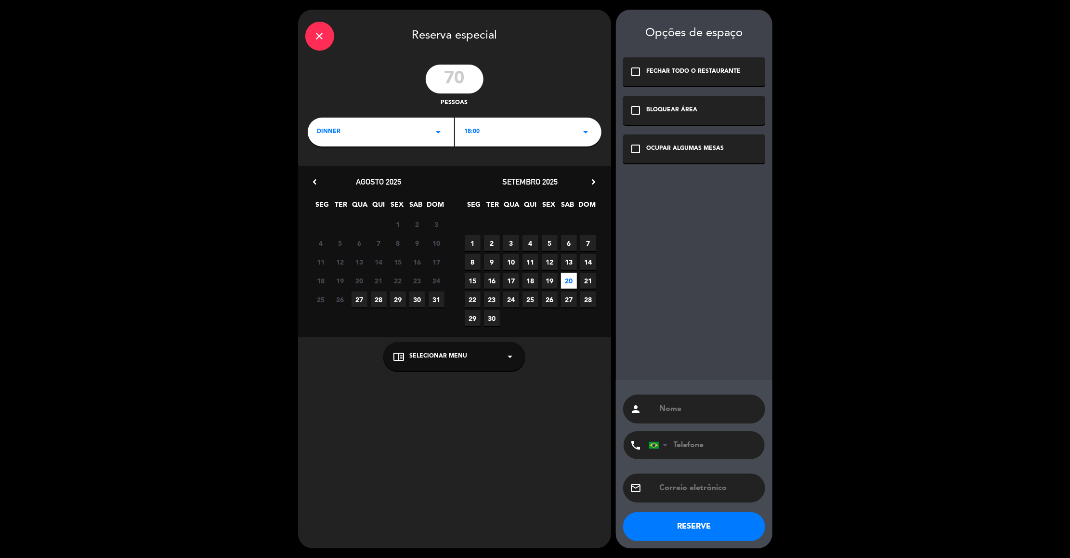
click at [680, 152] on div "OCUPAR ALGUMAS MESAS" at bounding box center [686, 149] width 78 height 10
click at [666, 403] on input "text" at bounding box center [708, 408] width 99 height 13
type input "[PERSON_NAME] Evento"
click at [702, 522] on button "RESERVE" at bounding box center [694, 526] width 142 height 29
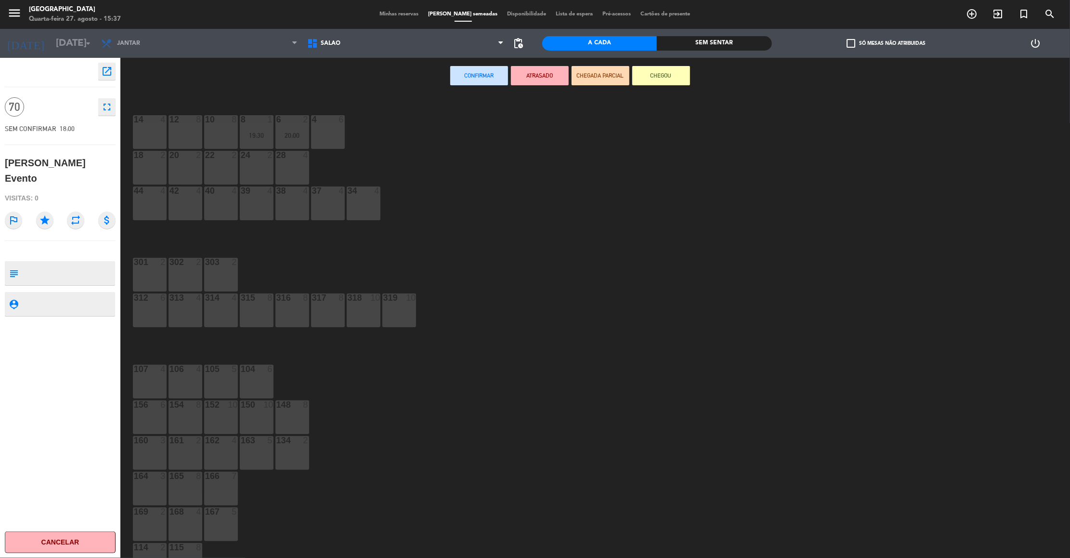
click at [83, 263] on textarea at bounding box center [68, 273] width 92 height 20
type textarea "canto exclusivo"
click at [181, 549] on div at bounding box center [185, 547] width 16 height 9
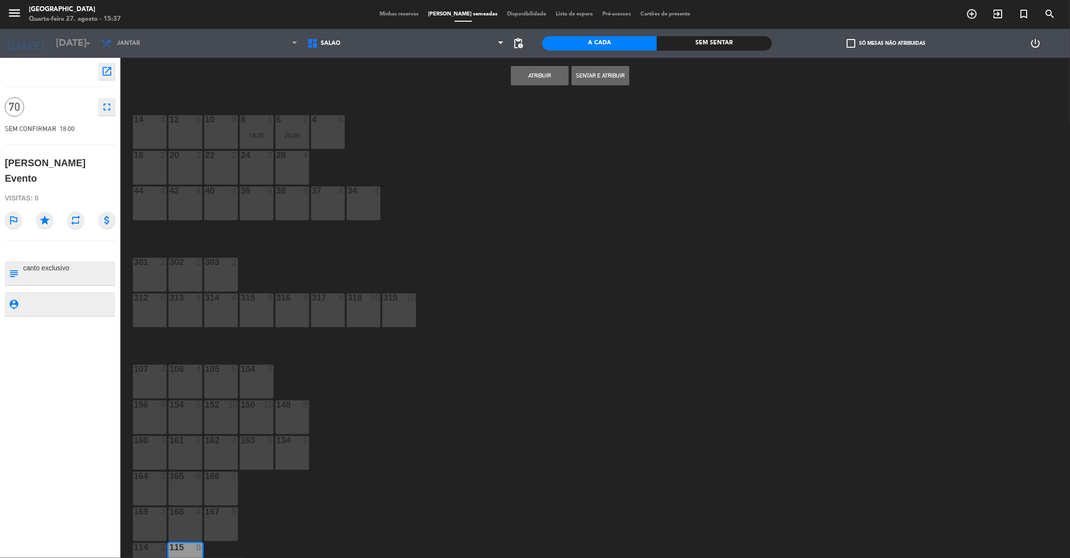
click at [533, 74] on button "Atribuir" at bounding box center [540, 75] width 58 height 19
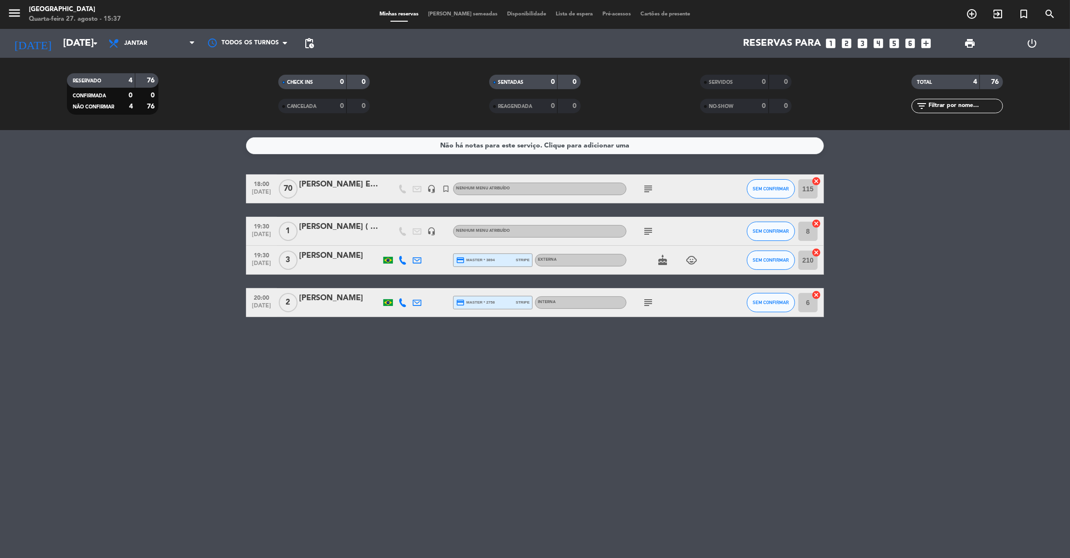
click at [173, 224] on bookings-row "18:00 [DATE] [PERSON_NAME] Evento headset_mic turned_in_not Nenhum menu atribuí…" at bounding box center [535, 245] width 1070 height 143
click at [59, 43] on input "[DATE]" at bounding box center [120, 43] width 125 height 21
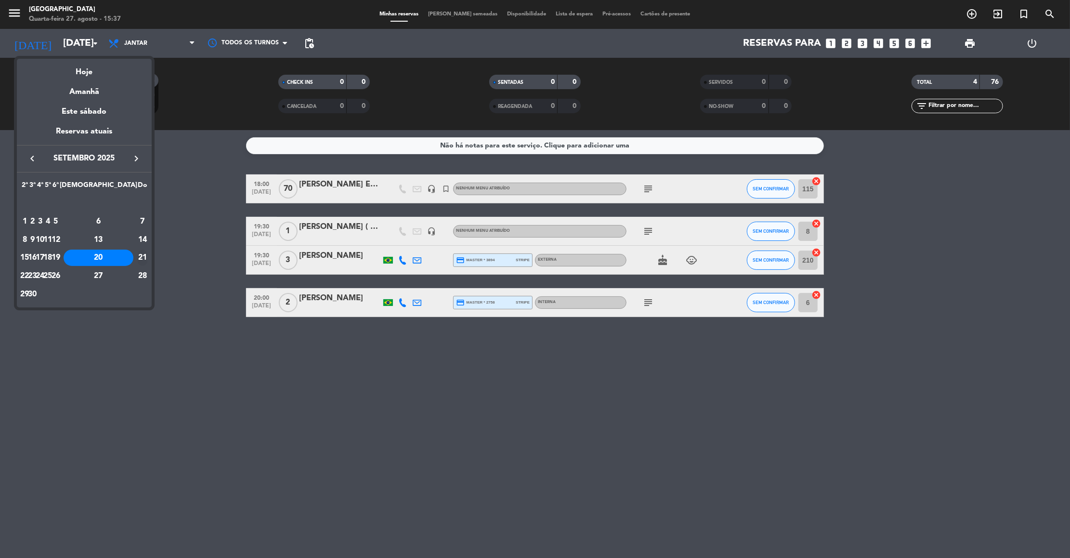
click at [141, 253] on div "21" at bounding box center [143, 257] width 10 height 16
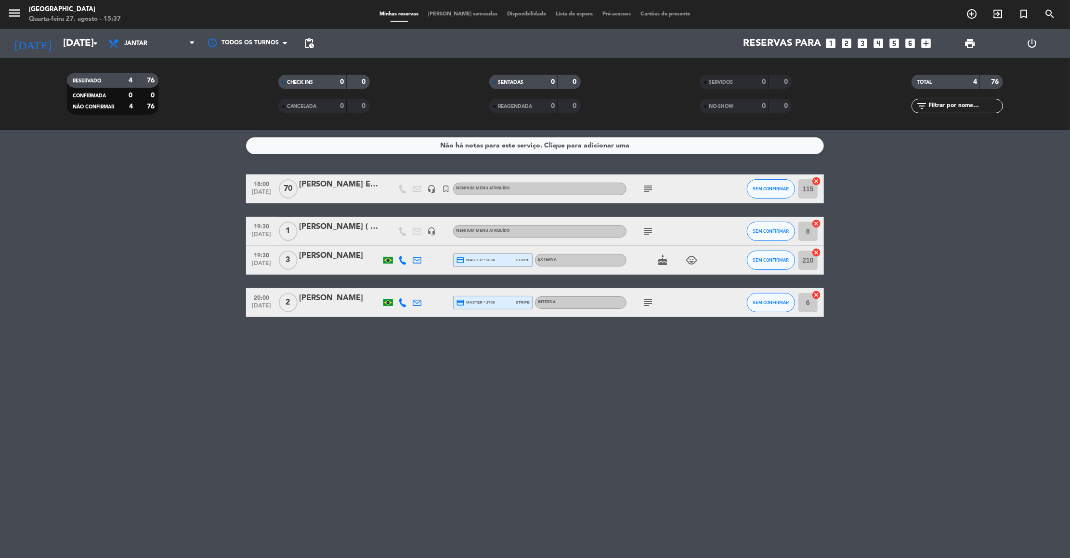
type input "[DATE]"
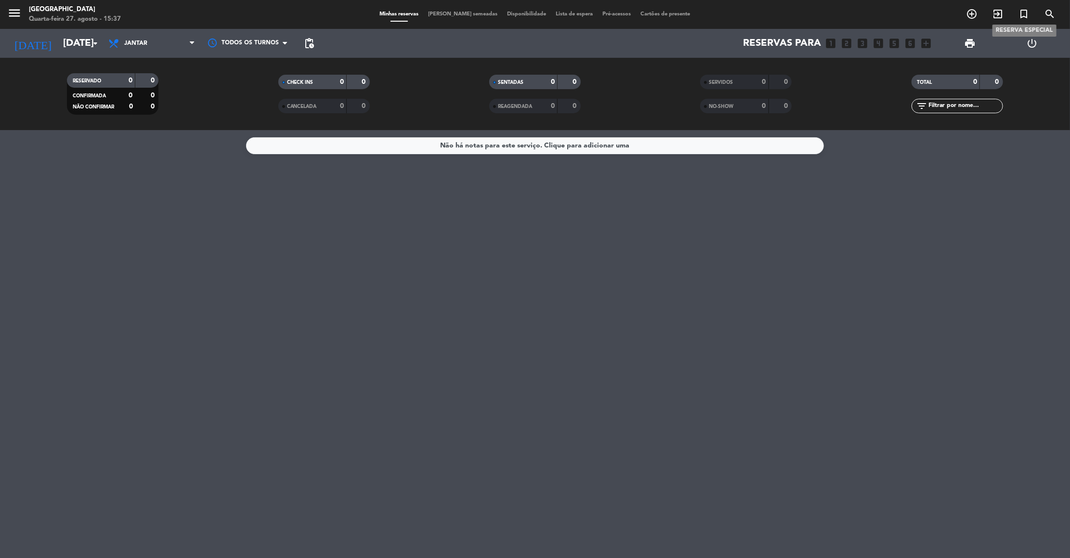
click at [1025, 13] on icon "turned_in_not" at bounding box center [1024, 14] width 12 height 12
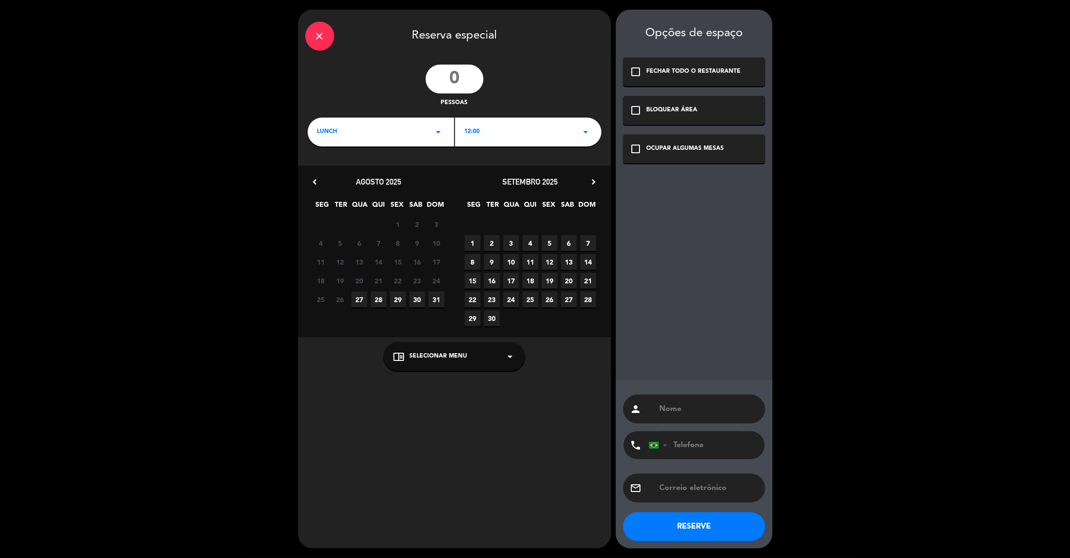
click at [465, 83] on input "number" at bounding box center [455, 79] width 58 height 29
type input "100"
click at [584, 278] on span "21" at bounding box center [588, 281] width 16 height 16
click at [658, 146] on div "OCUPAR ALGUMAS MESAS" at bounding box center [686, 149] width 78 height 10
click at [677, 409] on input "text" at bounding box center [708, 408] width 99 height 13
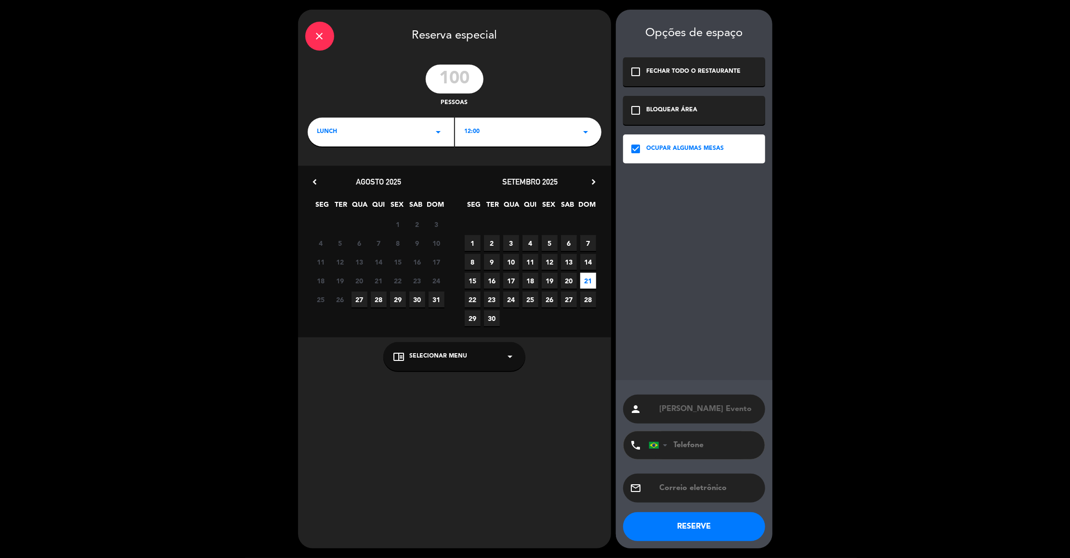
type input "[PERSON_NAME] Evento"
click at [711, 521] on button "RESERVE" at bounding box center [694, 526] width 142 height 29
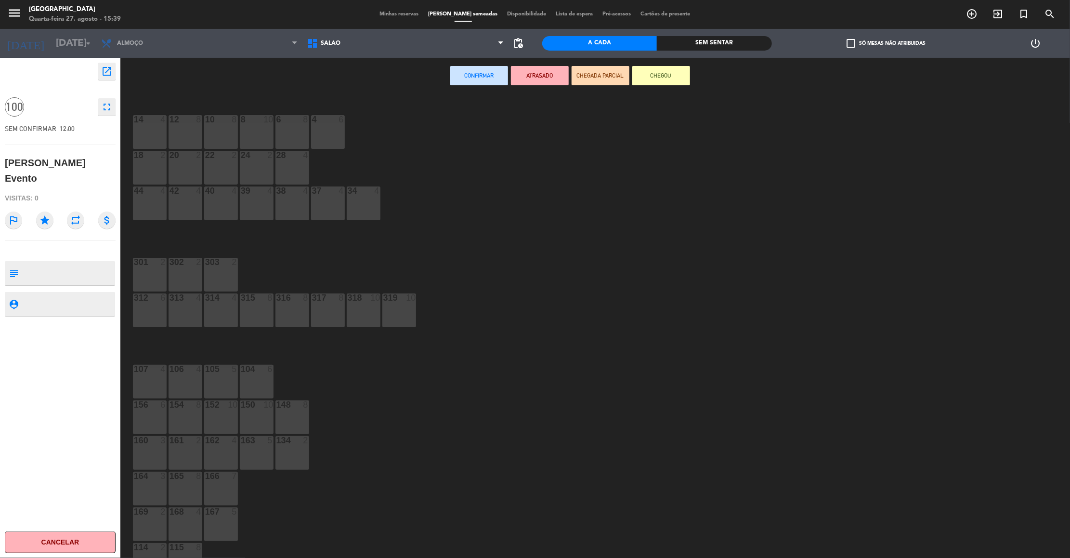
click at [65, 263] on textarea at bounding box center [68, 273] width 92 height 20
type textarea "canto e triangulo exclusivo"
click at [217, 477] on div at bounding box center [221, 475] width 16 height 9
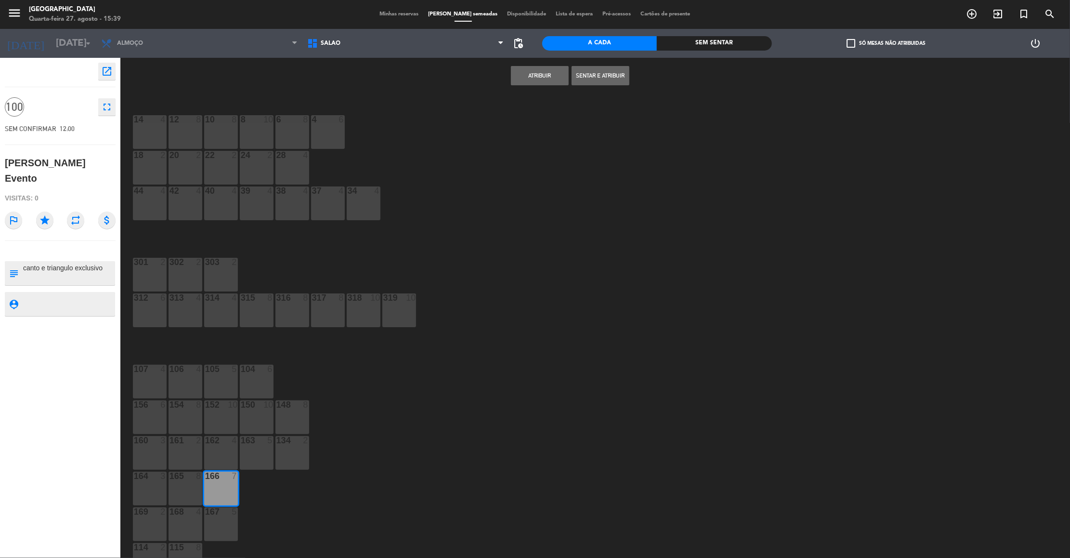
click at [534, 79] on button "Atribuir" at bounding box center [540, 75] width 58 height 19
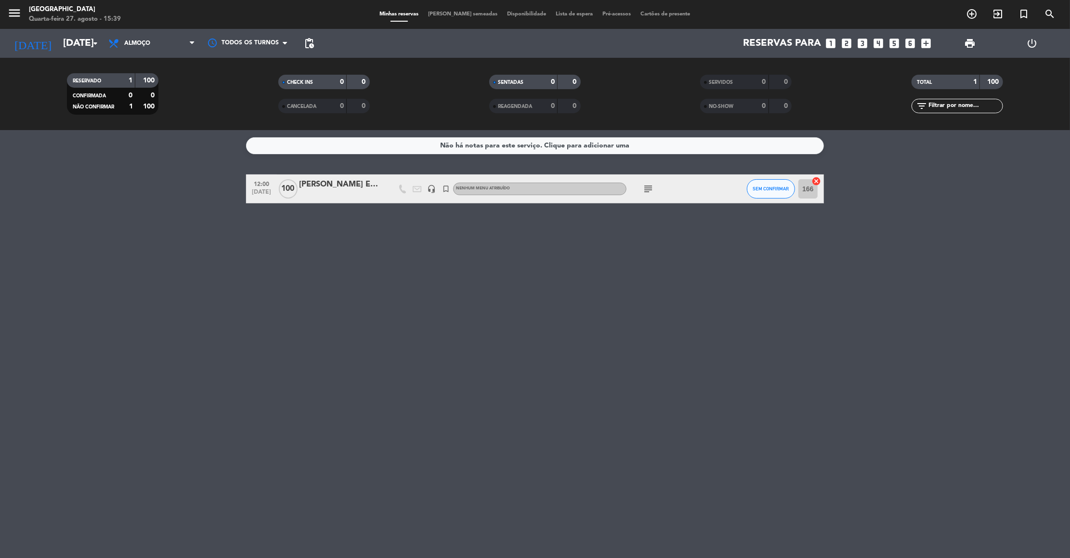
click at [648, 183] on icon "subject" at bounding box center [648, 189] width 12 height 12
click at [1022, 16] on icon "turned_in_not" at bounding box center [1024, 14] width 12 height 12
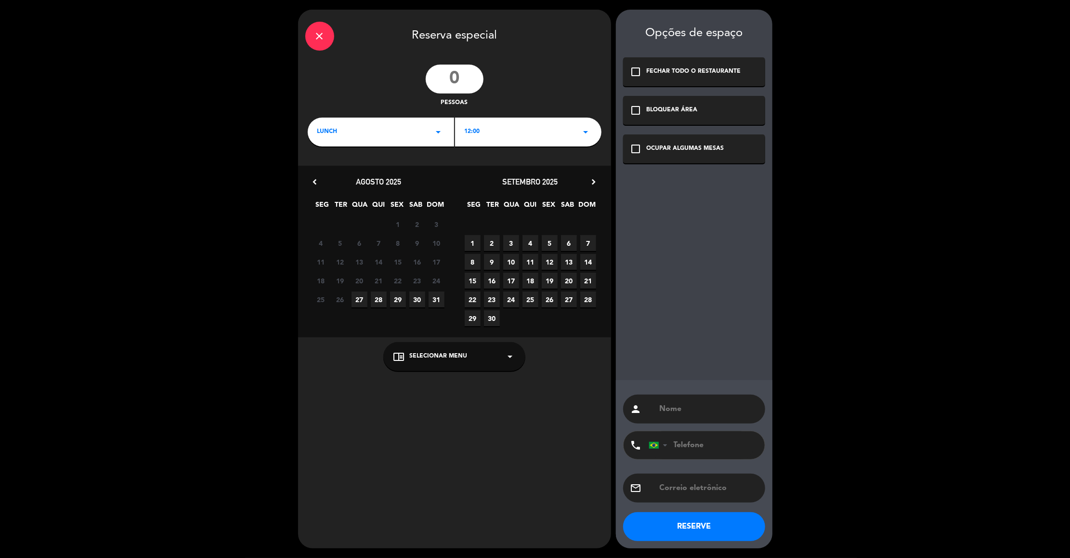
click at [465, 76] on input "number" at bounding box center [455, 79] width 58 height 29
type input "50"
click at [583, 278] on span "21" at bounding box center [588, 281] width 16 height 16
click at [664, 143] on div "check_box_outline_blank OCUPAR ALGUMAS MESAS" at bounding box center [694, 148] width 142 height 29
click at [670, 110] on div "BLOQUEAR ÁREA" at bounding box center [672, 110] width 51 height 10
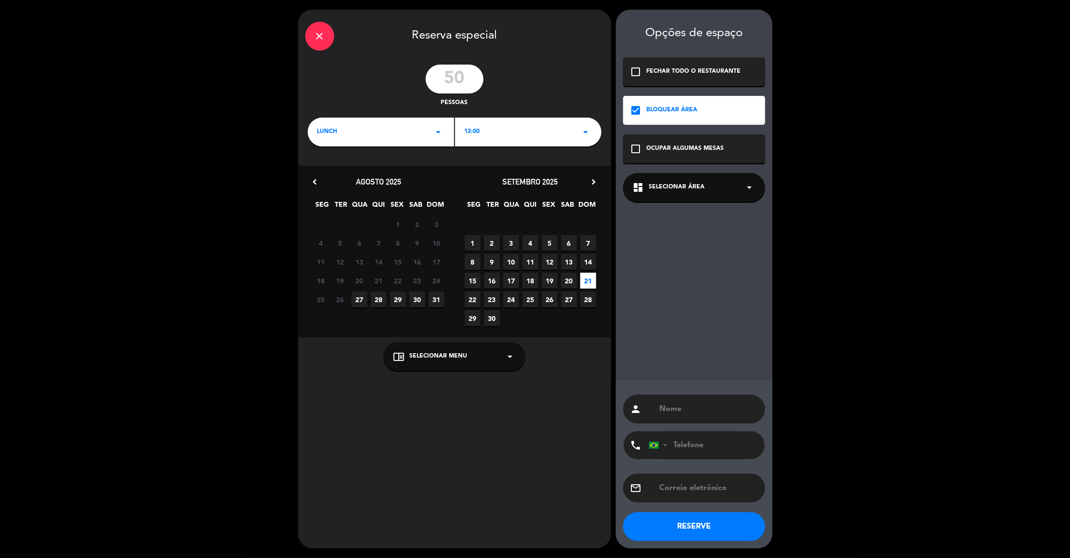
click at [703, 181] on div "dashboard Selecionar área arrow_drop_down" at bounding box center [694, 187] width 142 height 29
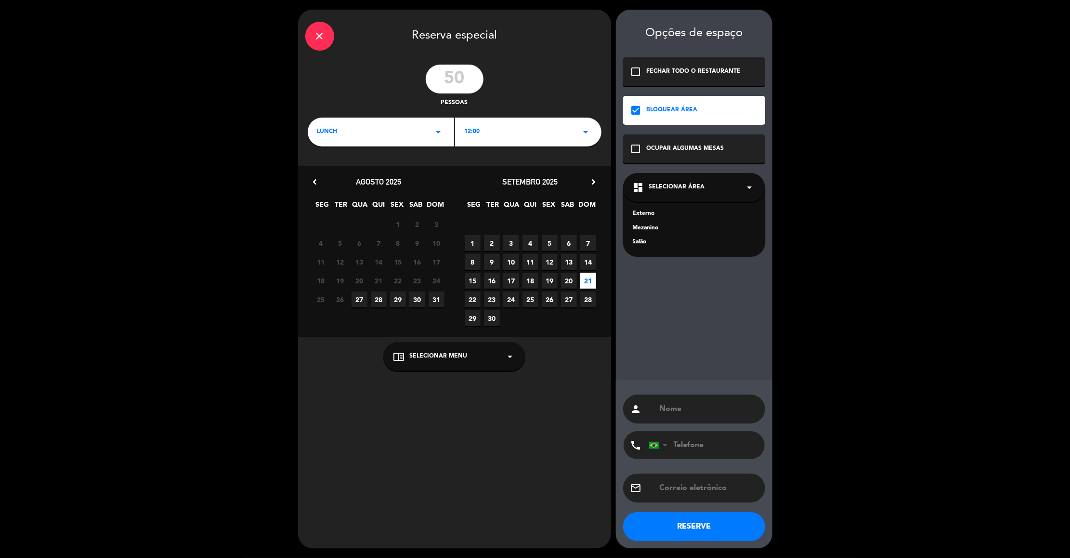
click at [637, 229] on div "Mezanino" at bounding box center [694, 228] width 123 height 10
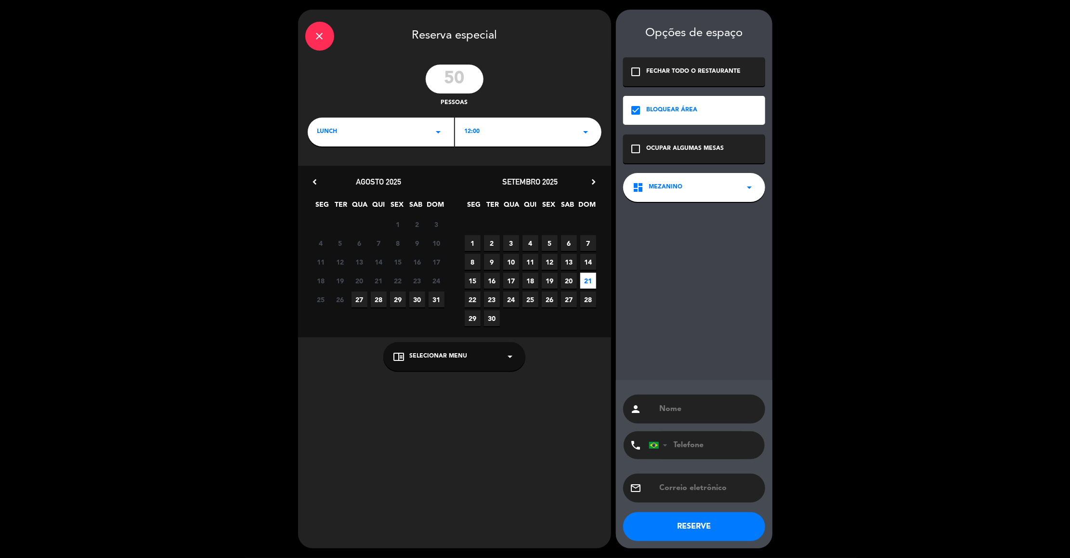
click at [665, 409] on input "text" at bounding box center [708, 408] width 99 height 13
type input "[PERSON_NAME] Evento"
click at [682, 529] on button "RESERVE" at bounding box center [694, 526] width 142 height 29
